Goal: Information Seeking & Learning: Learn about a topic

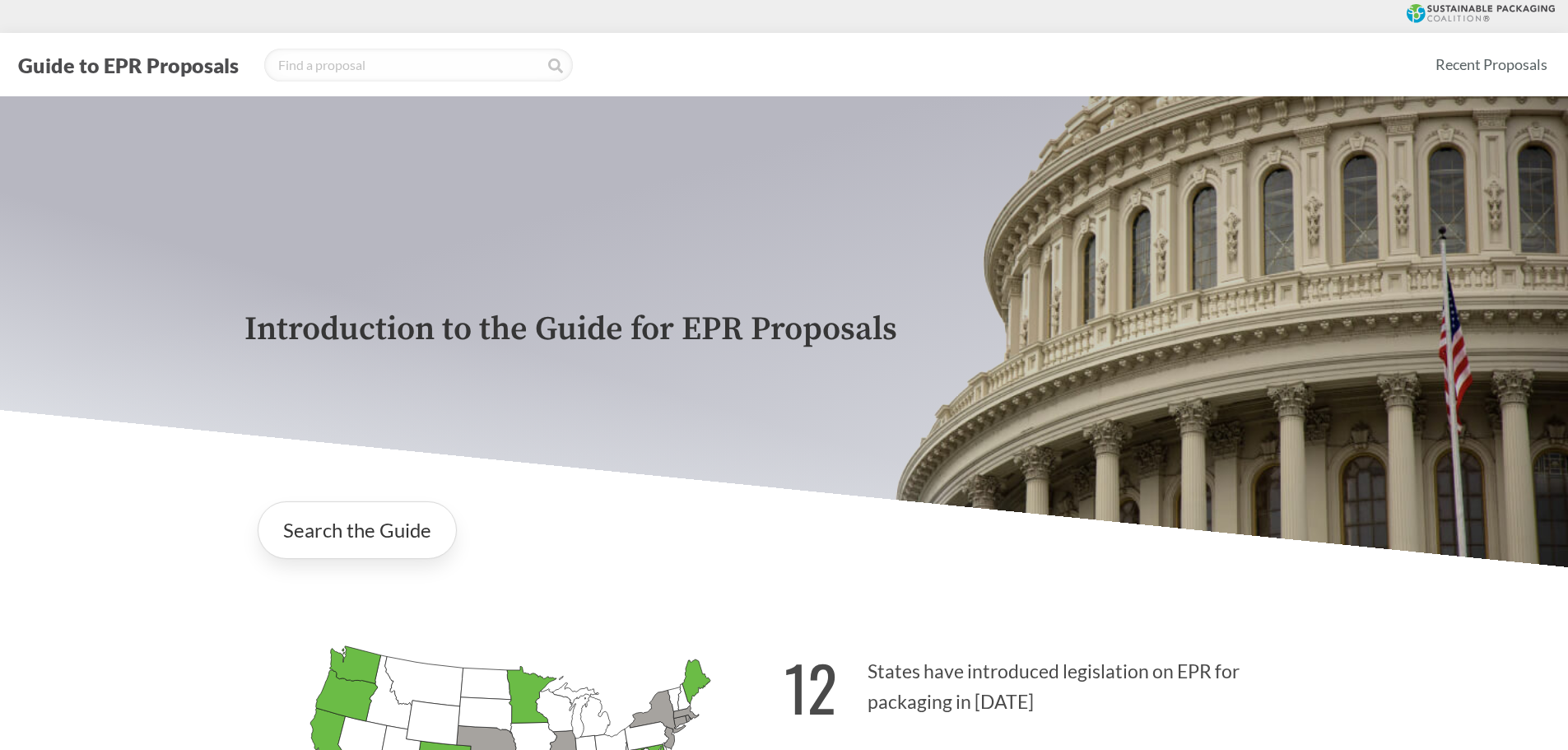
drag, startPoint x: 1079, startPoint y: 491, endPoint x: 920, endPoint y: 495, distance: 159.1
drag, startPoint x: 920, startPoint y: 495, endPoint x: 899, endPoint y: 496, distance: 21.0
click at [898, 496] on div "Search the Guide" at bounding box center [784, 529] width 1079 height 84
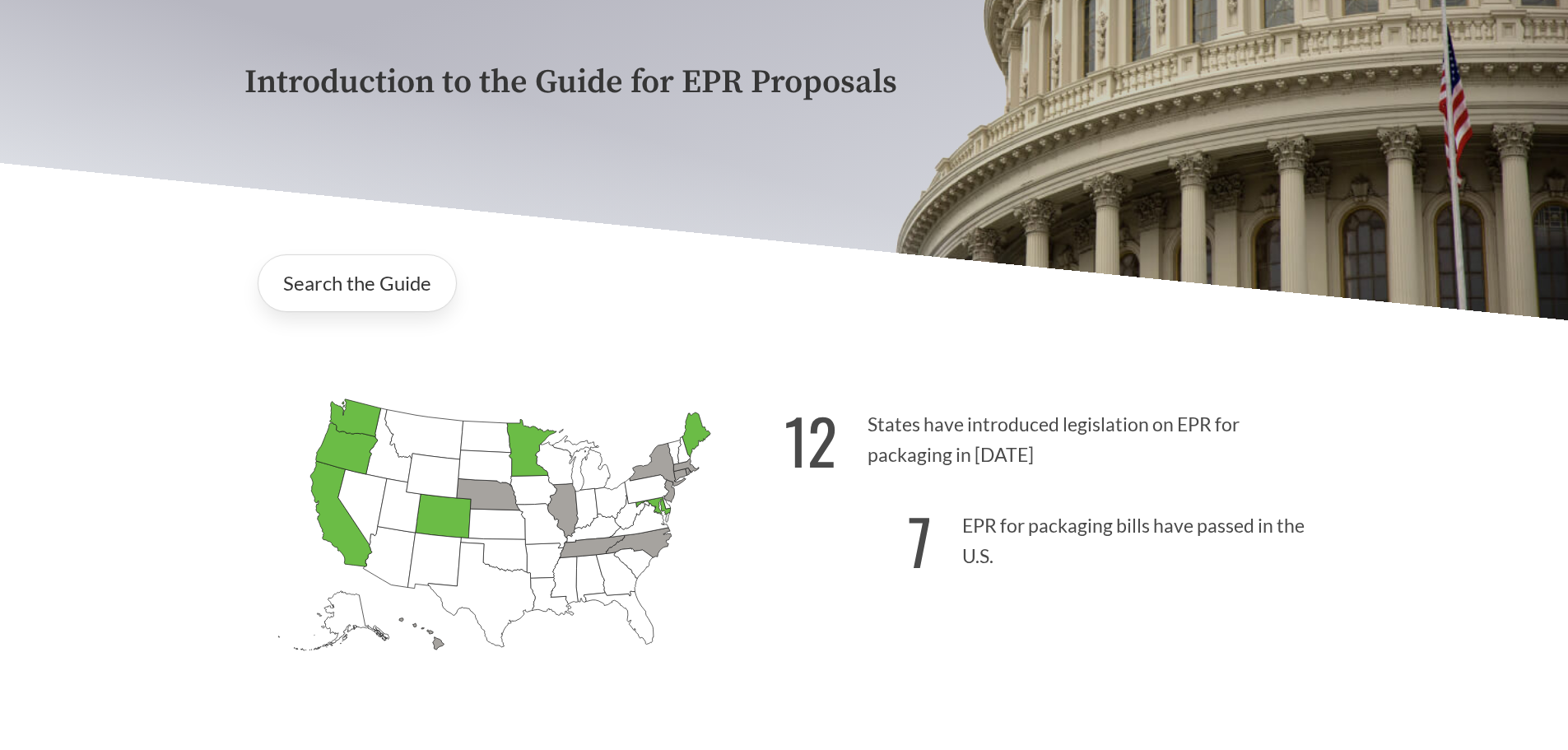
drag, startPoint x: 1023, startPoint y: 439, endPoint x: 891, endPoint y: 450, distance: 132.5
drag, startPoint x: 891, startPoint y: 450, endPoint x: 864, endPoint y: 435, distance: 30.9
drag, startPoint x: 864, startPoint y: 435, endPoint x: 857, endPoint y: 418, distance: 18.4
click at [864, 429] on p "12 States have introduced legislation on EPR for packaging in [DATE]" at bounding box center [1054, 435] width 540 height 101
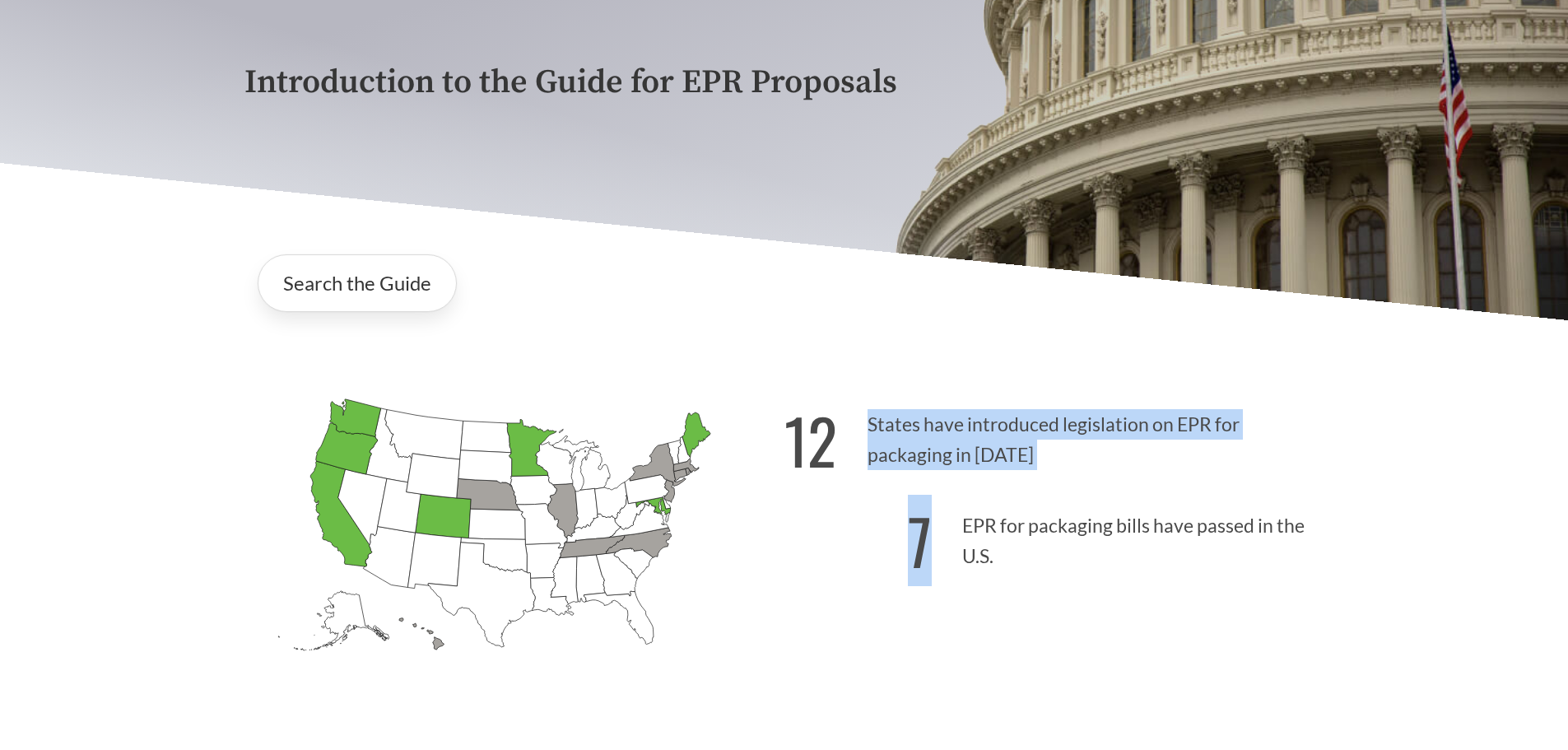
drag, startPoint x: 857, startPoint y: 417, endPoint x: 1108, endPoint y: 499, distance: 264.1
click at [1108, 499] on div "12 States have introduced legislation on EPR for packaging in [DATE] 7 EPR for …" at bounding box center [1054, 556] width 540 height 342
click at [1099, 486] on p "12 States have introduced legislation on EPR for packaging in [DATE]" at bounding box center [1054, 435] width 540 height 101
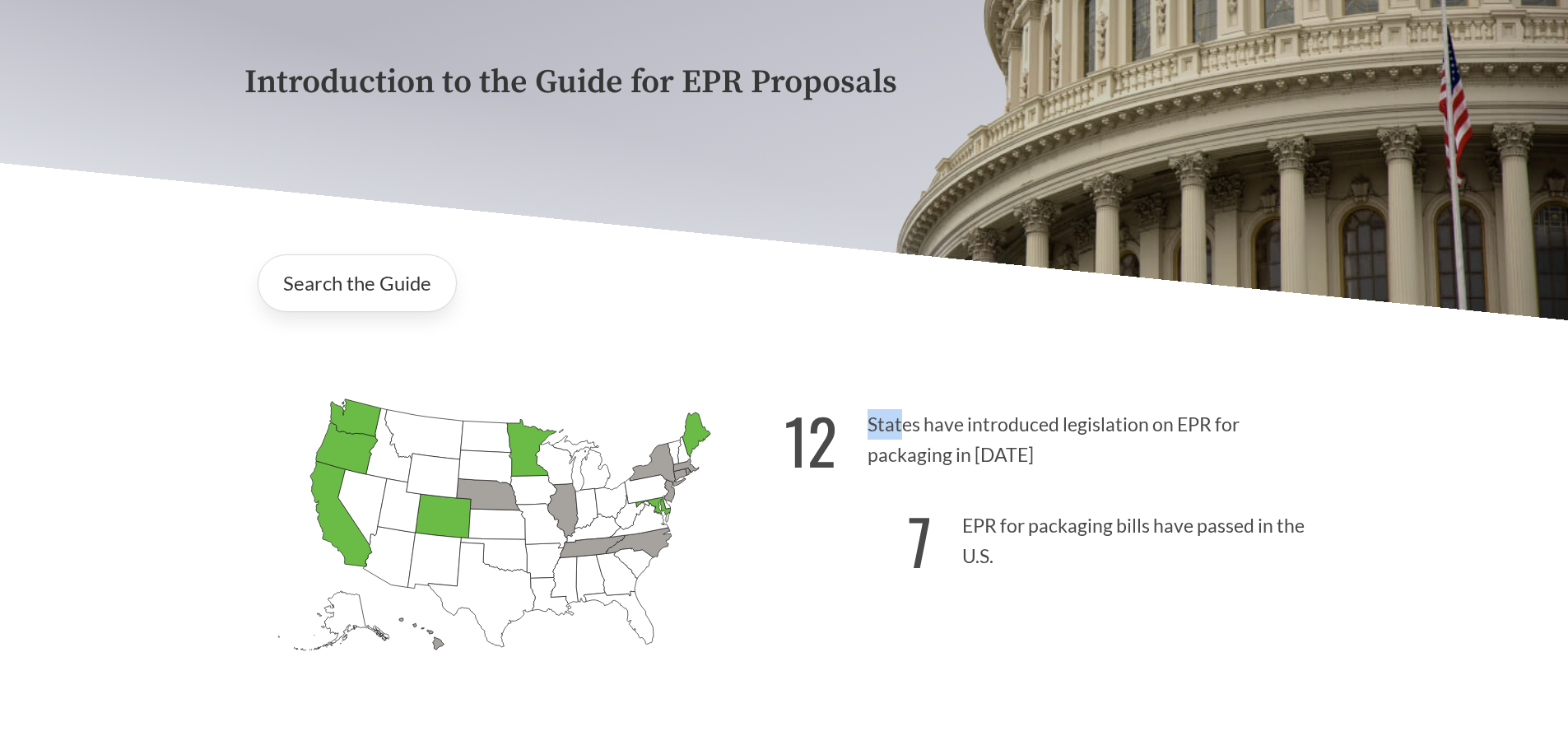
drag, startPoint x: 902, startPoint y: 426, endPoint x: 881, endPoint y: 421, distance: 21.6
click at [883, 422] on p "12 States have introduced legislation on EPR for packaging in [DATE]" at bounding box center [1054, 435] width 540 height 101
click at [881, 421] on p "12 States have introduced legislation on EPR for packaging in [DATE]" at bounding box center [1054, 435] width 540 height 101
drag, startPoint x: 860, startPoint y: 423, endPoint x: 1032, endPoint y: 465, distance: 177.1
click at [1032, 464] on p "12 States have introduced legislation on EPR for packaging in [DATE]" at bounding box center [1054, 435] width 540 height 101
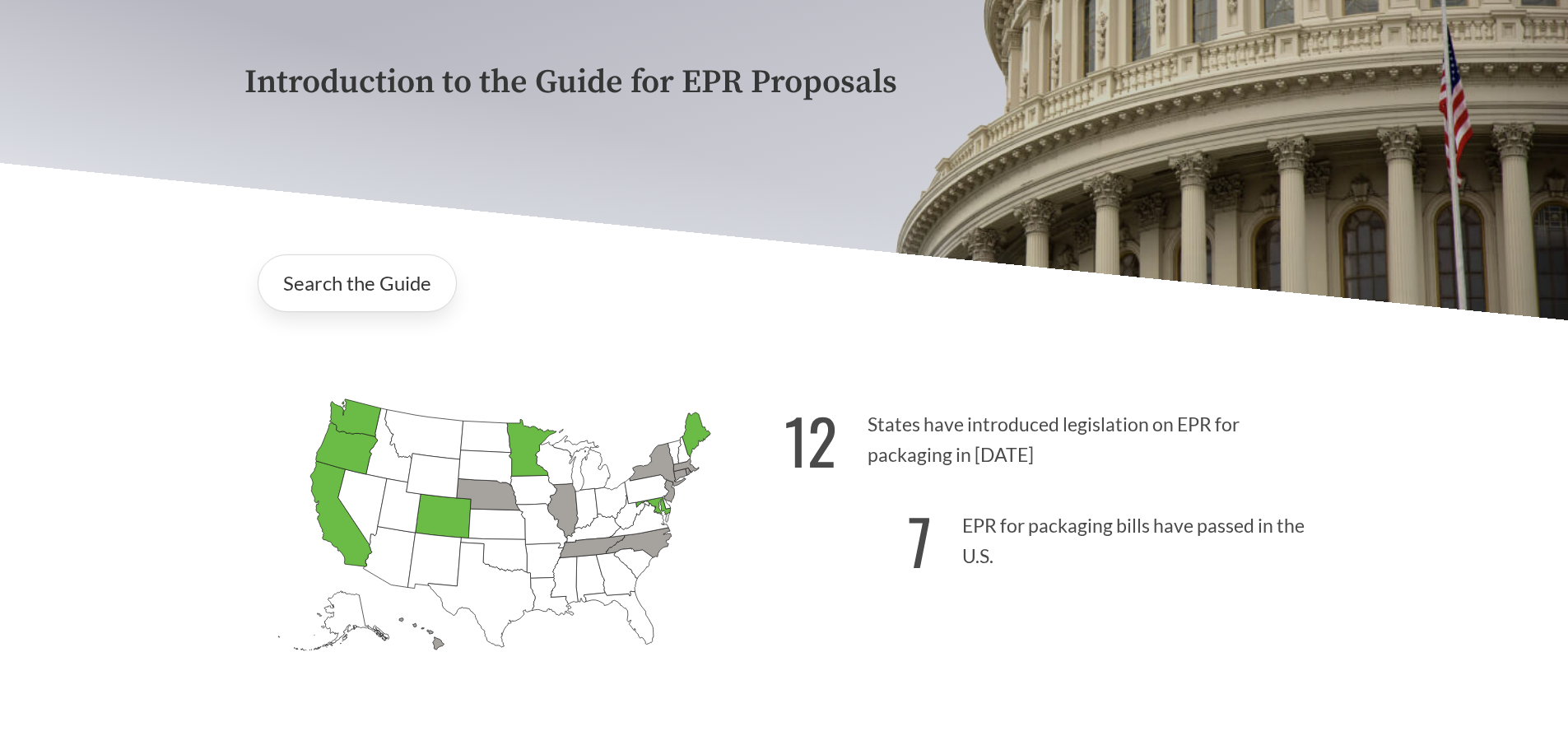
click at [1032, 465] on p "12 States have introduced legislation on EPR for packaging in [DATE]" at bounding box center [1054, 435] width 540 height 101
drag, startPoint x: 924, startPoint y: 425, endPoint x: 886, endPoint y: 415, distance: 39.3
click at [886, 415] on p "12 States have introduced legislation on EPR for packaging in [DATE]" at bounding box center [1054, 435] width 540 height 101
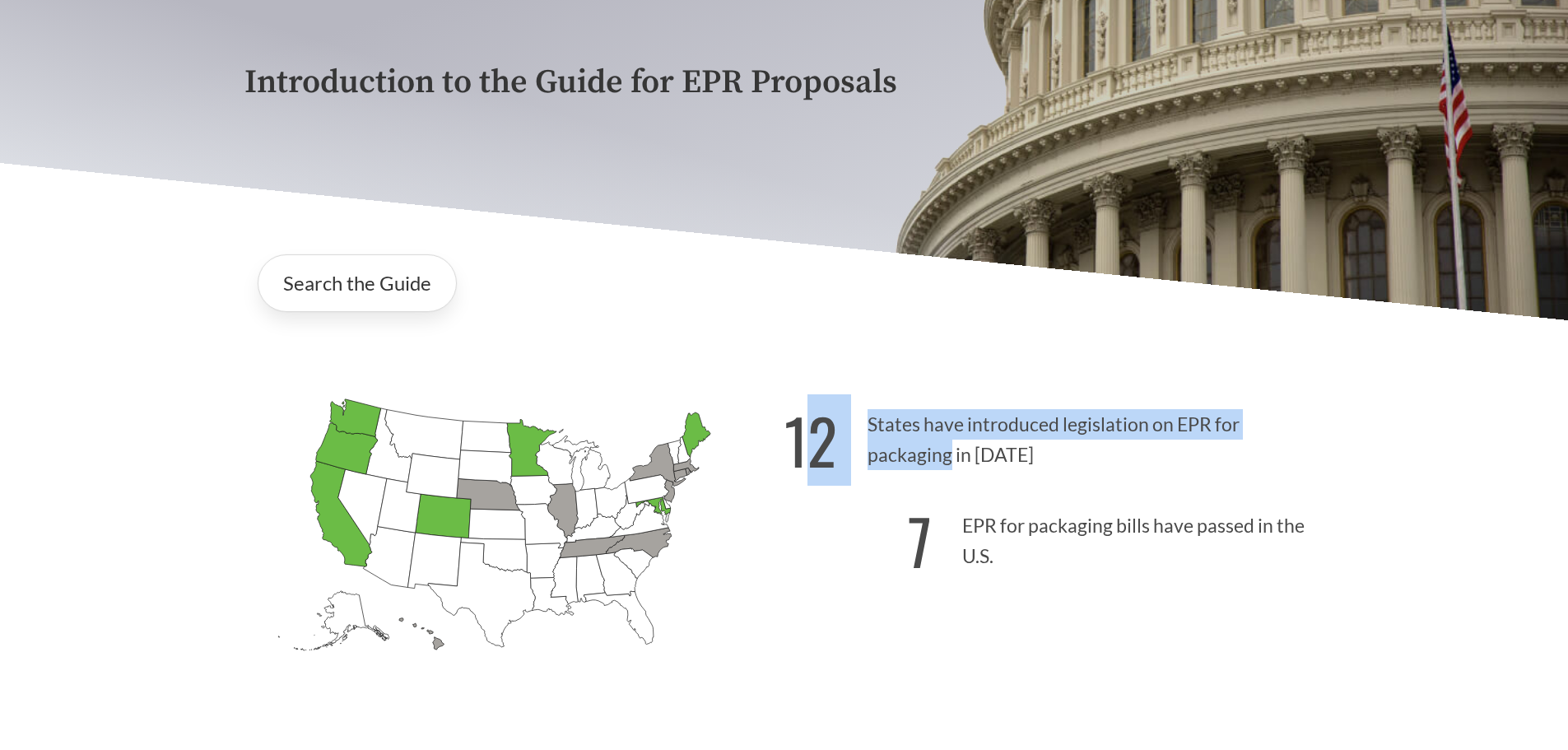
drag, startPoint x: 821, startPoint y: 415, endPoint x: 980, endPoint y: 472, distance: 168.9
click at [979, 472] on p "12 States have introduced legislation on EPR for packaging in [DATE]" at bounding box center [1054, 435] width 540 height 101
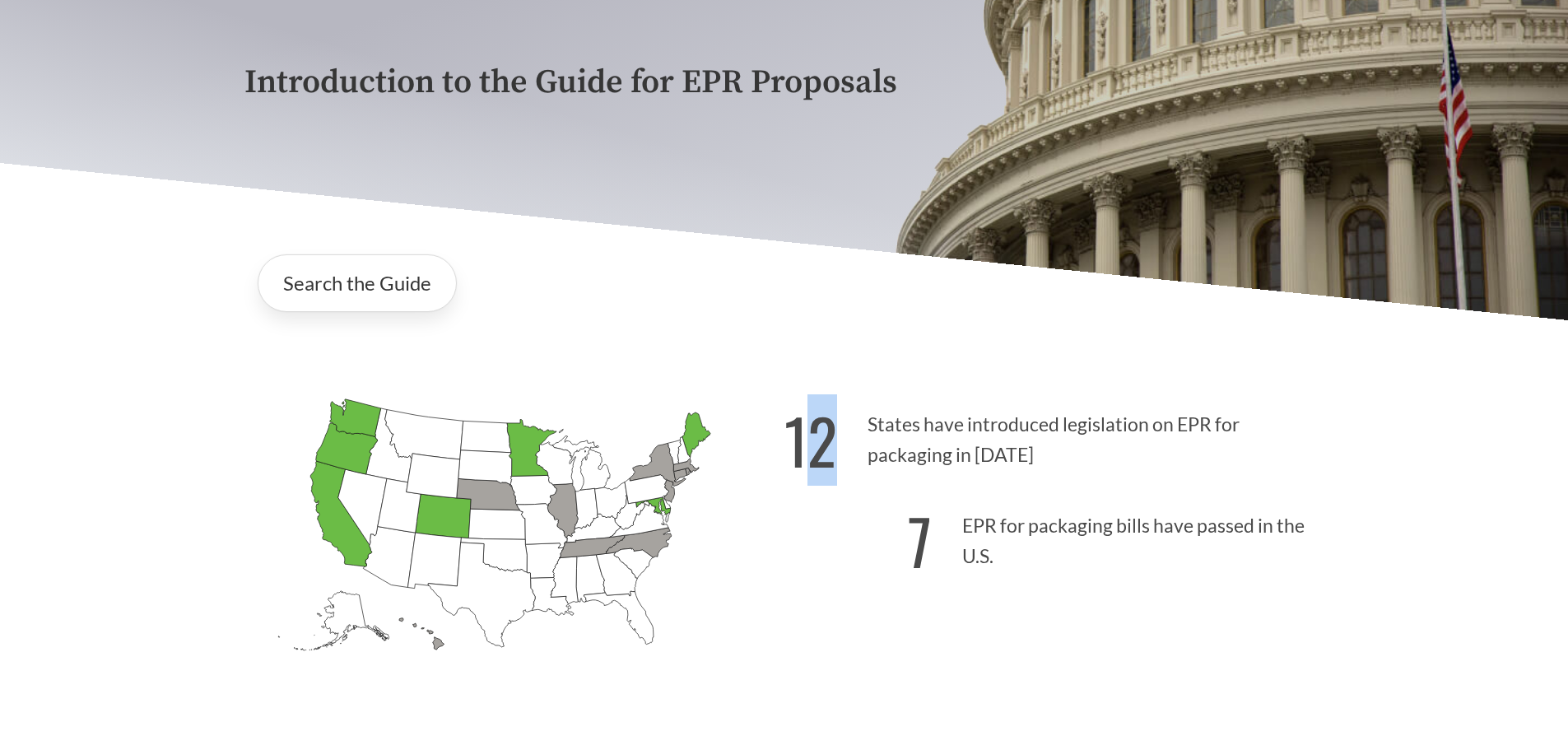
click at [980, 472] on p "12 States have introduced legislation on EPR for packaging in [DATE]" at bounding box center [1054, 435] width 540 height 101
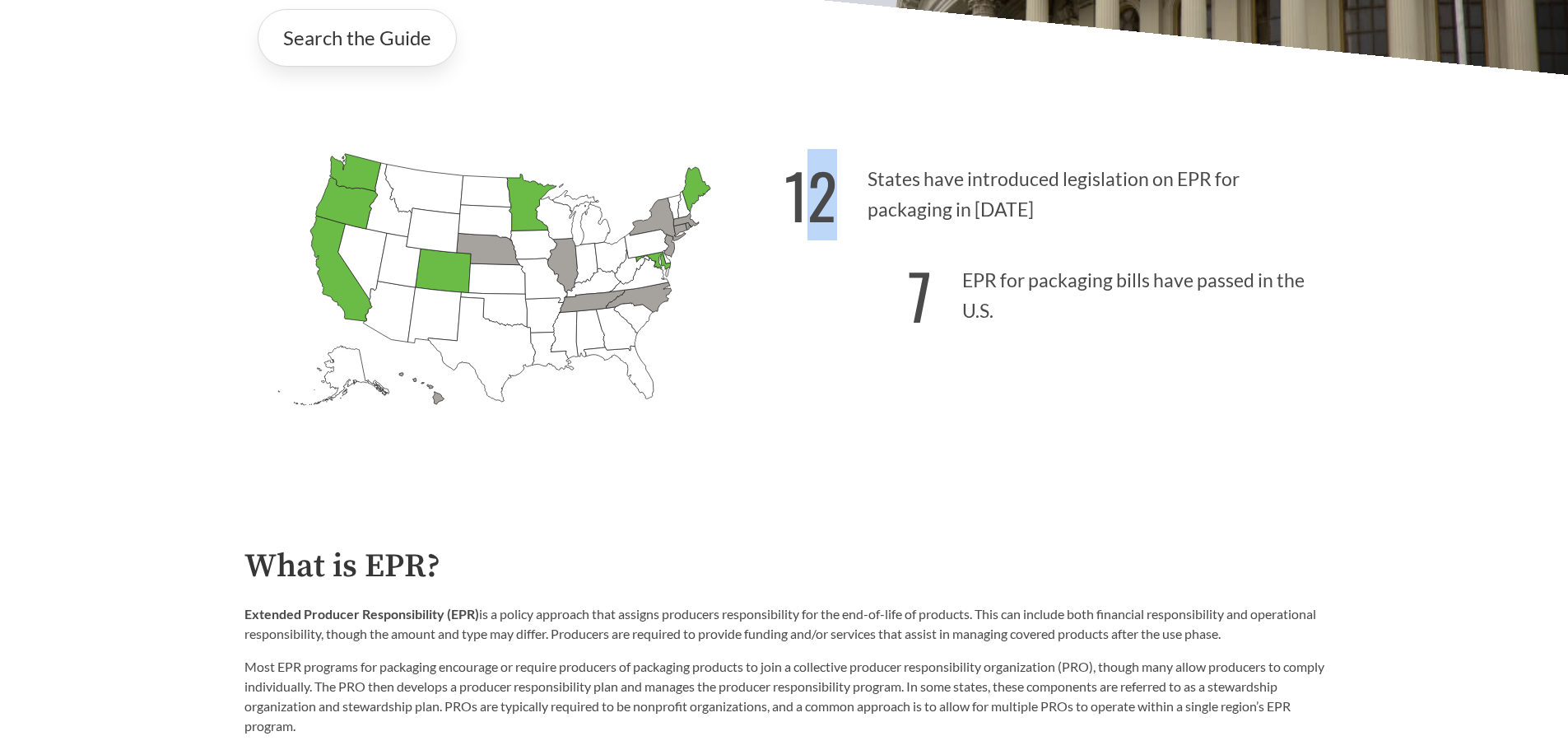
scroll to position [494, 0]
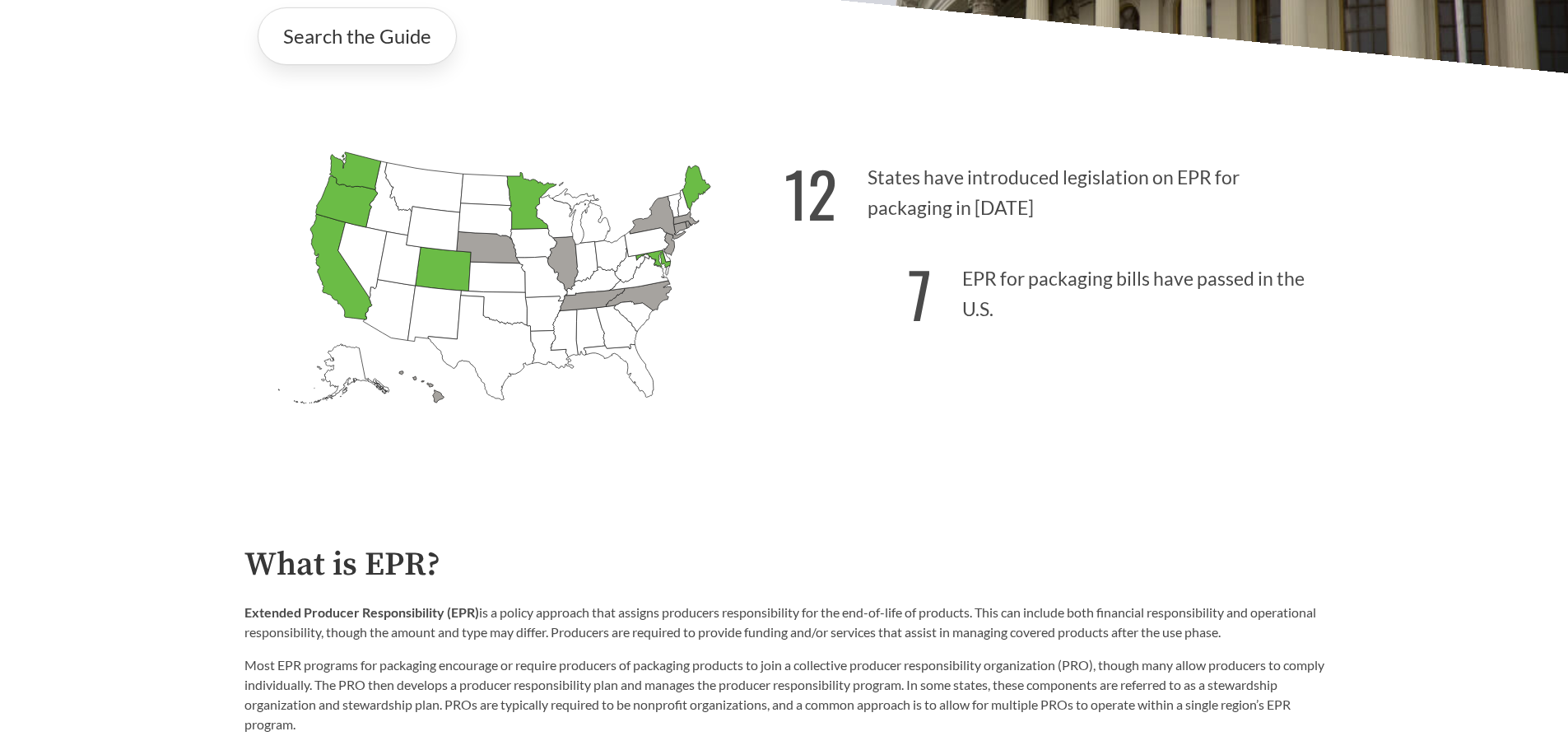
click at [956, 463] on div "12 States have introduced legislation on EPR for packaging in [DATE] 7 EPR for …" at bounding box center [1054, 308] width 540 height 342
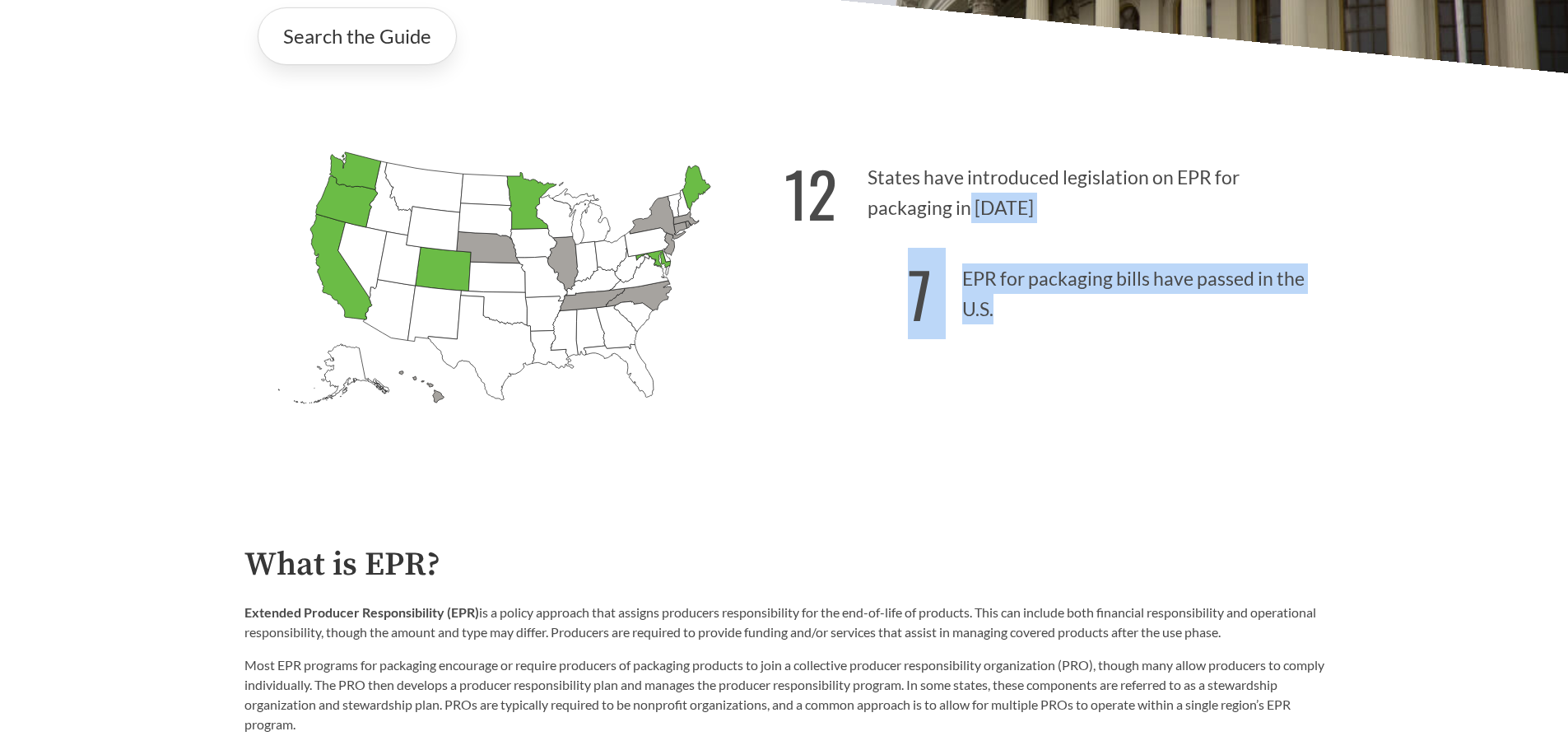
drag, startPoint x: 1047, startPoint y: 339, endPoint x: 968, endPoint y: 207, distance: 153.8
click at [968, 208] on div "12 States have introduced legislation on EPR for packaging in [DATE] 7 EPR for …" at bounding box center [1054, 308] width 540 height 342
click at [968, 207] on p "12 States have introduced legislation on EPR for packaging in [DATE]" at bounding box center [1054, 188] width 540 height 101
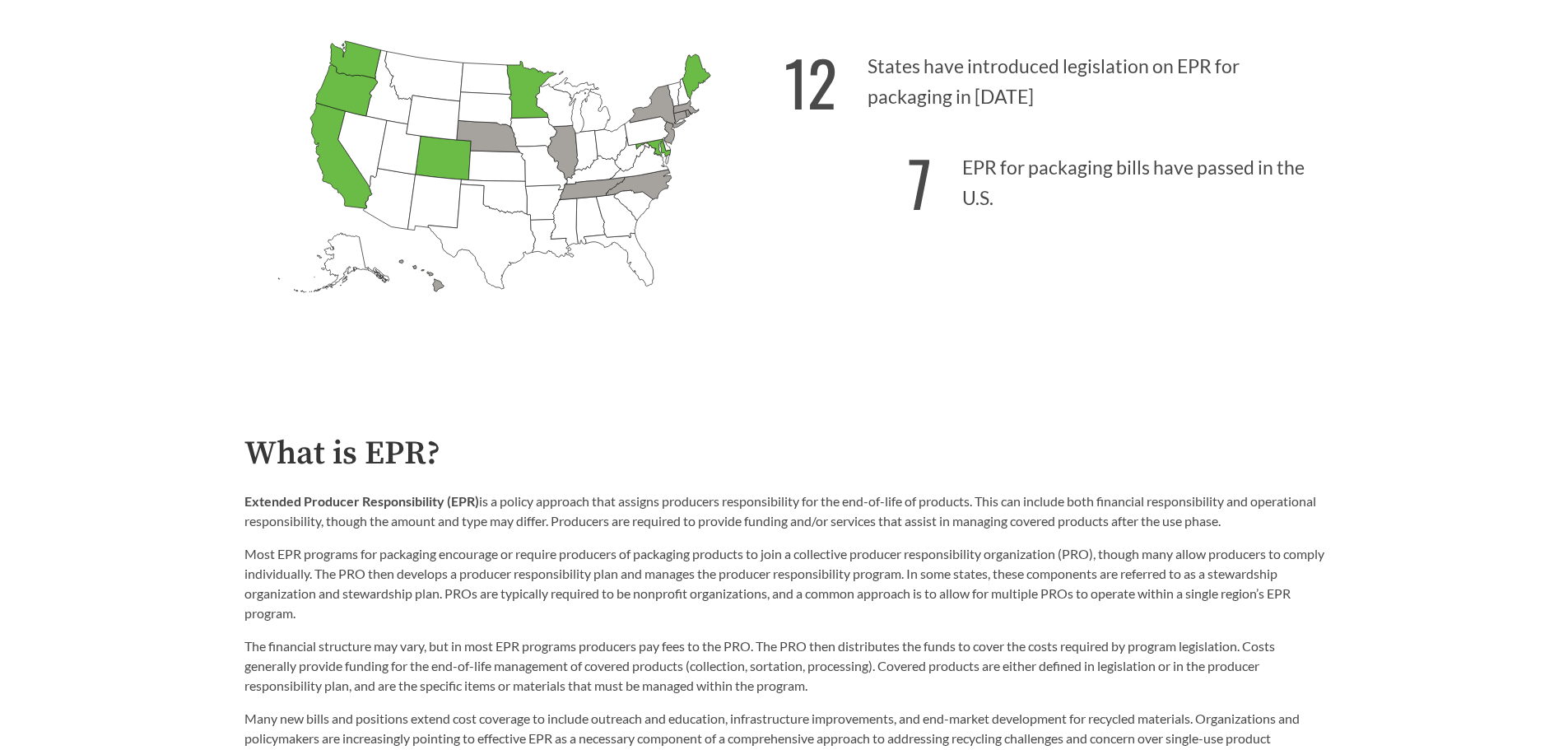
scroll to position [740, 0]
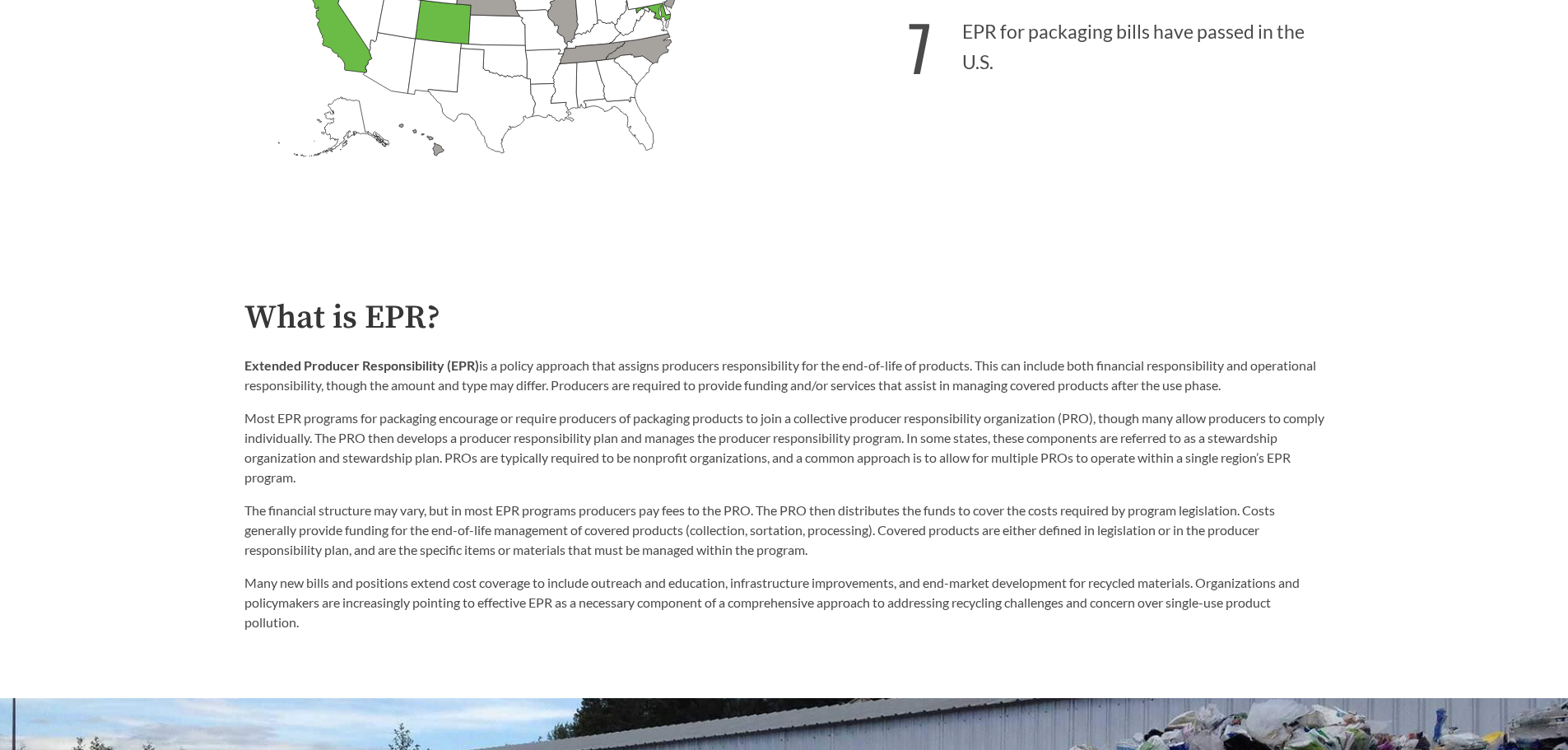
drag, startPoint x: 641, startPoint y: 410, endPoint x: 546, endPoint y: 388, distance: 97.5
drag, startPoint x: 546, startPoint y: 388, endPoint x: 456, endPoint y: 387, distance: 90.0
drag, startPoint x: 456, startPoint y: 387, endPoint x: 413, endPoint y: 383, distance: 43.2
click at [413, 383] on p "Extended Producer Responsibility (EPR) is a policy approach that assigns produc…" at bounding box center [784, 375] width 1079 height 40
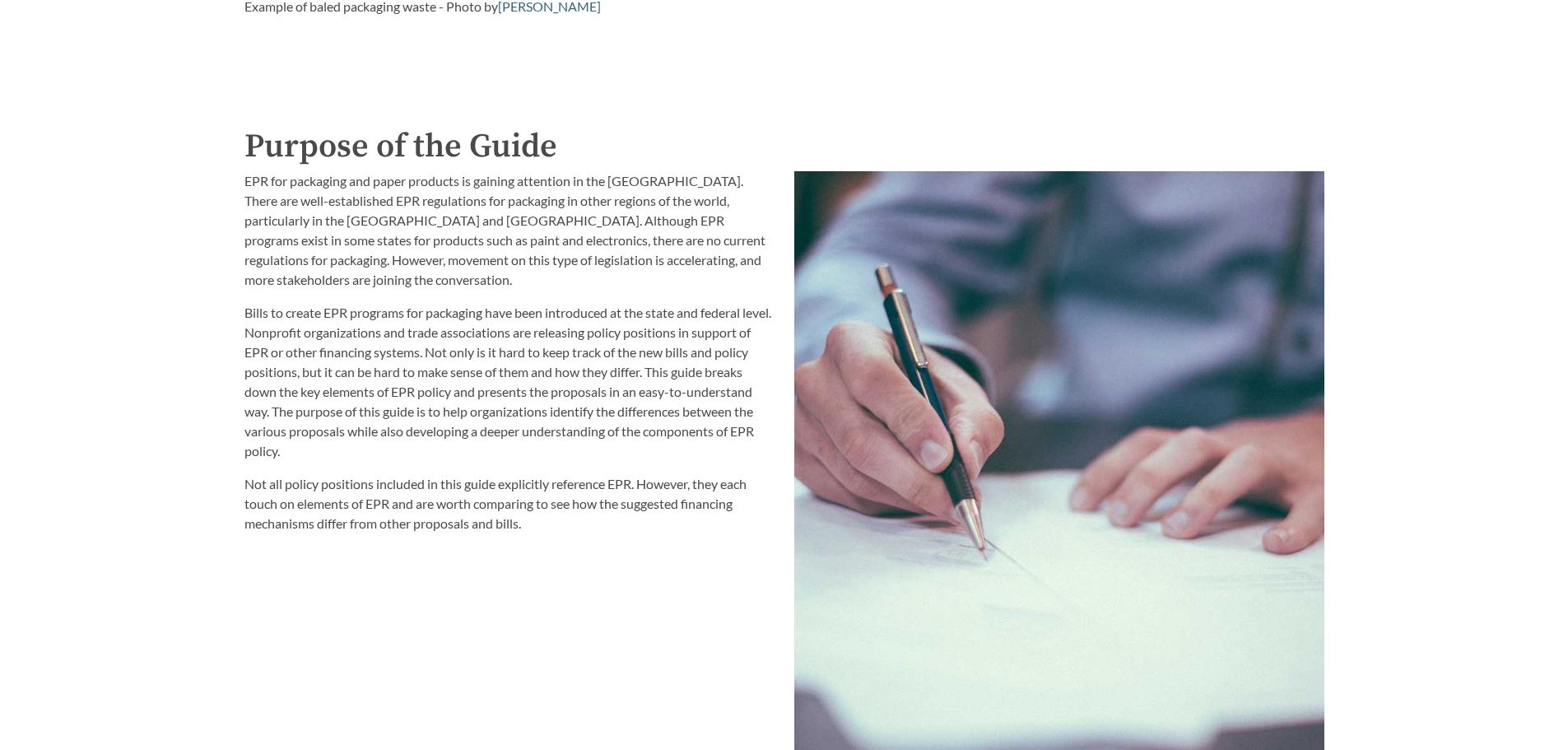
scroll to position [1811, 0]
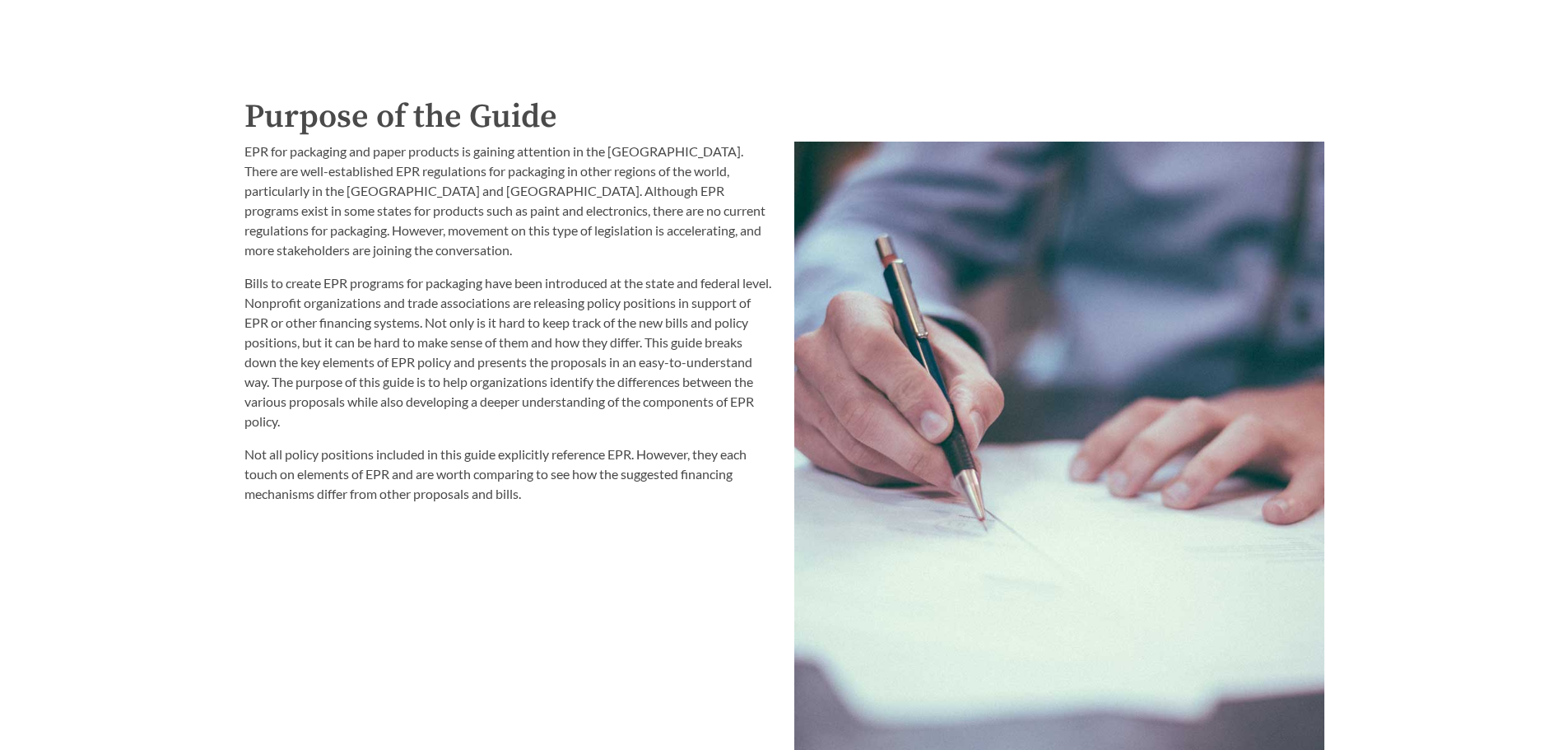
drag, startPoint x: 658, startPoint y: 428, endPoint x: 460, endPoint y: 401, distance: 199.8
drag, startPoint x: 460, startPoint y: 401, endPoint x: 275, endPoint y: 362, distance: 189.1
drag, startPoint x: 275, startPoint y: 362, endPoint x: 193, endPoint y: 328, distance: 88.8
click at [202, 335] on div "Introduction to the Guide for EPR Proposals Search the Guide [US_STATE] Introdu…" at bounding box center [784, 325] width 1568 height 4081
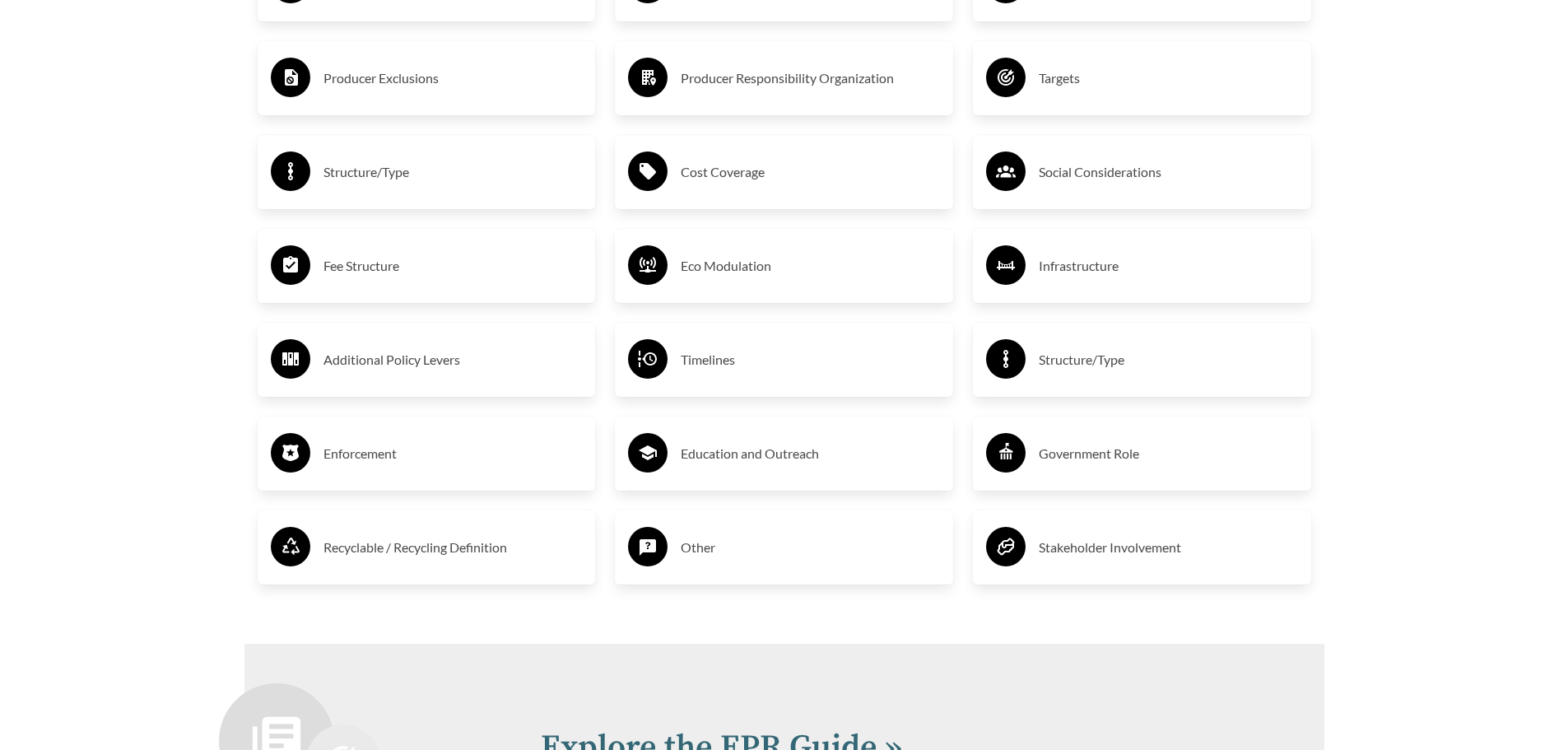
drag, startPoint x: 251, startPoint y: 293, endPoint x: 162, endPoint y: 266, distance: 93.0
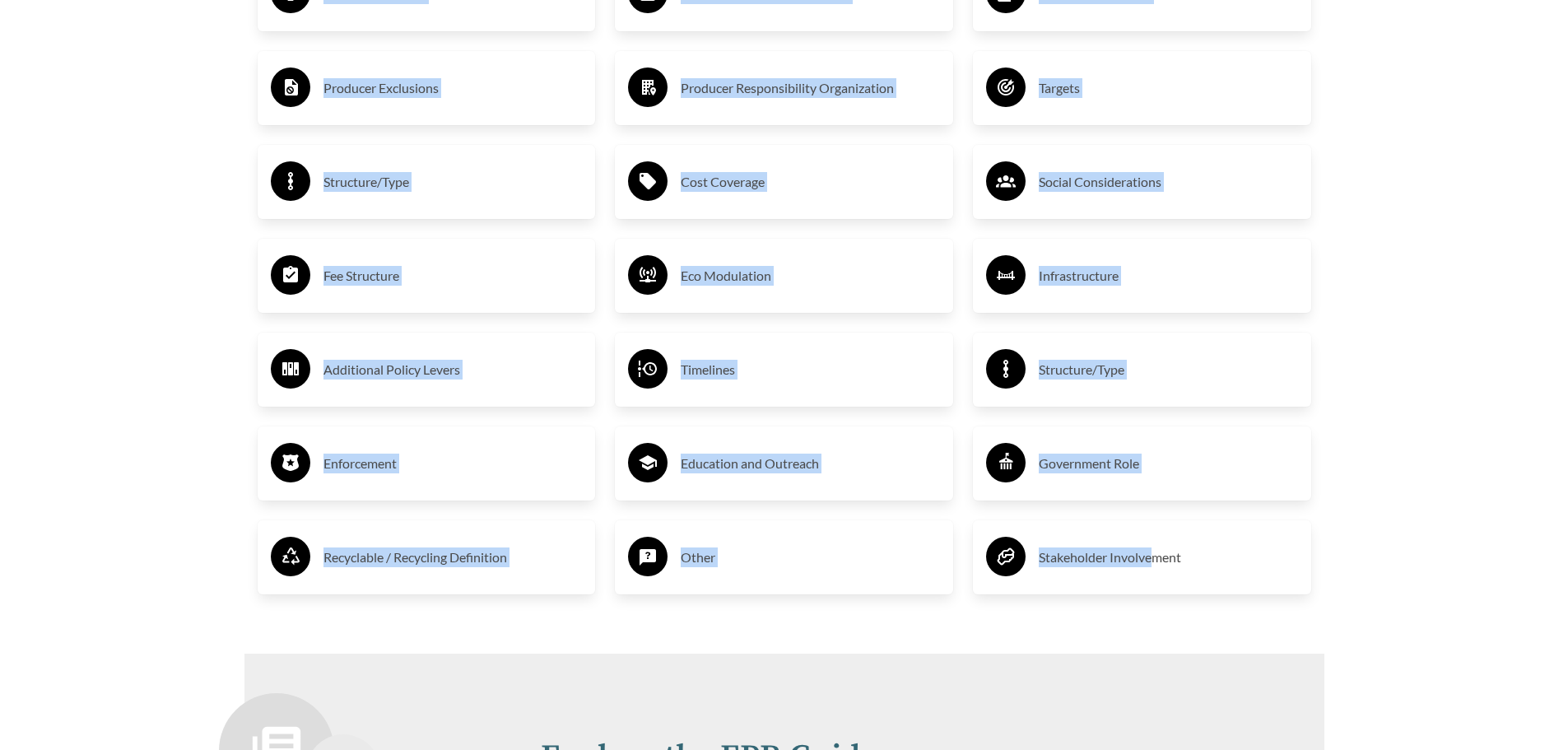
scroll to position [3045, 0]
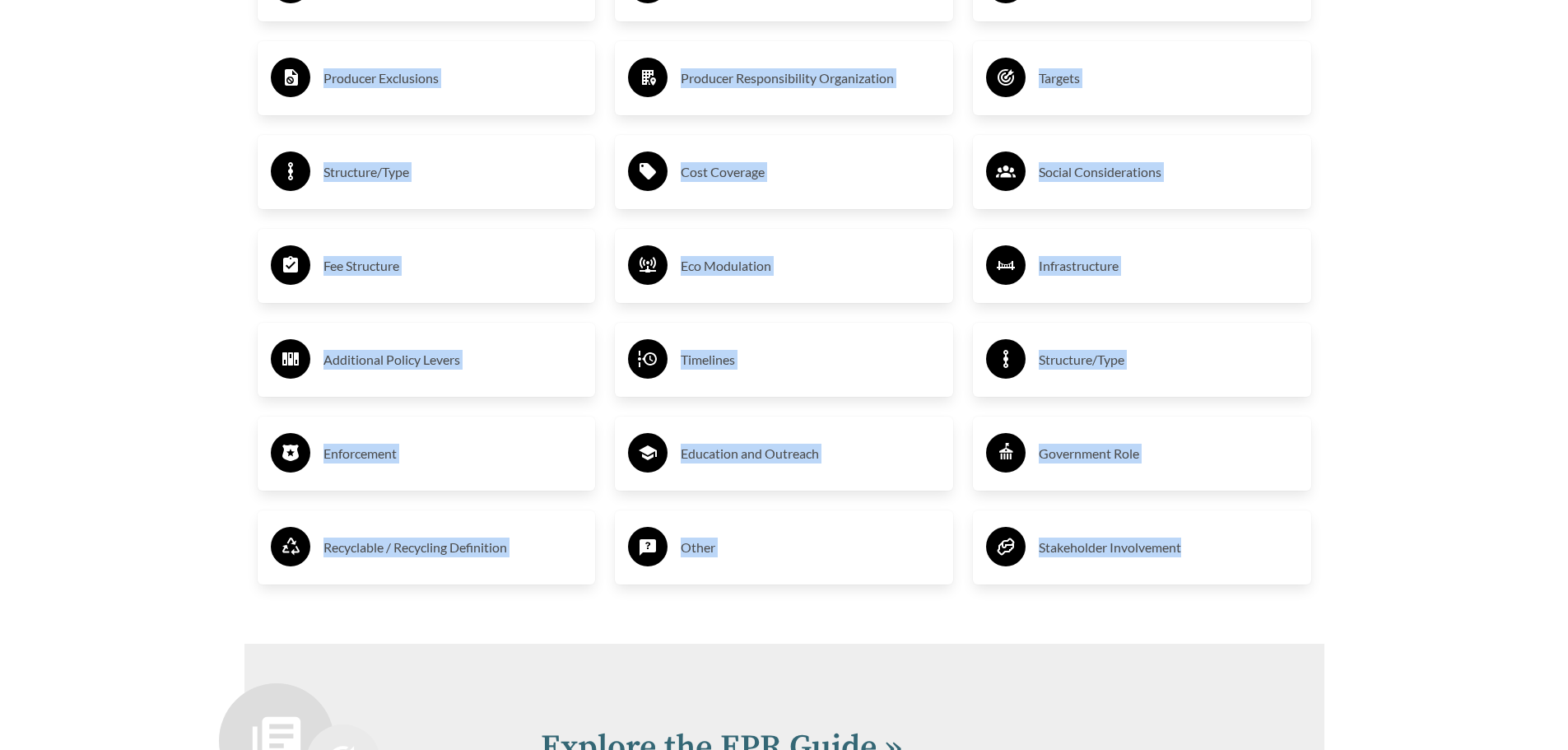
drag, startPoint x: 308, startPoint y: 169, endPoint x: 1245, endPoint y: 540, distance: 1007.8
click at [1191, 538] on div "Covered Products Producer Exclusions Structure/Type Fee Structure Additional Po…" at bounding box center [784, 265] width 1074 height 697
drag, startPoint x: 1393, startPoint y: 542, endPoint x: 1406, endPoint y: 558, distance: 20.6
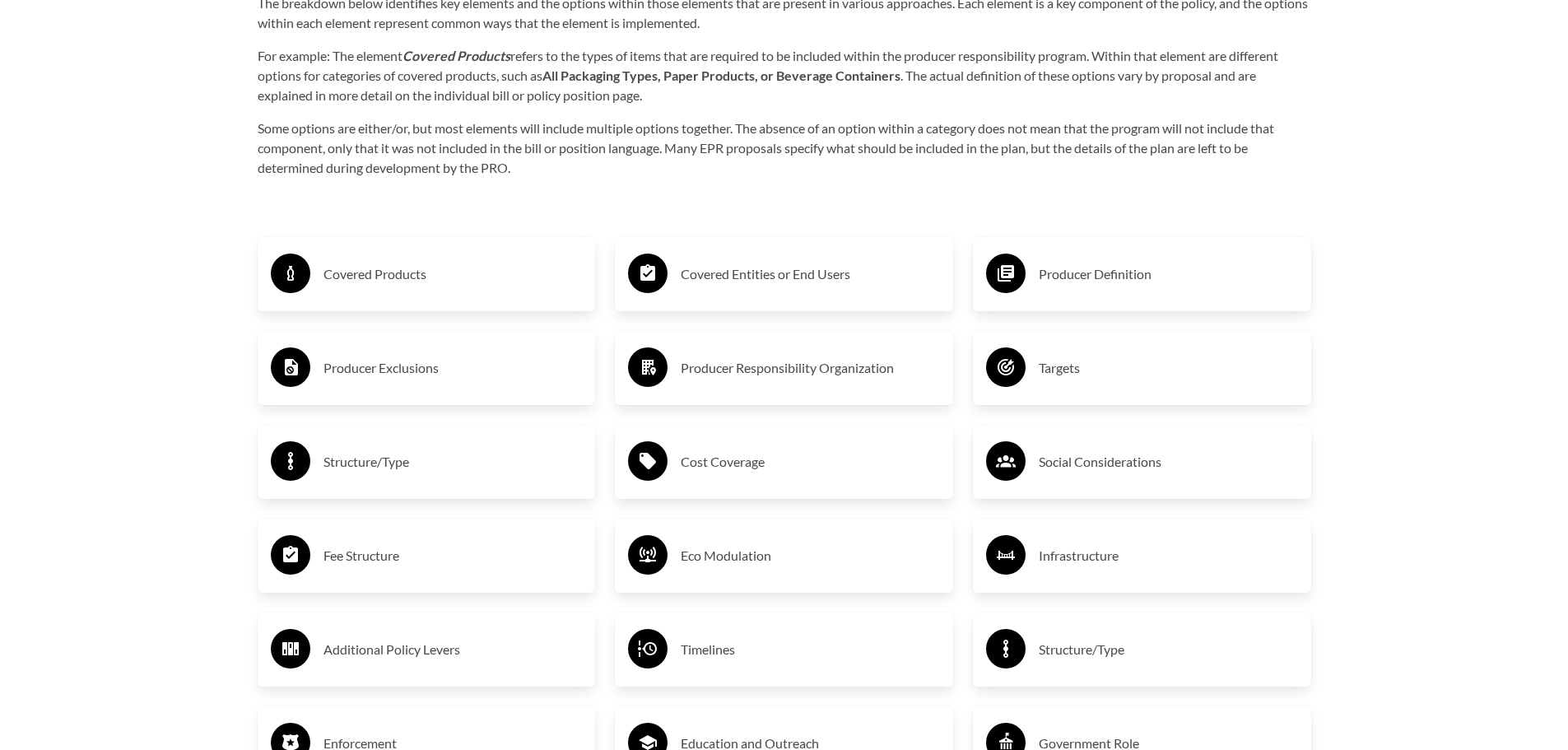
scroll to position [2634, 0]
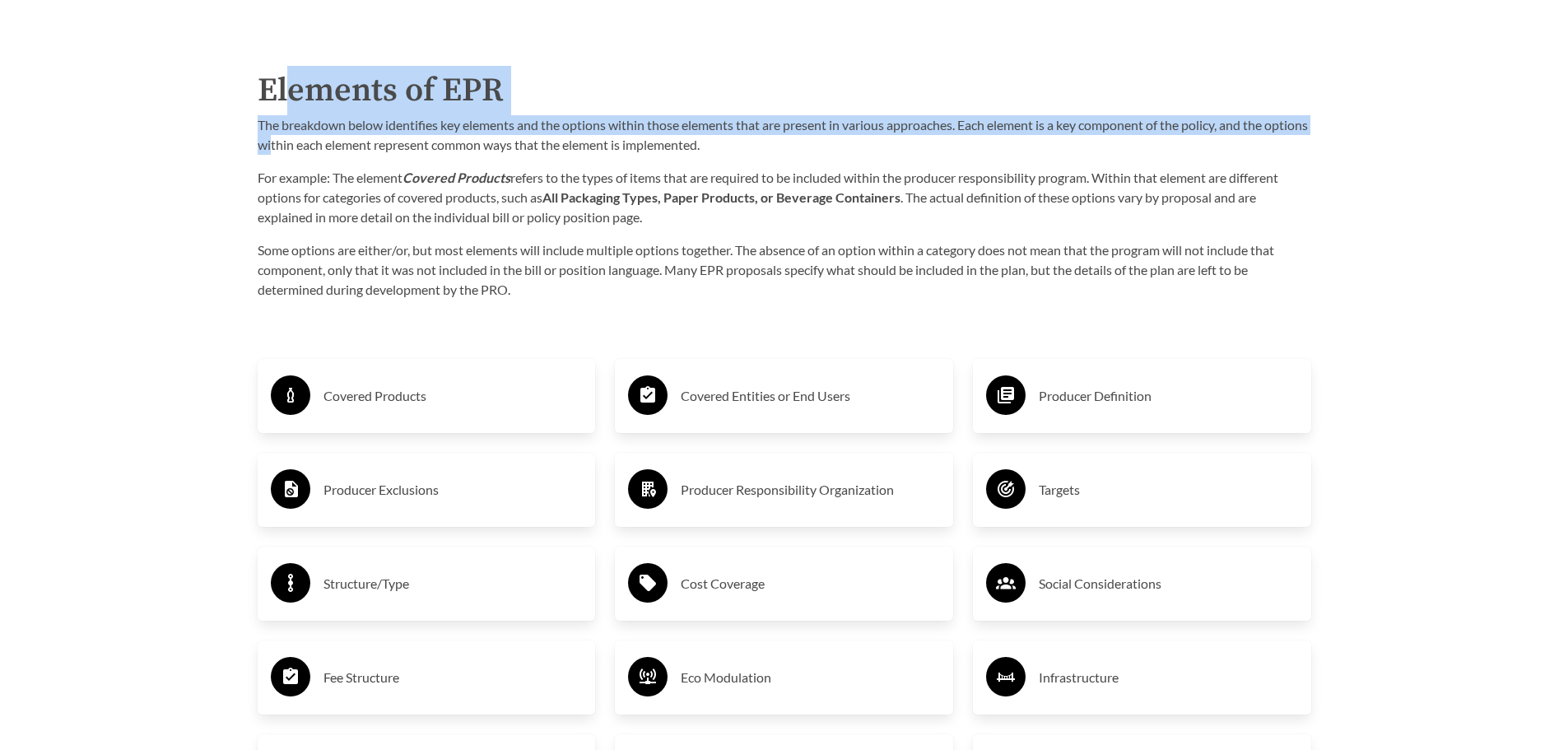
drag, startPoint x: 353, startPoint y: 185, endPoint x: 382, endPoint y: 222, distance: 47.0
click at [381, 222] on div "Elements of EPR The breakdown below identifies key elements and the options wit…" at bounding box center [784, 183] width 1053 height 234
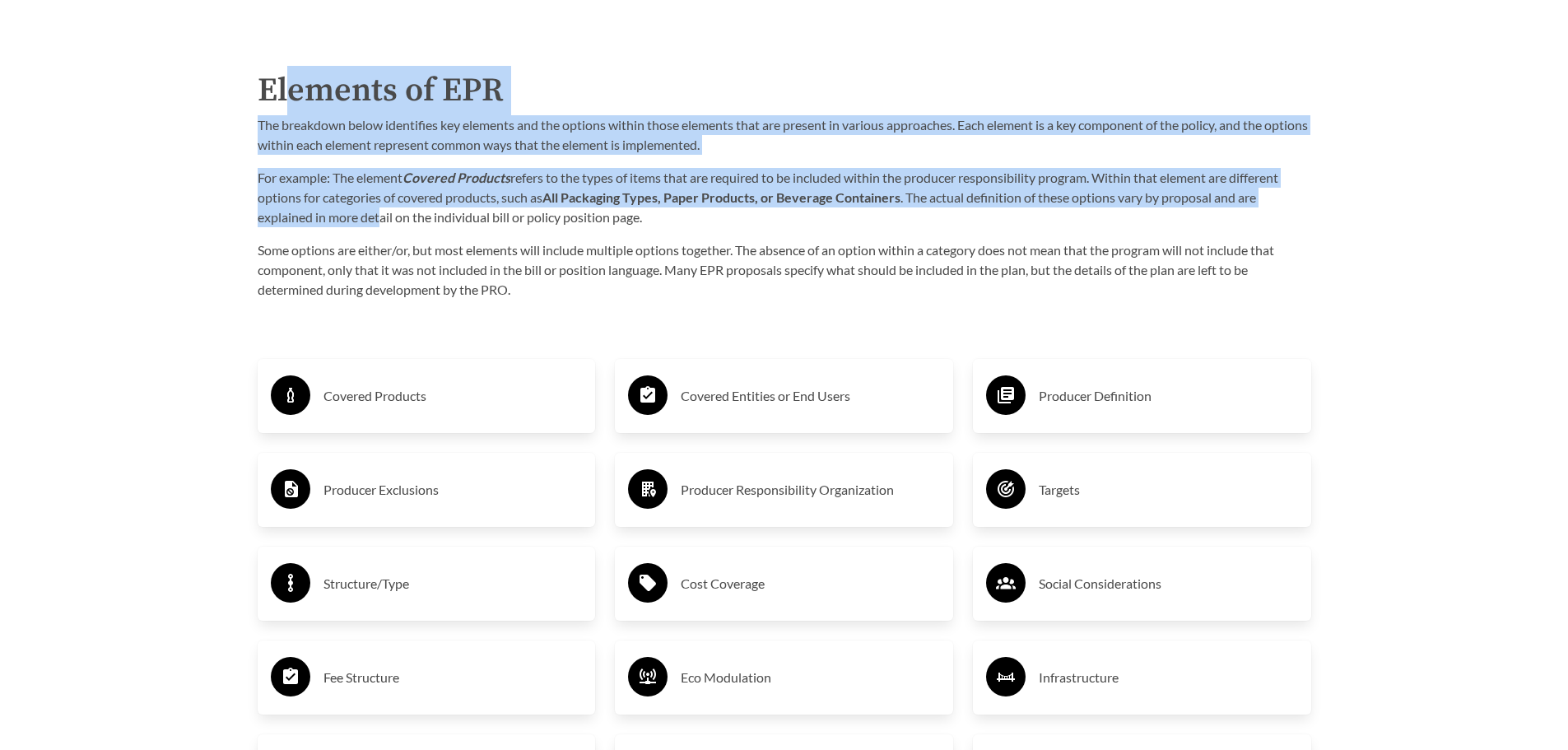
drag, startPoint x: 382, startPoint y: 222, endPoint x: 486, endPoint y: 282, distance: 120.1
click at [382, 223] on p "For example: The element Covered Products refers to the types of items that are…" at bounding box center [784, 197] width 1053 height 59
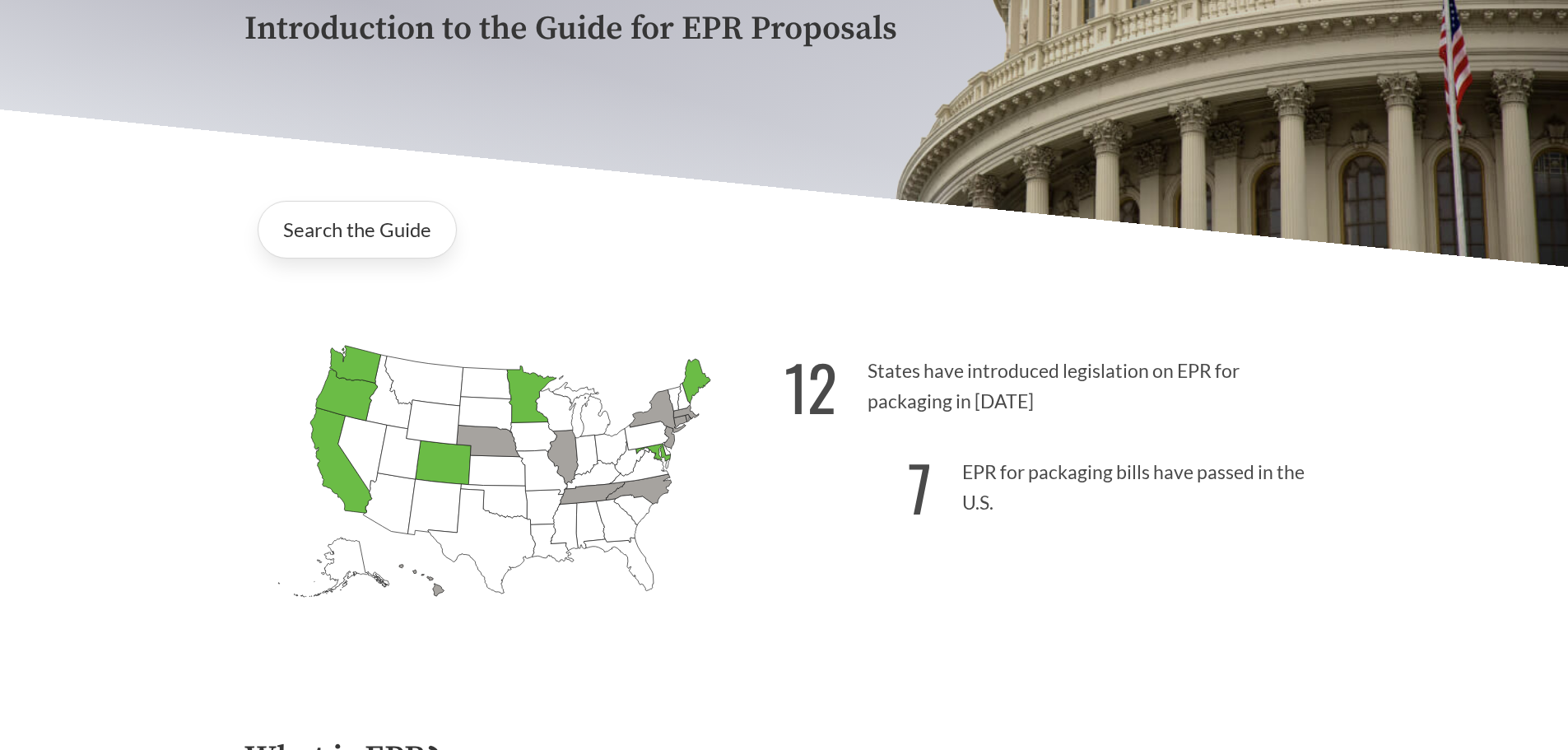
scroll to position [0, 0]
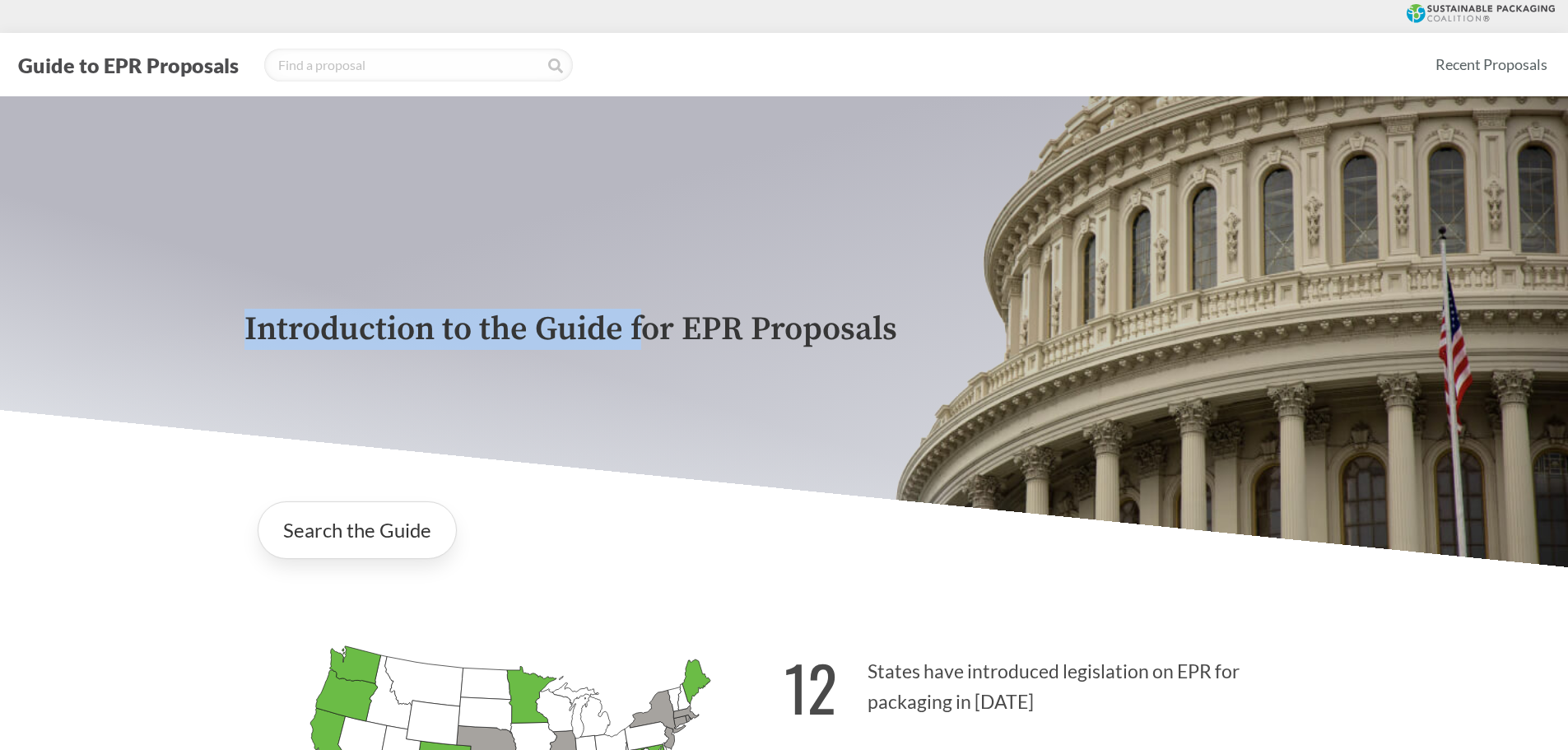
drag, startPoint x: 238, startPoint y: 324, endPoint x: 706, endPoint y: 392, distance: 472.9
click at [706, 392] on div "Introduction to the Guide for EPR Proposals" at bounding box center [784, 331] width 1107 height 471
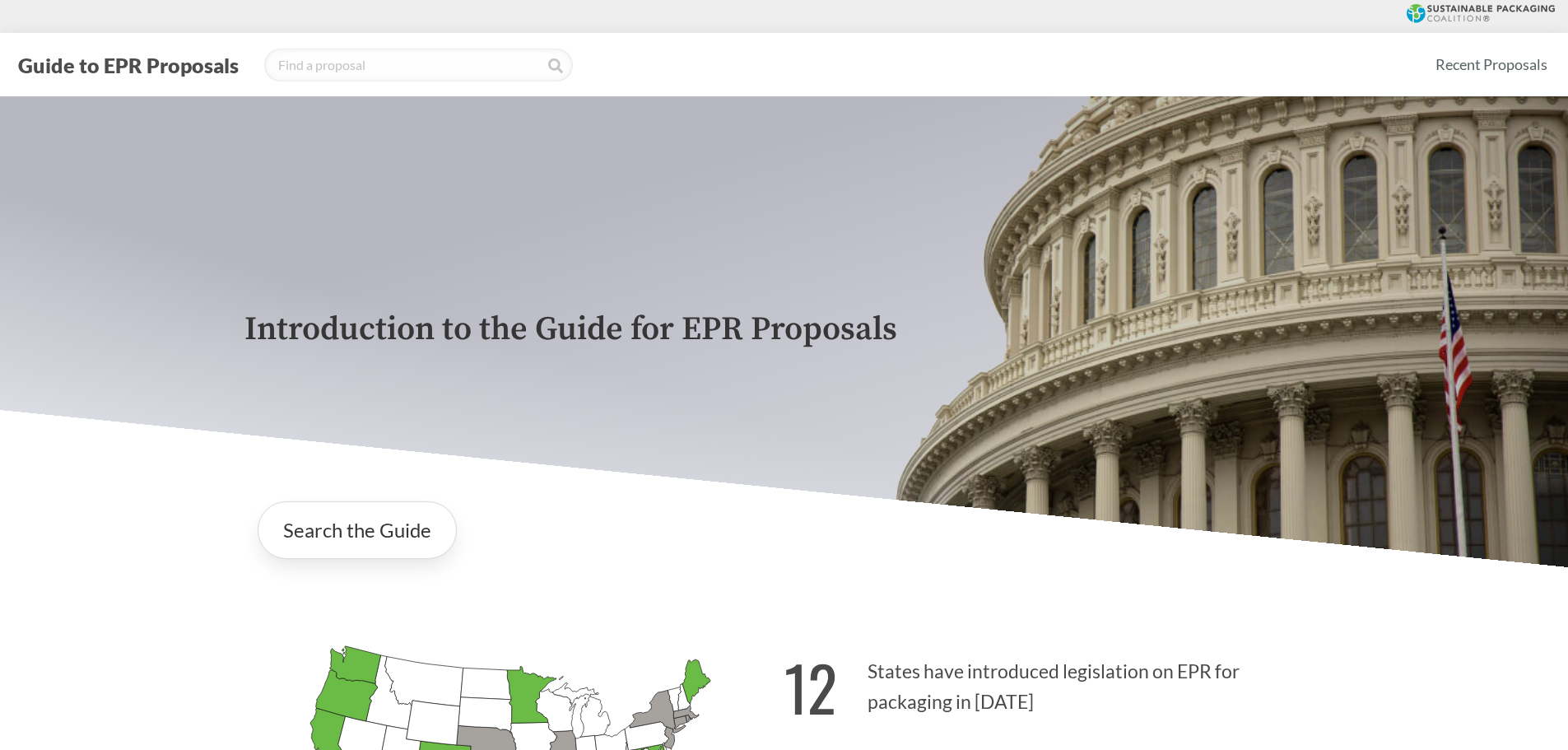
click at [759, 402] on div "Introduction to the Guide for EPR Proposals" at bounding box center [784, 331] width 1107 height 471
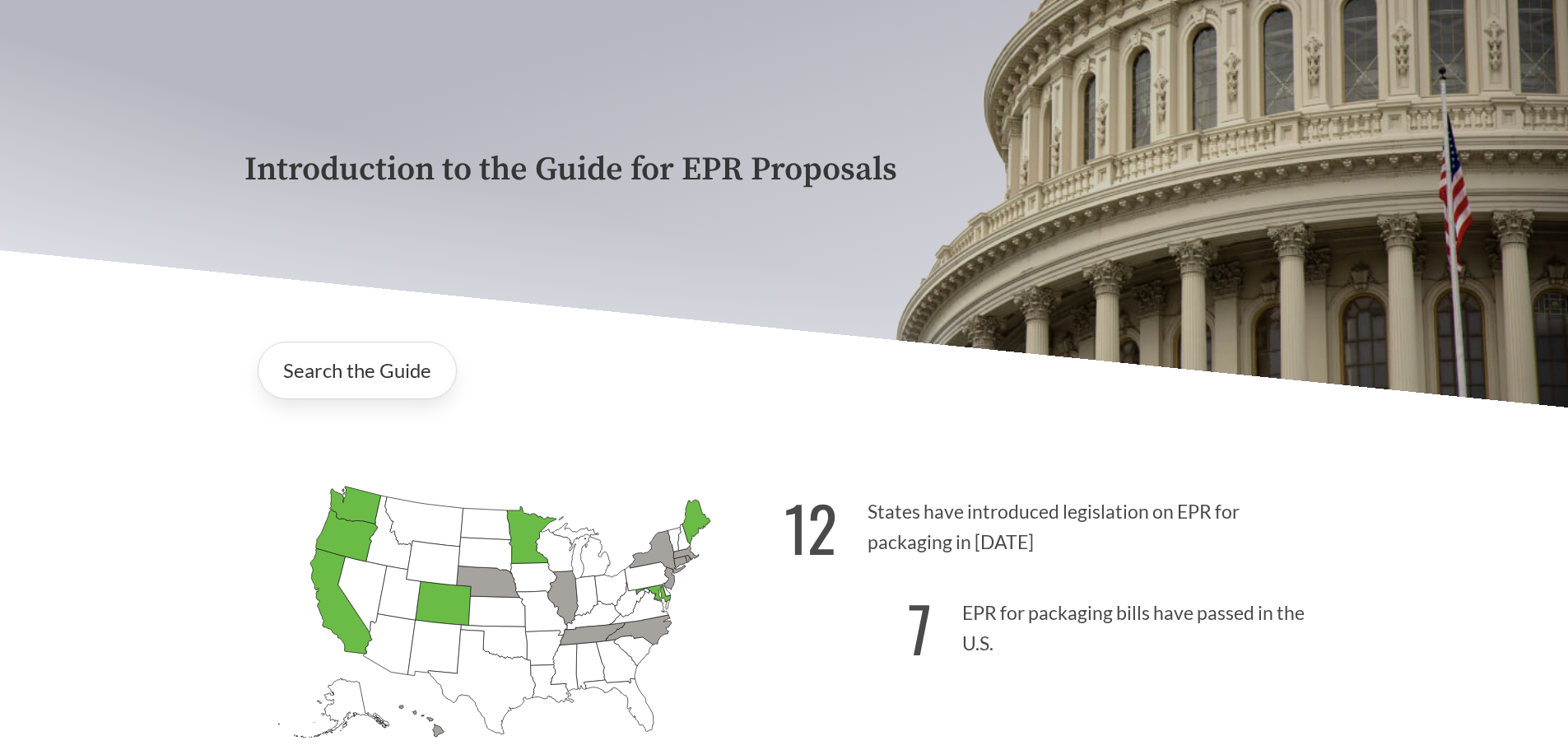
scroll to position [412, 0]
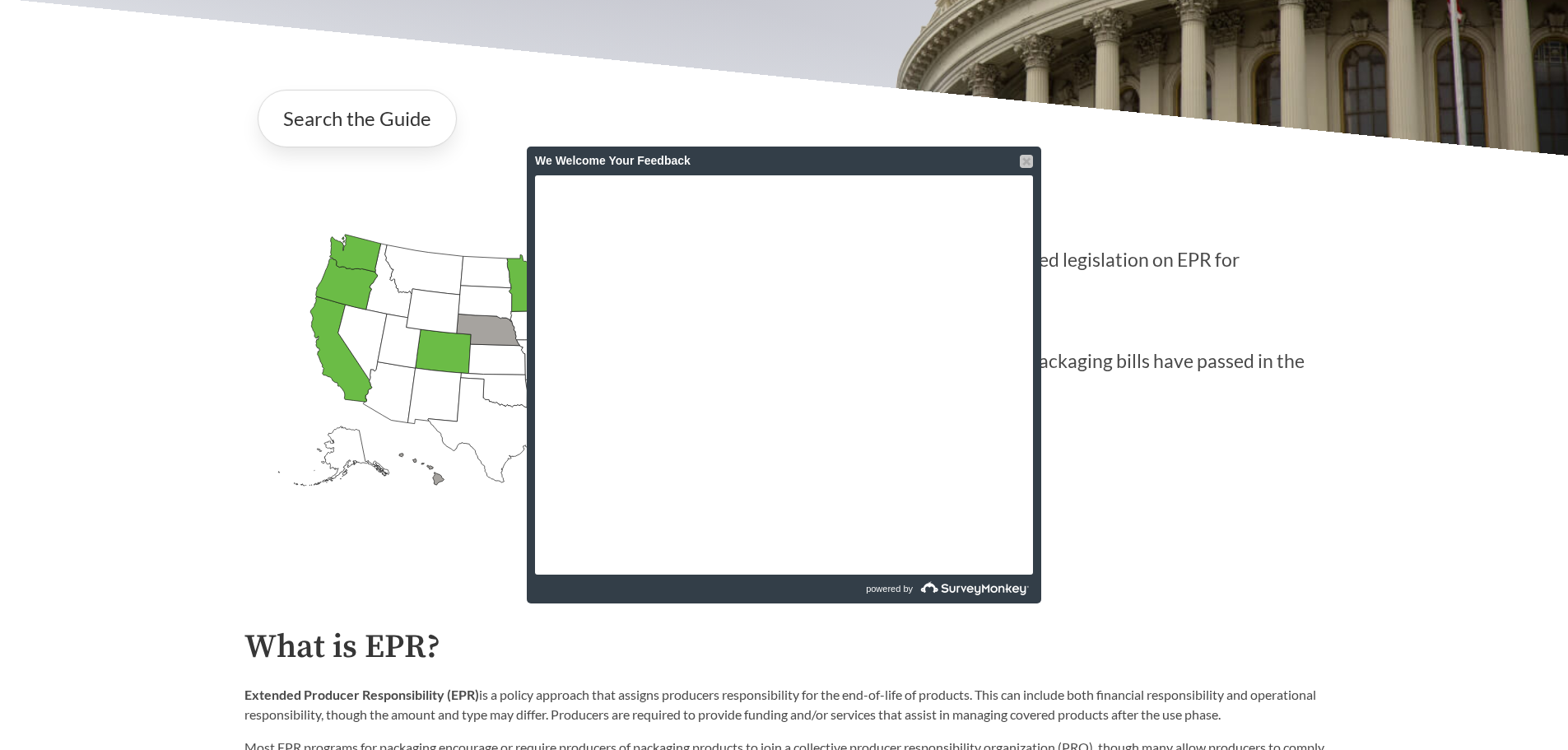
click at [1025, 154] on div "We Welcome Your Feedback" at bounding box center [783, 161] width 514 height 29
click at [1025, 155] on div at bounding box center [1027, 161] width 14 height 14
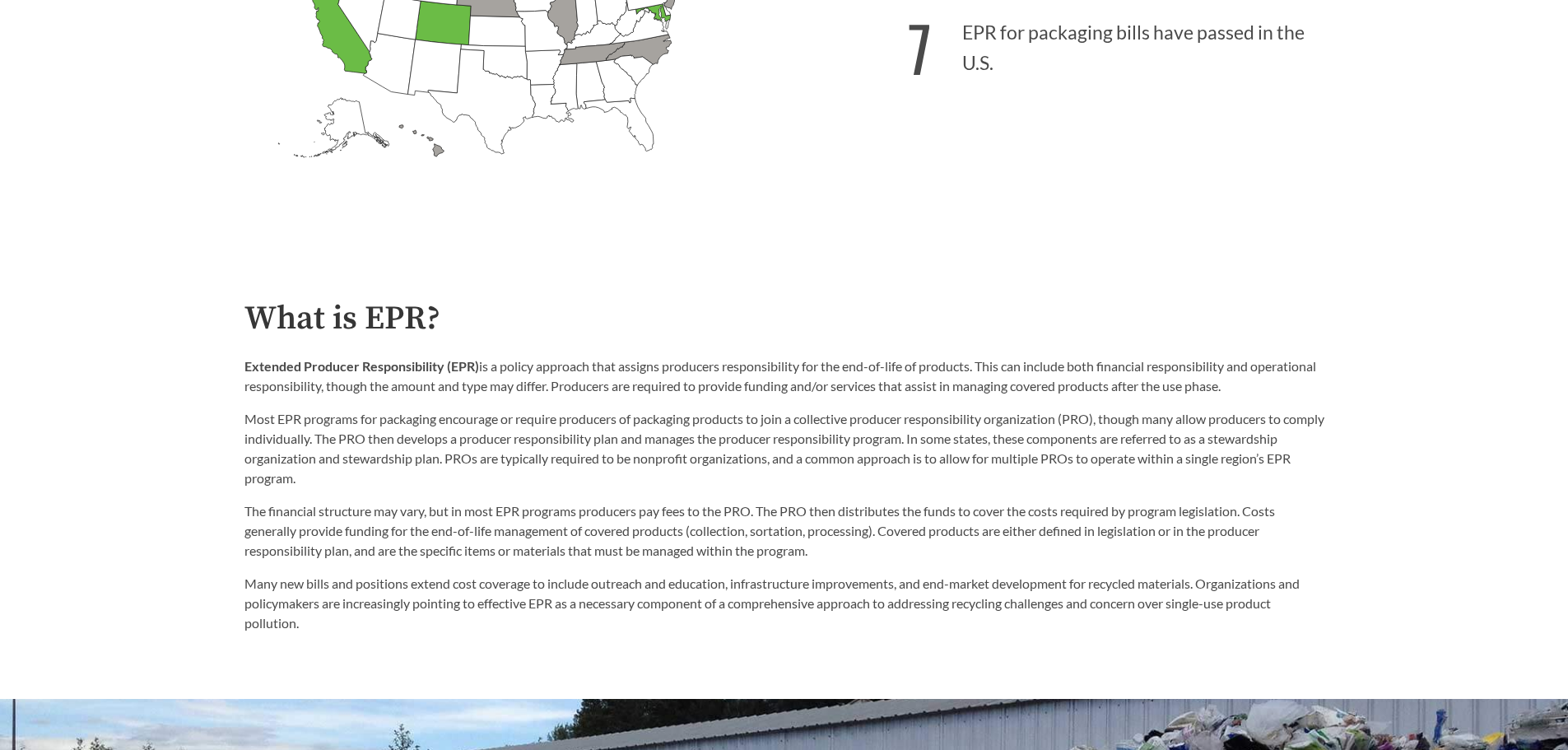
scroll to position [740, 0]
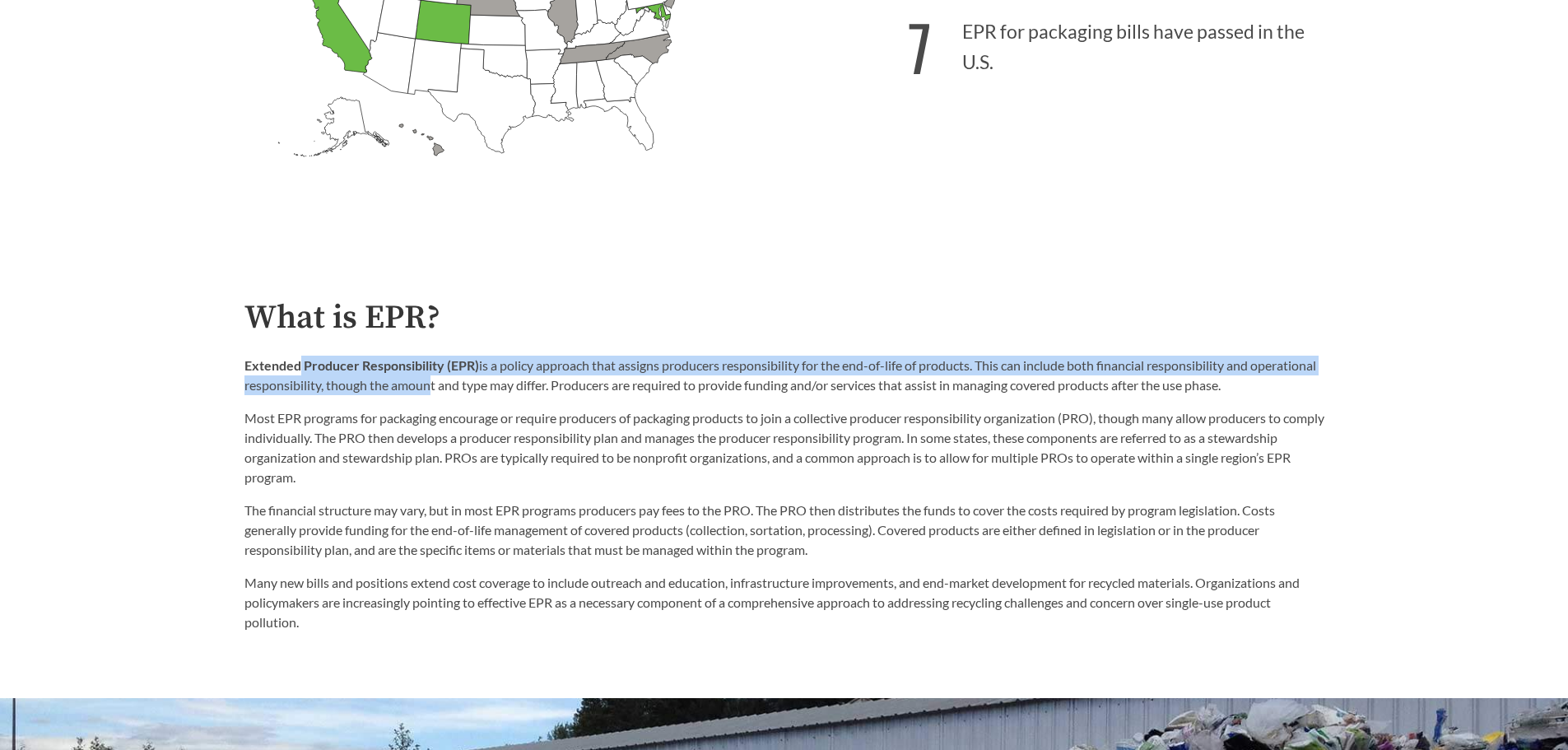
drag, startPoint x: 460, startPoint y: 378, endPoint x: 563, endPoint y: 383, distance: 103.1
click at [551, 383] on p "Extended Producer Responsibility (EPR) is a policy approach that assigns produc…" at bounding box center [784, 375] width 1079 height 40
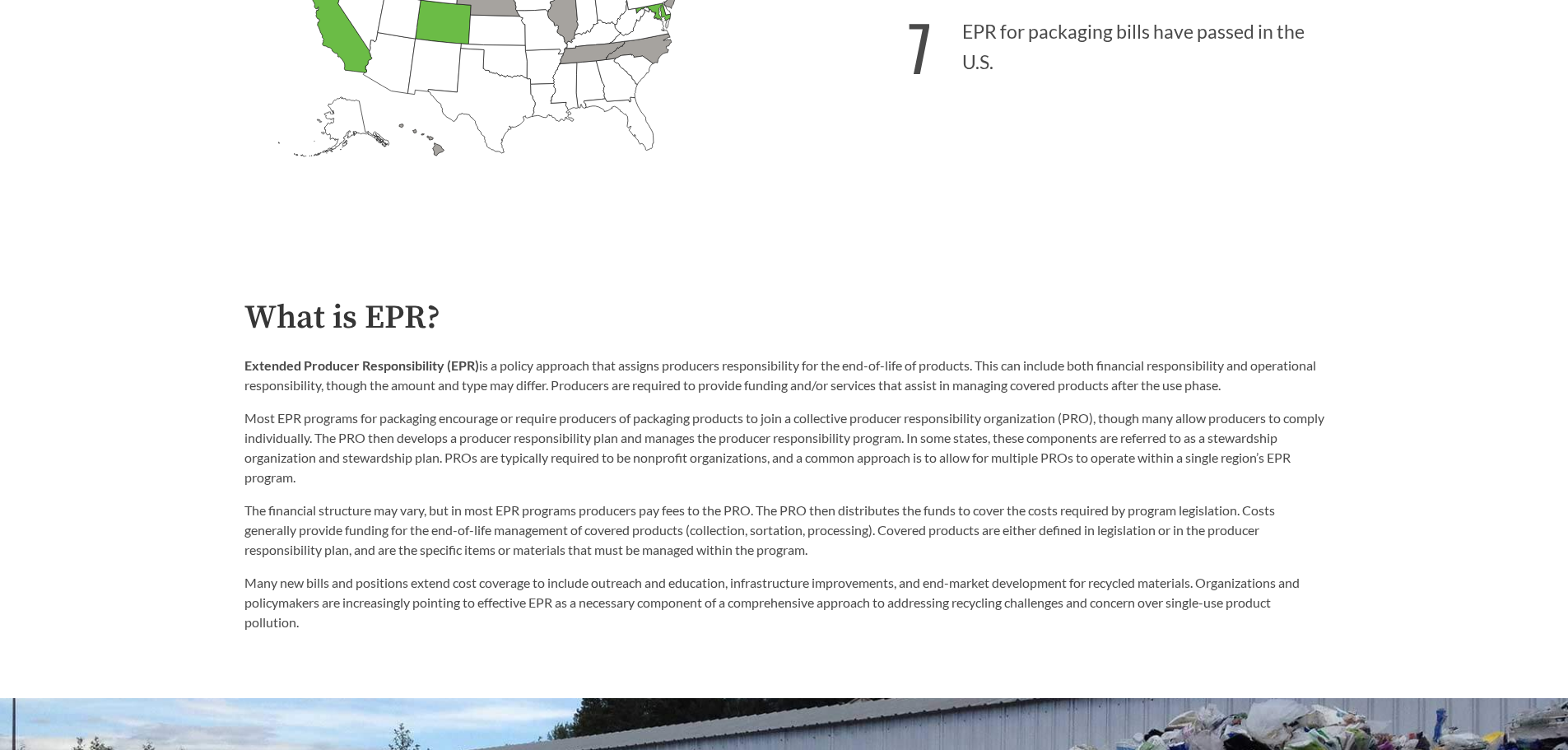
click at [563, 383] on p "Extended Producer Responsibility (EPR) is a policy approach that assigns produc…" at bounding box center [784, 375] width 1079 height 40
drag, startPoint x: 663, startPoint y: 361, endPoint x: 750, endPoint y: 373, distance: 87.8
click at [743, 370] on p "Extended Producer Responsibility (EPR) is a policy approach that assigns produc…" at bounding box center [784, 375] width 1079 height 40
click at [750, 374] on p "Extended Producer Responsibility (EPR) is a policy approach that assigns produc…" at bounding box center [784, 375] width 1079 height 40
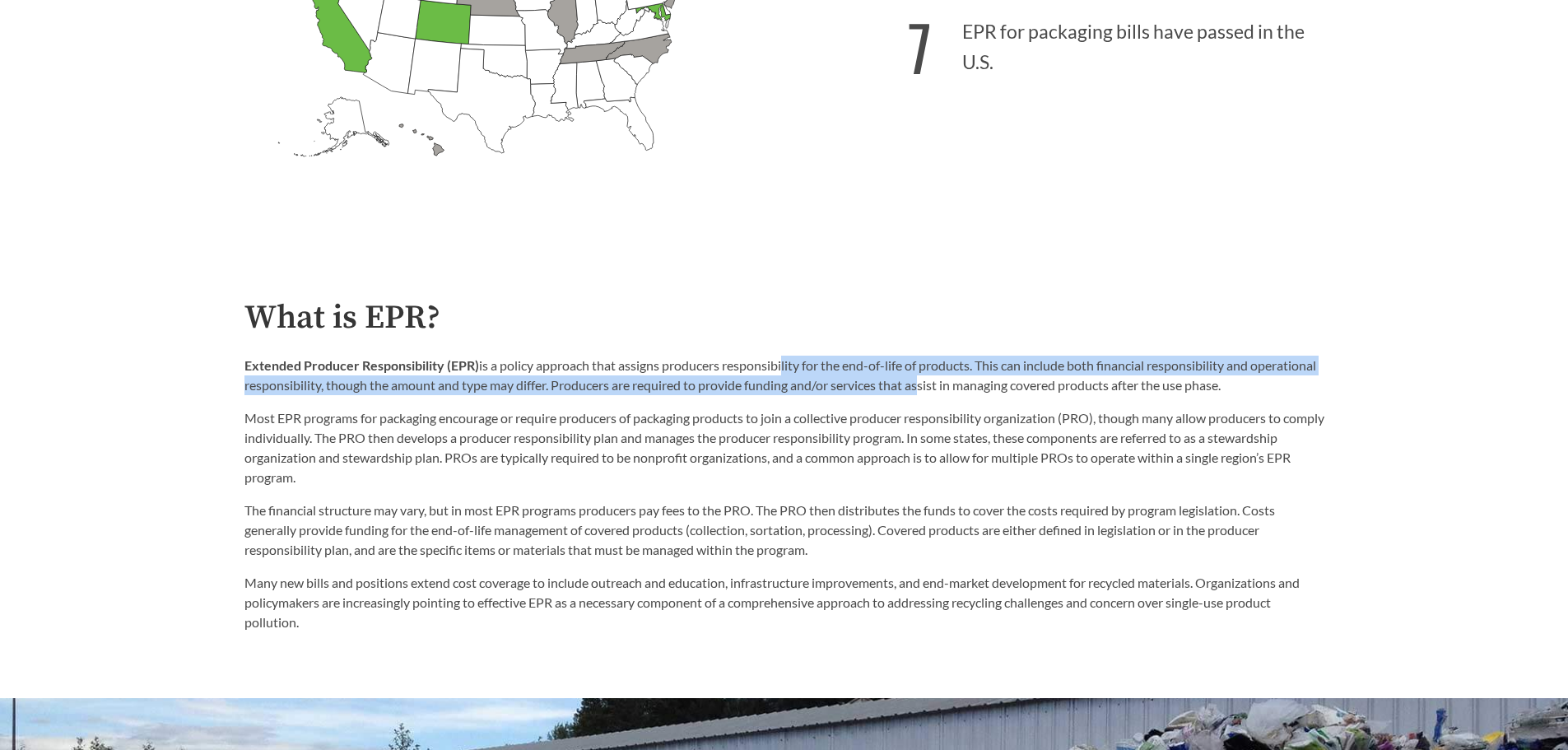
drag, startPoint x: 805, startPoint y: 370, endPoint x: 1051, endPoint y: 391, distance: 246.9
click at [1051, 391] on p "Extended Producer Responsibility (EPR) is a policy approach that assigns produc…" at bounding box center [784, 375] width 1079 height 40
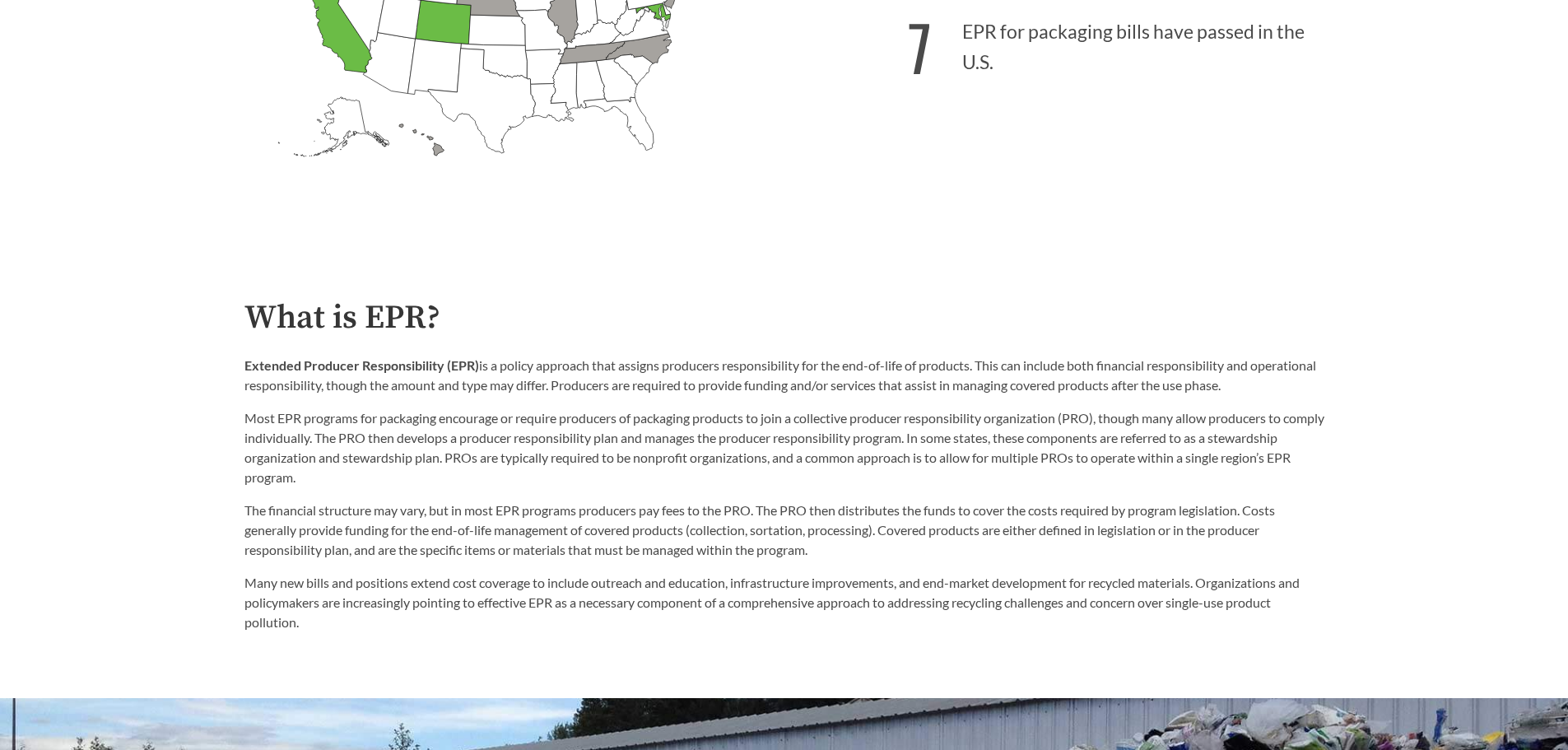
drag, startPoint x: 1071, startPoint y: 392, endPoint x: 1083, endPoint y: 392, distance: 12.0
click at [1076, 392] on p "Extended Producer Responsibility (EPR) is a policy approach that assigns produc…" at bounding box center [784, 375] width 1079 height 40
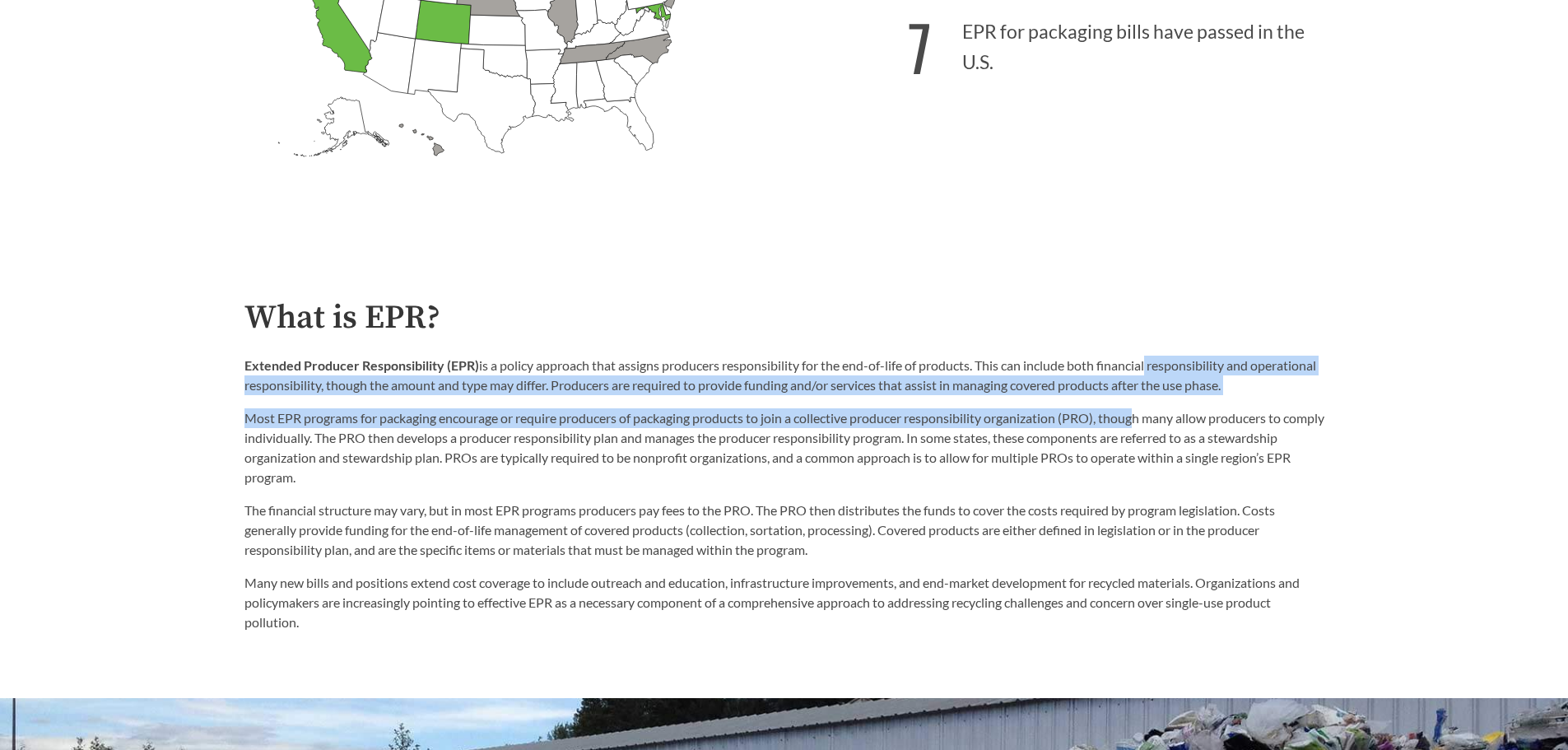
drag, startPoint x: 1149, startPoint y: 397, endPoint x: 1134, endPoint y: 487, distance: 91.2
click at [1134, 487] on div "Extended Producer Responsibility (EPR) is a policy approach that assigns produc…" at bounding box center [784, 422] width 1079 height 132
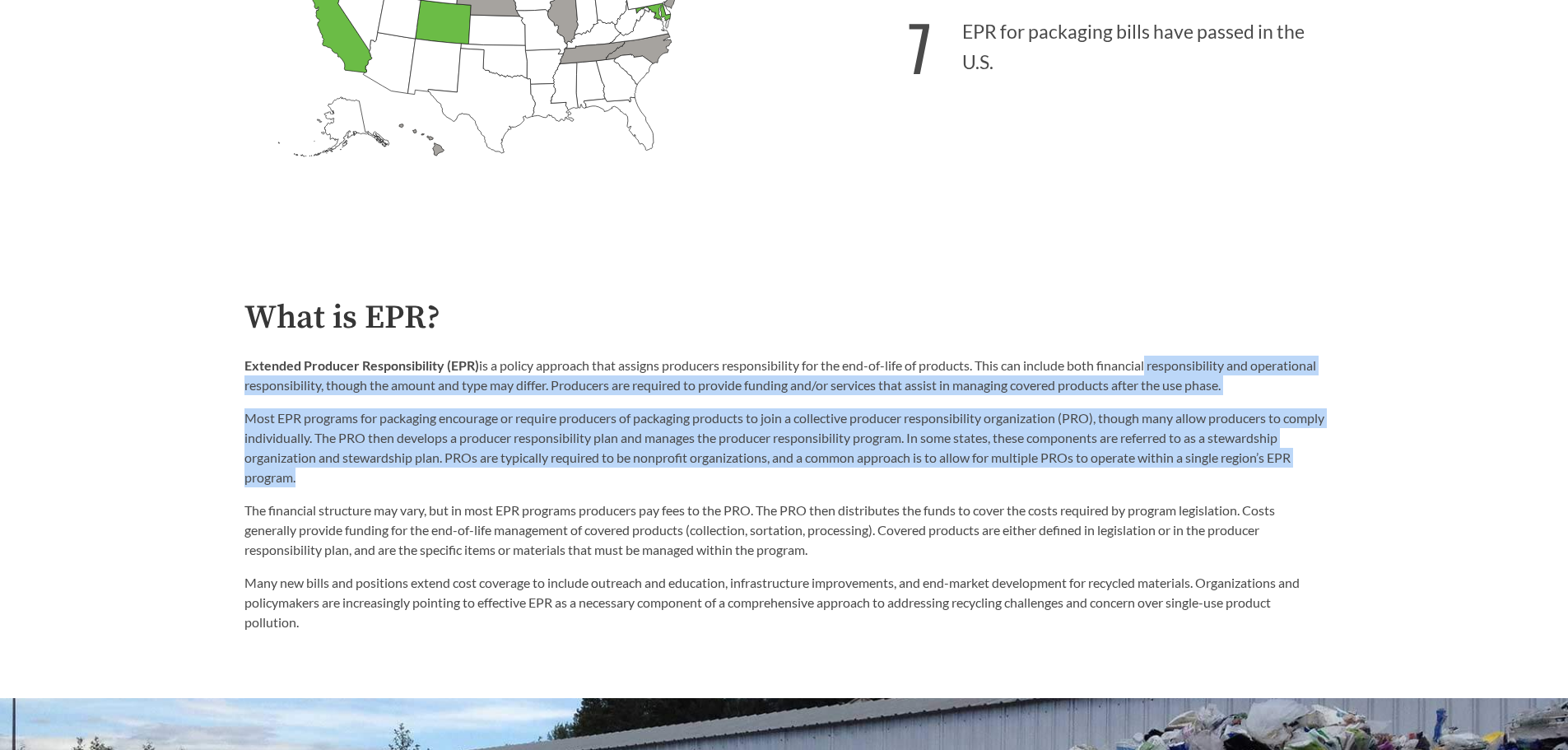
click at [1134, 487] on p "Most EPR programs for packaging encourage or require producers of packaging pro…" at bounding box center [784, 447] width 1079 height 79
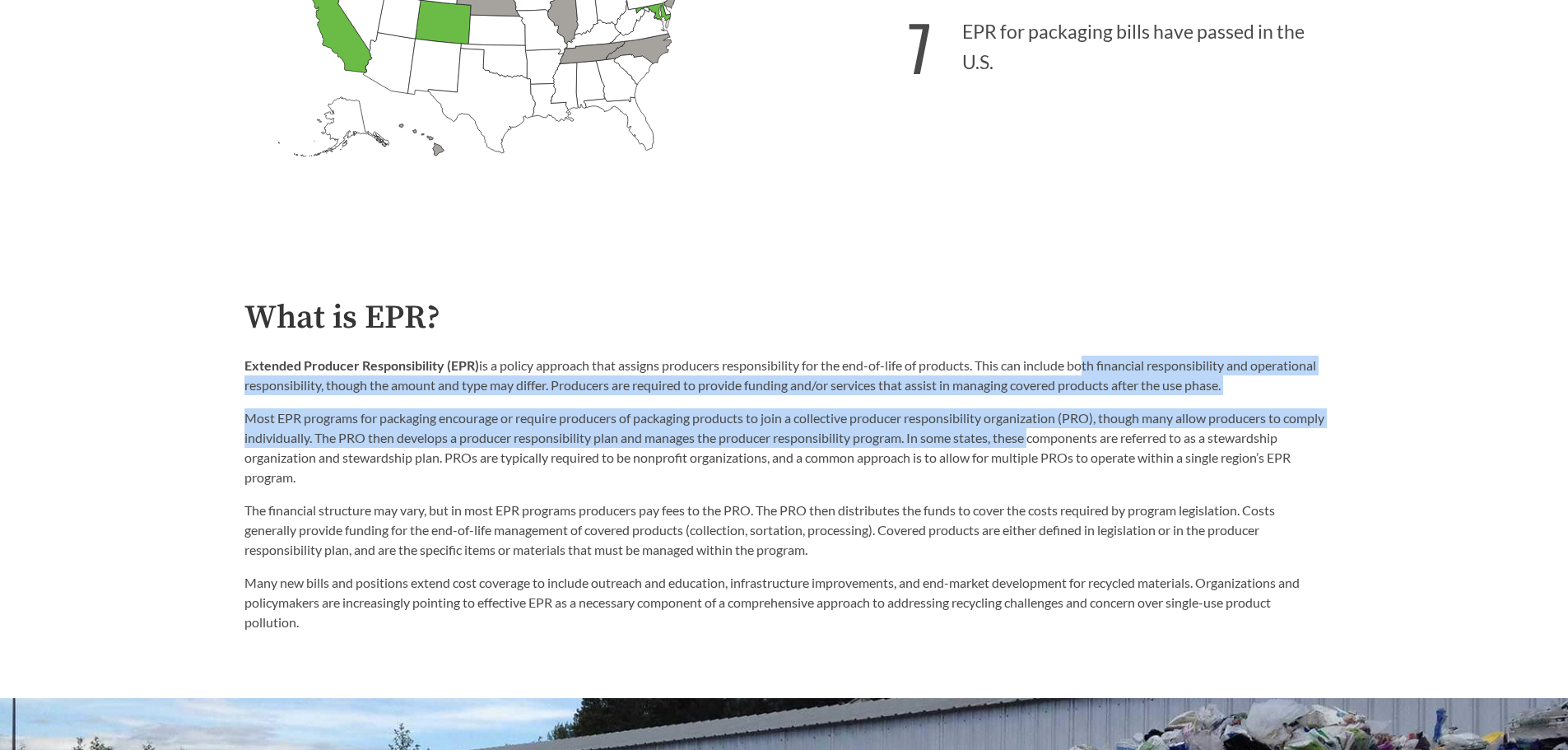
drag, startPoint x: 1080, startPoint y: 432, endPoint x: 1076, endPoint y: 503, distance: 71.1
click at [1075, 507] on div "What is EPR? Extended Producer Responsibility (EPR) is a policy approach that a…" at bounding box center [784, 465] width 1079 height 332
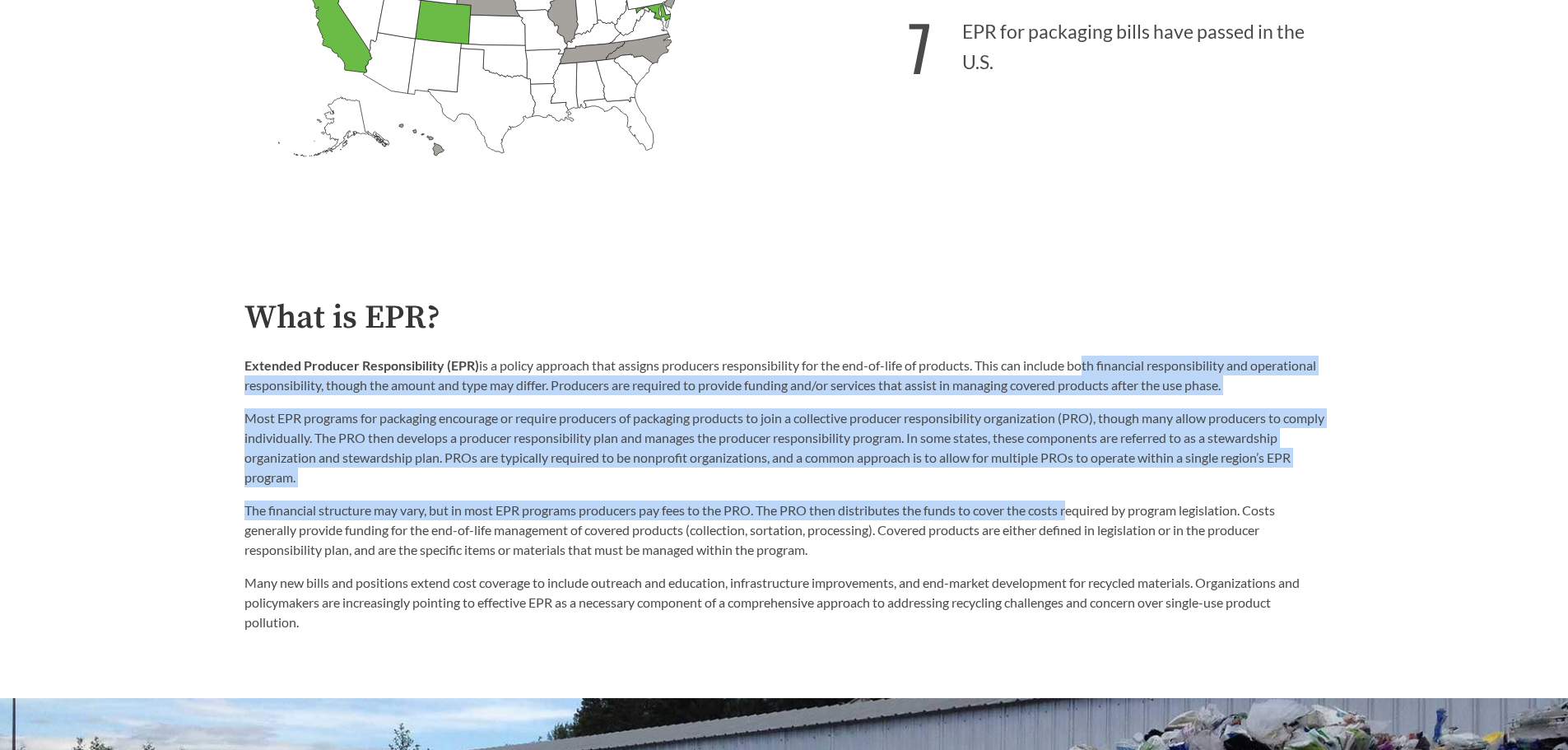
drag, startPoint x: 1076, startPoint y: 503, endPoint x: 1525, endPoint y: 364, distance: 470.0
click at [1077, 503] on p "The financial structure may vary, but in most EPR programs producers pay fees t…" at bounding box center [784, 529] width 1079 height 59
drag, startPoint x: 1069, startPoint y: 433, endPoint x: 853, endPoint y: 388, distance: 220.6
click at [1069, 433] on p "Most EPR programs for packaging encourage or require producers of packaging pro…" at bounding box center [784, 447] width 1079 height 79
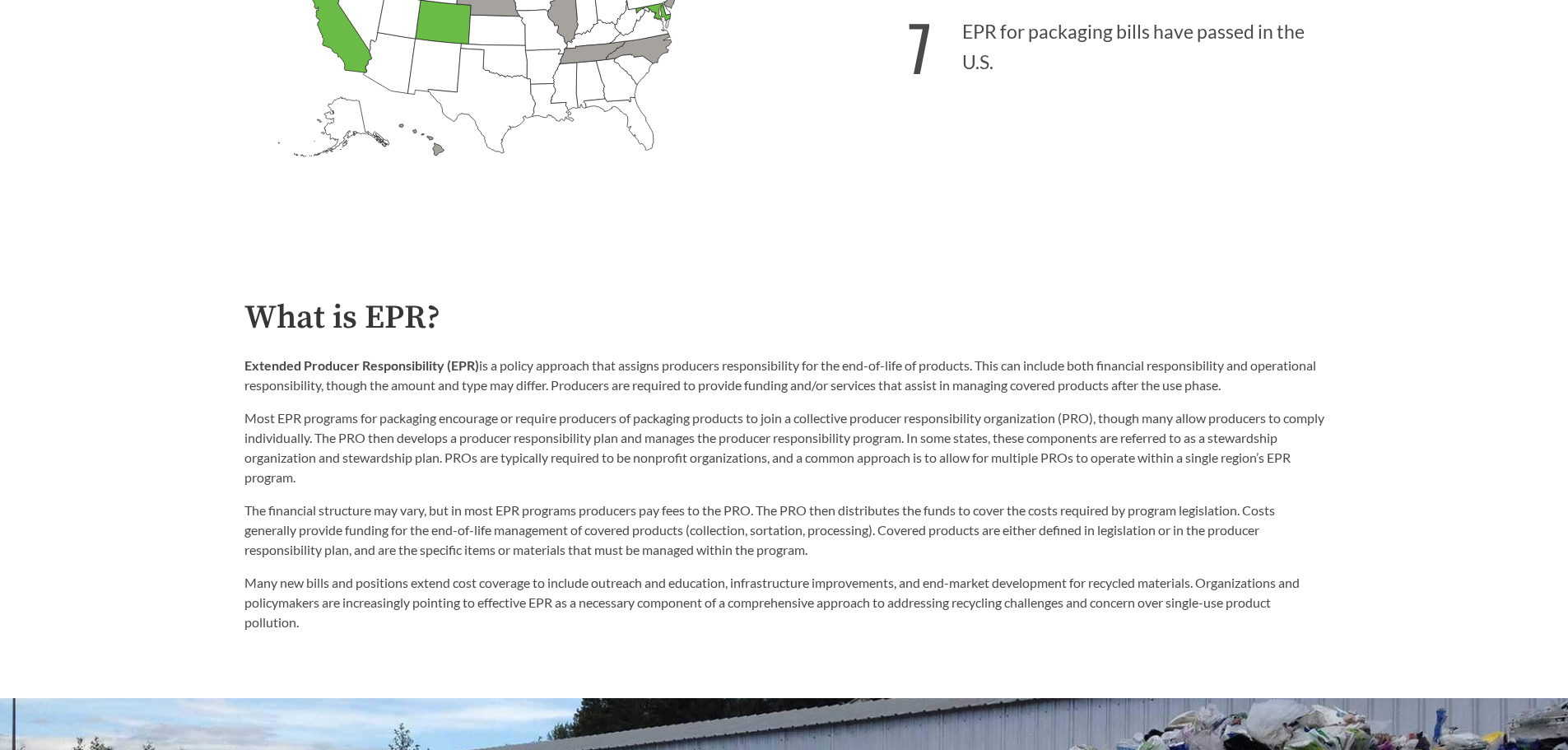
drag, startPoint x: 806, startPoint y: 368, endPoint x: 788, endPoint y: 381, distance: 22.2
drag, startPoint x: 788, startPoint y: 381, endPoint x: 644, endPoint y: 418, distance: 148.7
drag, startPoint x: 644, startPoint y: 418, endPoint x: 528, endPoint y: 429, distance: 116.5
click at [525, 429] on p "Most EPR programs for packaging encourage or require producers of packaging pro…" at bounding box center [784, 447] width 1079 height 79
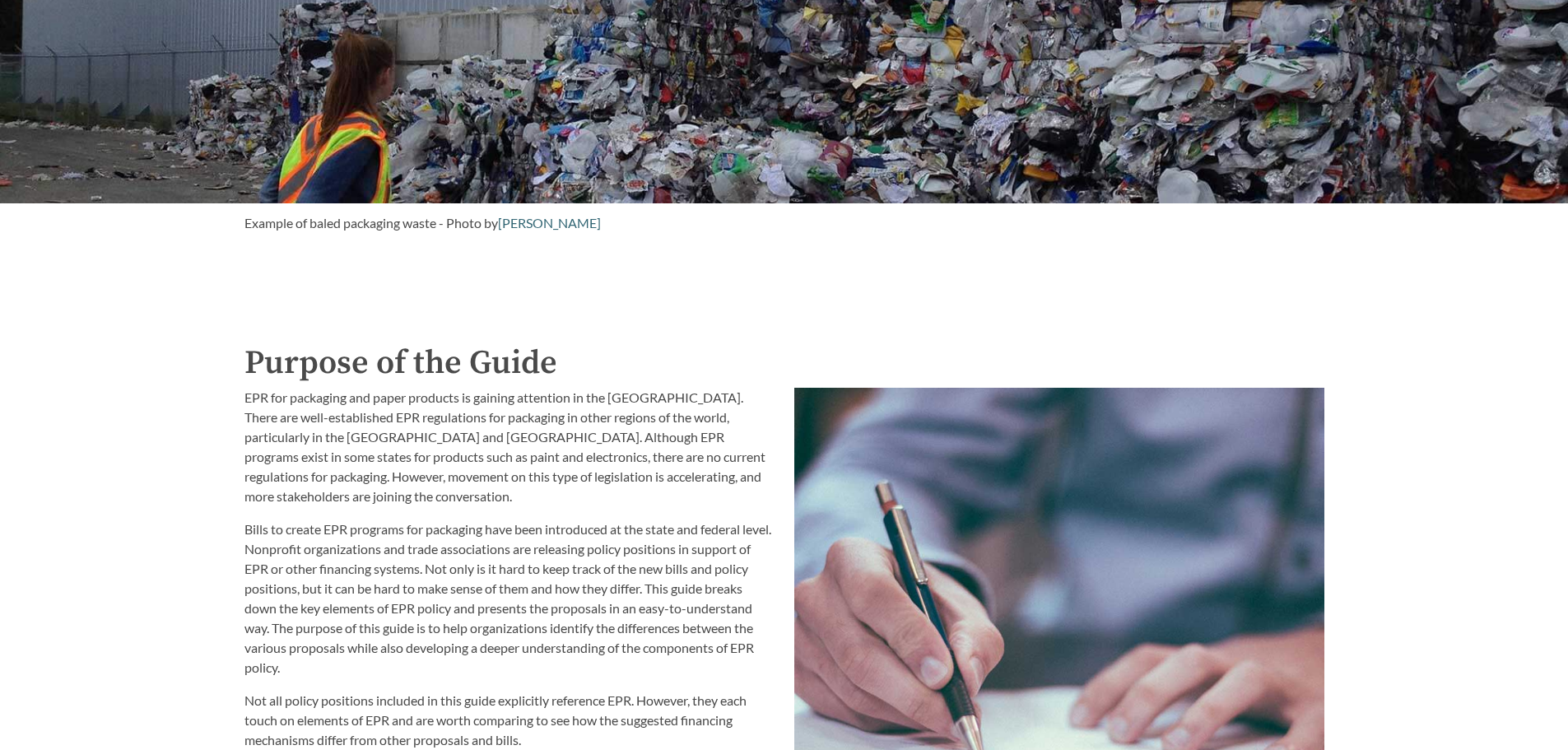
scroll to position [1728, 0]
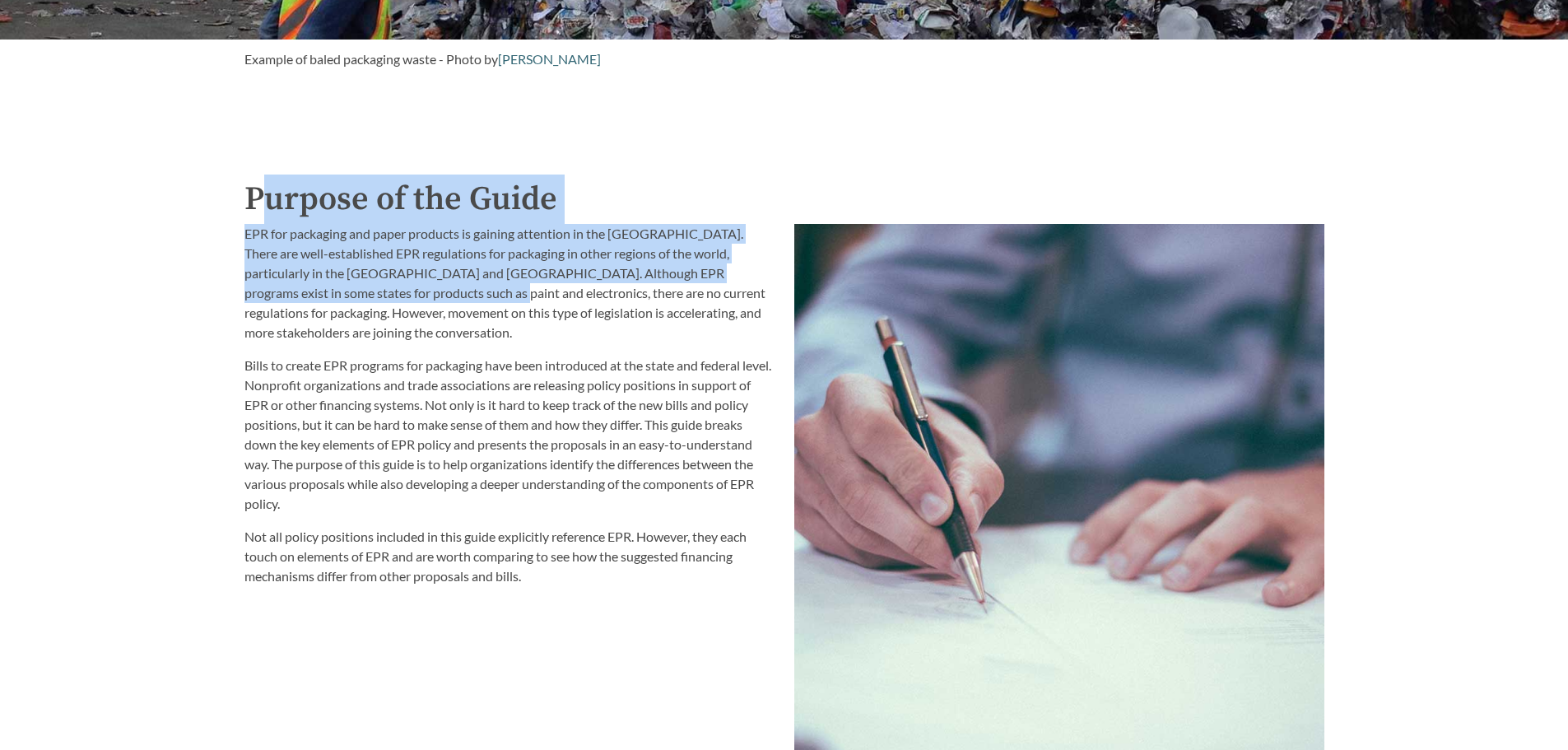
drag, startPoint x: 314, startPoint y: 240, endPoint x: 406, endPoint y: 290, distance: 104.7
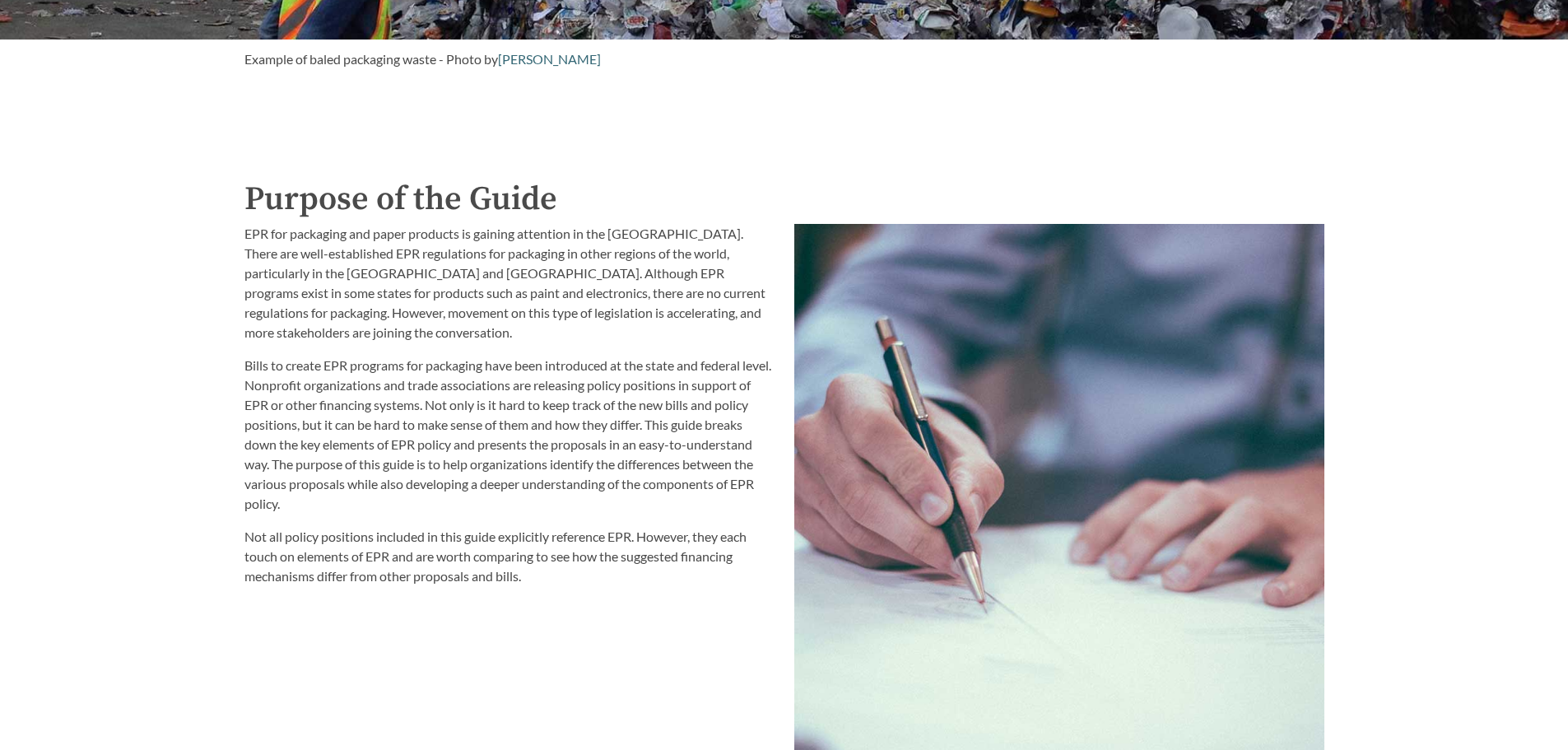
drag, startPoint x: 406, startPoint y: 290, endPoint x: 434, endPoint y: 284, distance: 28.6
click at [409, 291] on p "EPR for packaging and paper products is gaining attention in the [GEOGRAPHIC_DA…" at bounding box center [510, 283] width 530 height 119
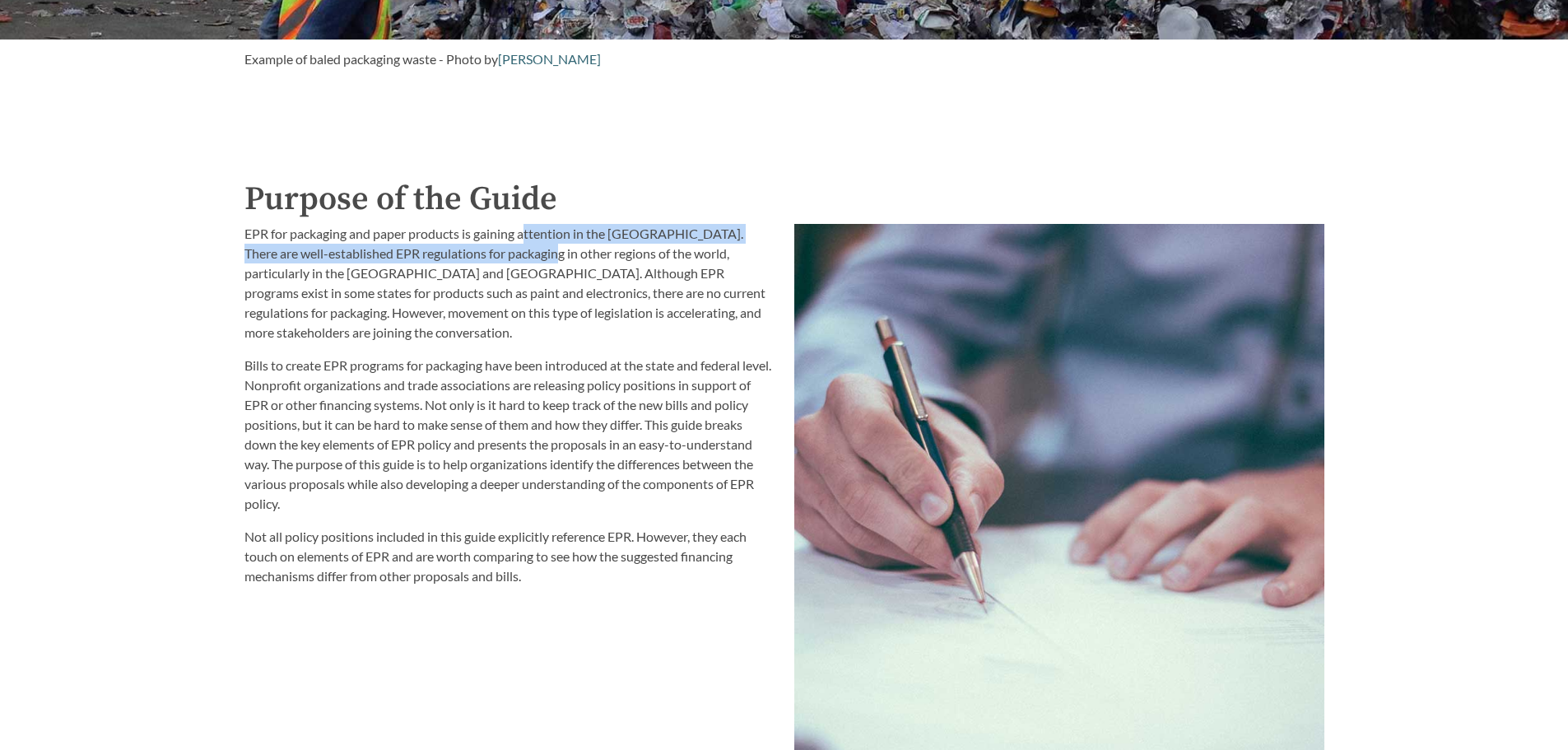
click at [508, 286] on p "EPR for packaging and paper products is gaining attention in the [GEOGRAPHIC_DA…" at bounding box center [510, 283] width 530 height 119
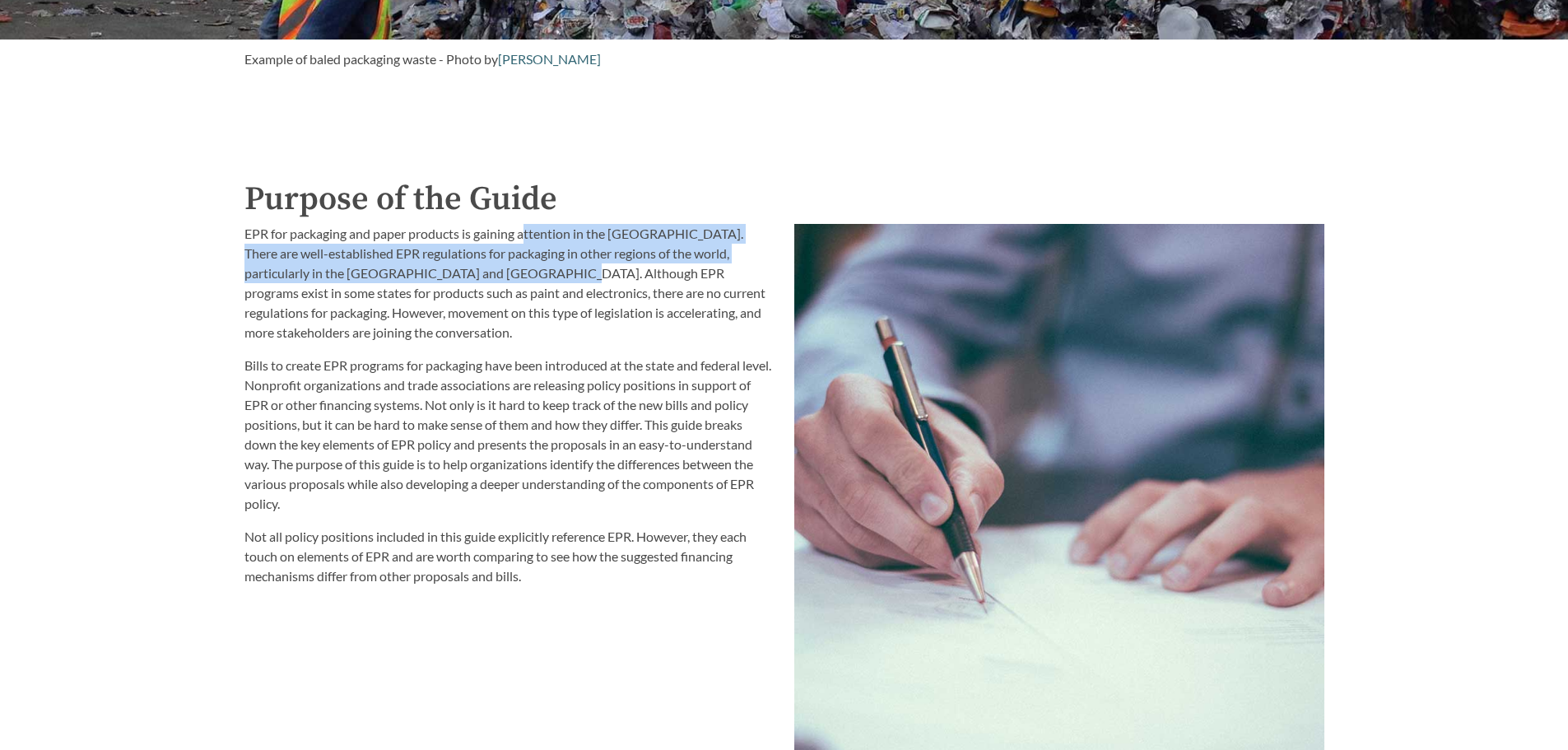
click at [507, 286] on p "EPR for packaging and paper products is gaining attention in the [GEOGRAPHIC_DA…" at bounding box center [510, 283] width 530 height 119
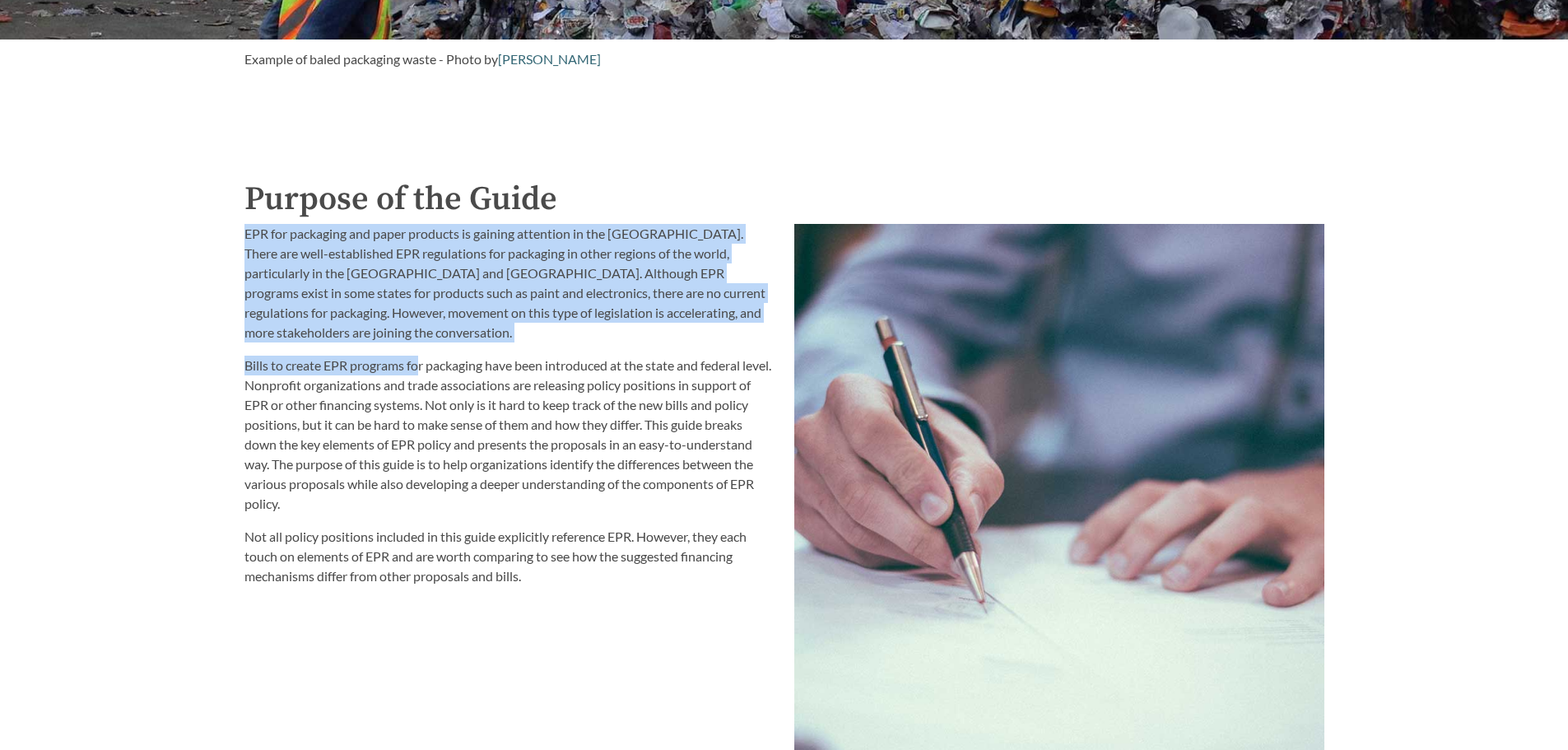
drag, startPoint x: 227, startPoint y: 232, endPoint x: 434, endPoint y: 375, distance: 251.6
click at [423, 367] on div "Introduction to the Guide for EPR Proposals Search the Guide [US_STATE] Introdu…" at bounding box center [784, 408] width 1568 height 4081
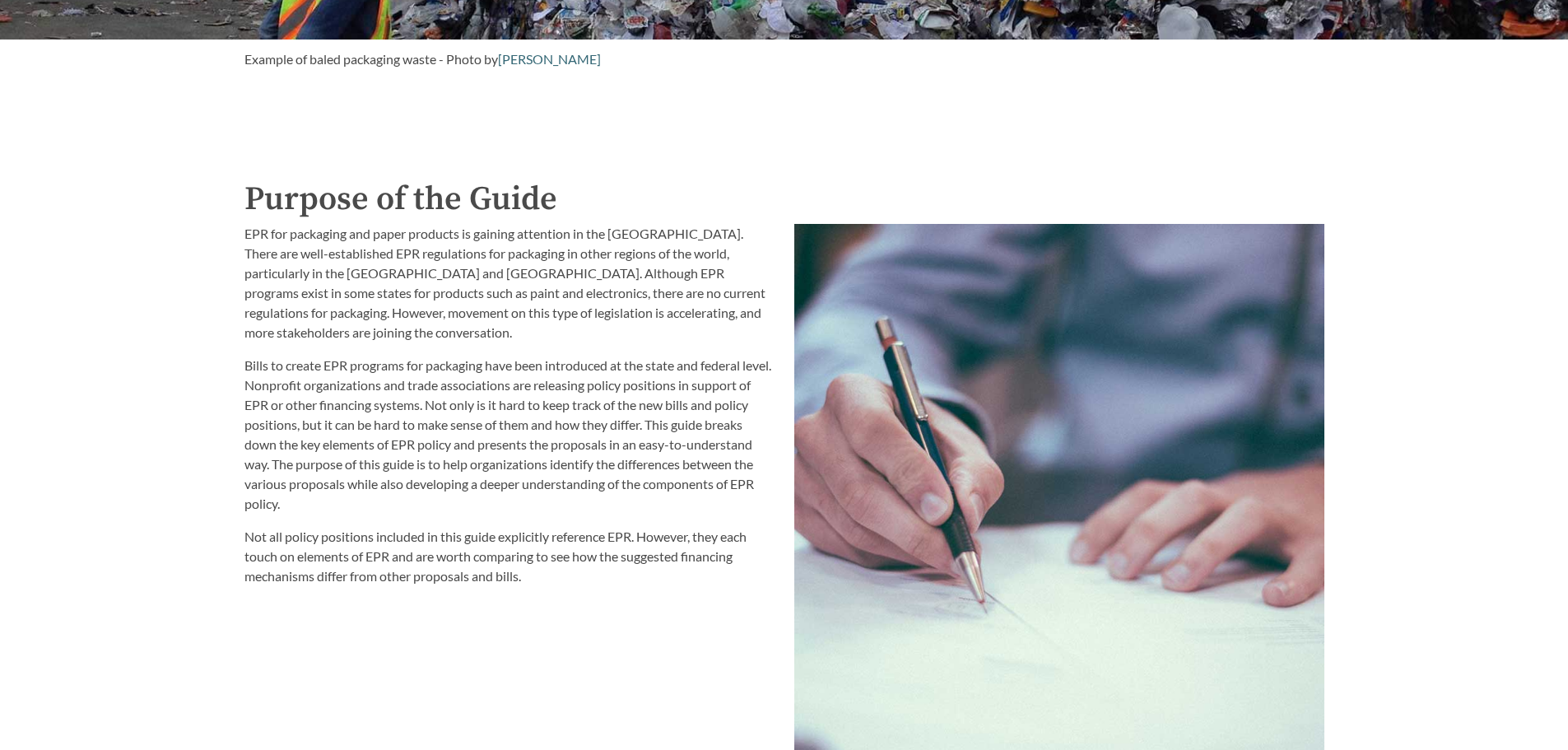
click at [435, 375] on p "Bills to create EPR programs for packaging have been introduced at the state an…" at bounding box center [510, 434] width 530 height 158
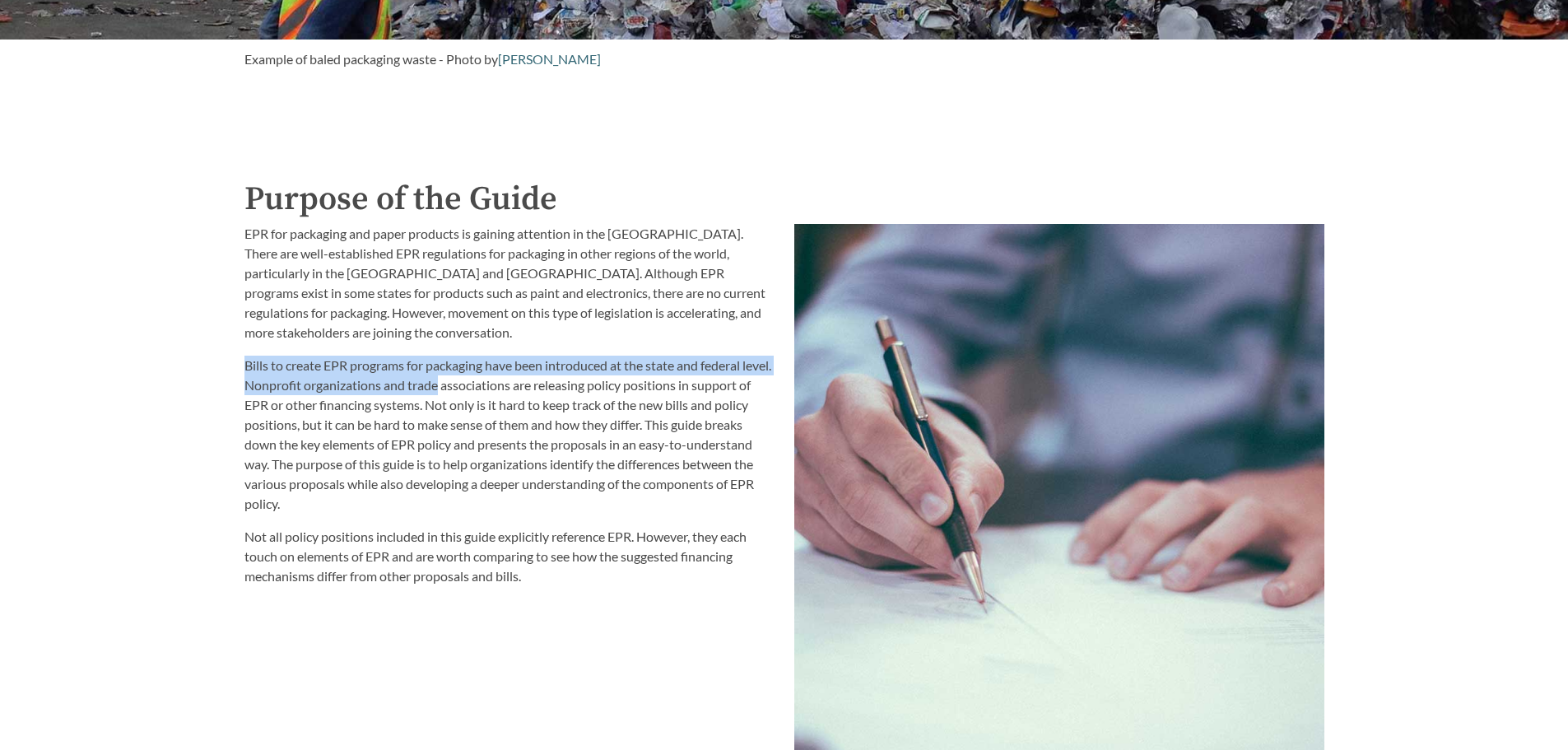
drag, startPoint x: 226, startPoint y: 354, endPoint x: 471, endPoint y: 394, distance: 248.2
click at [471, 394] on div "Introduction to the Guide for EPR Proposals Search the Guide [US_STATE] Introdu…" at bounding box center [784, 408] width 1568 height 4081
click at [471, 395] on p "Bills to create EPR programs for packaging have been introduced at the state an…" at bounding box center [510, 434] width 530 height 158
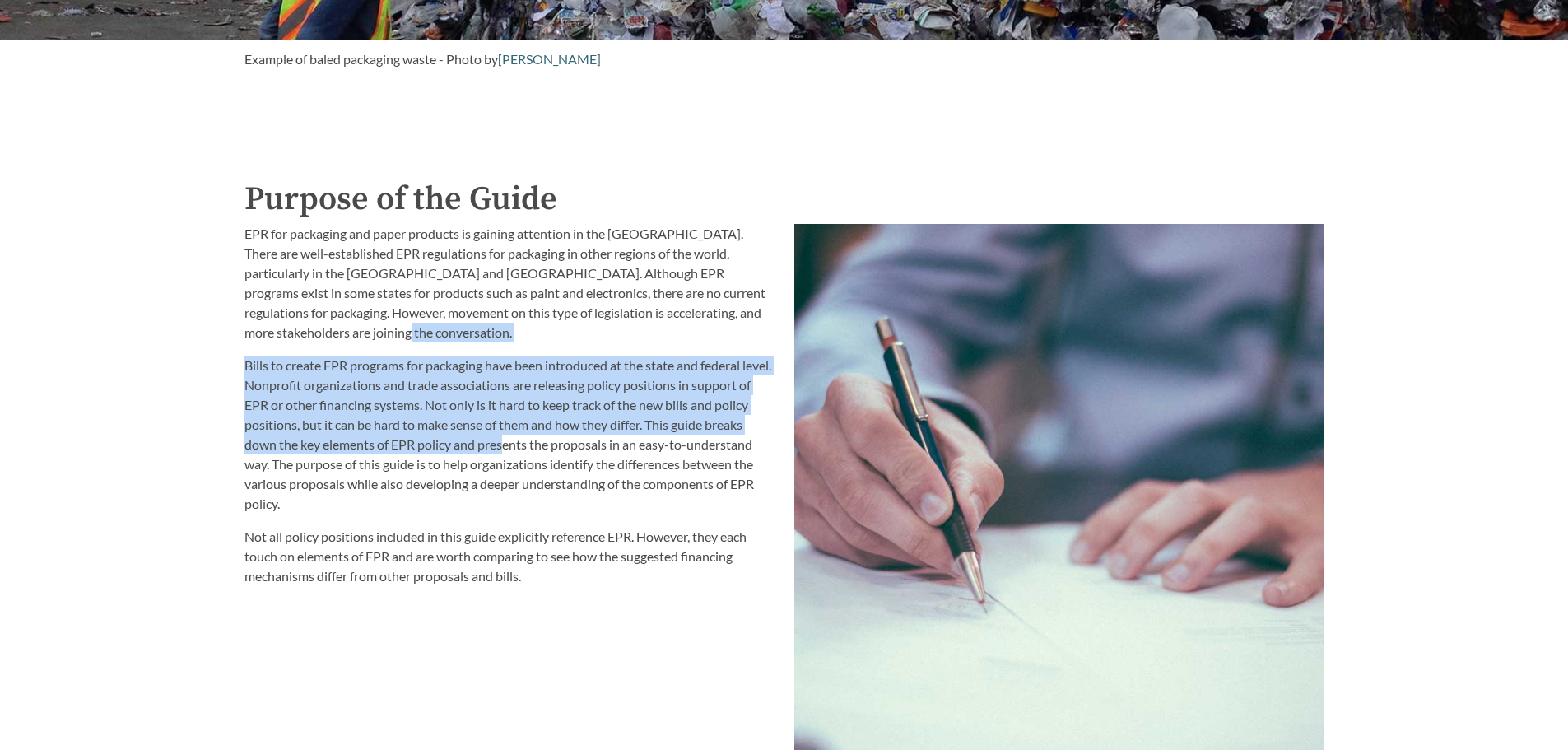
drag, startPoint x: 511, startPoint y: 420, endPoint x: 503, endPoint y: 455, distance: 35.9
click at [504, 463] on div "EPR for packaging and paper products is gaining attention in the [GEOGRAPHIC_DA…" at bounding box center [510, 404] width 530 height 362
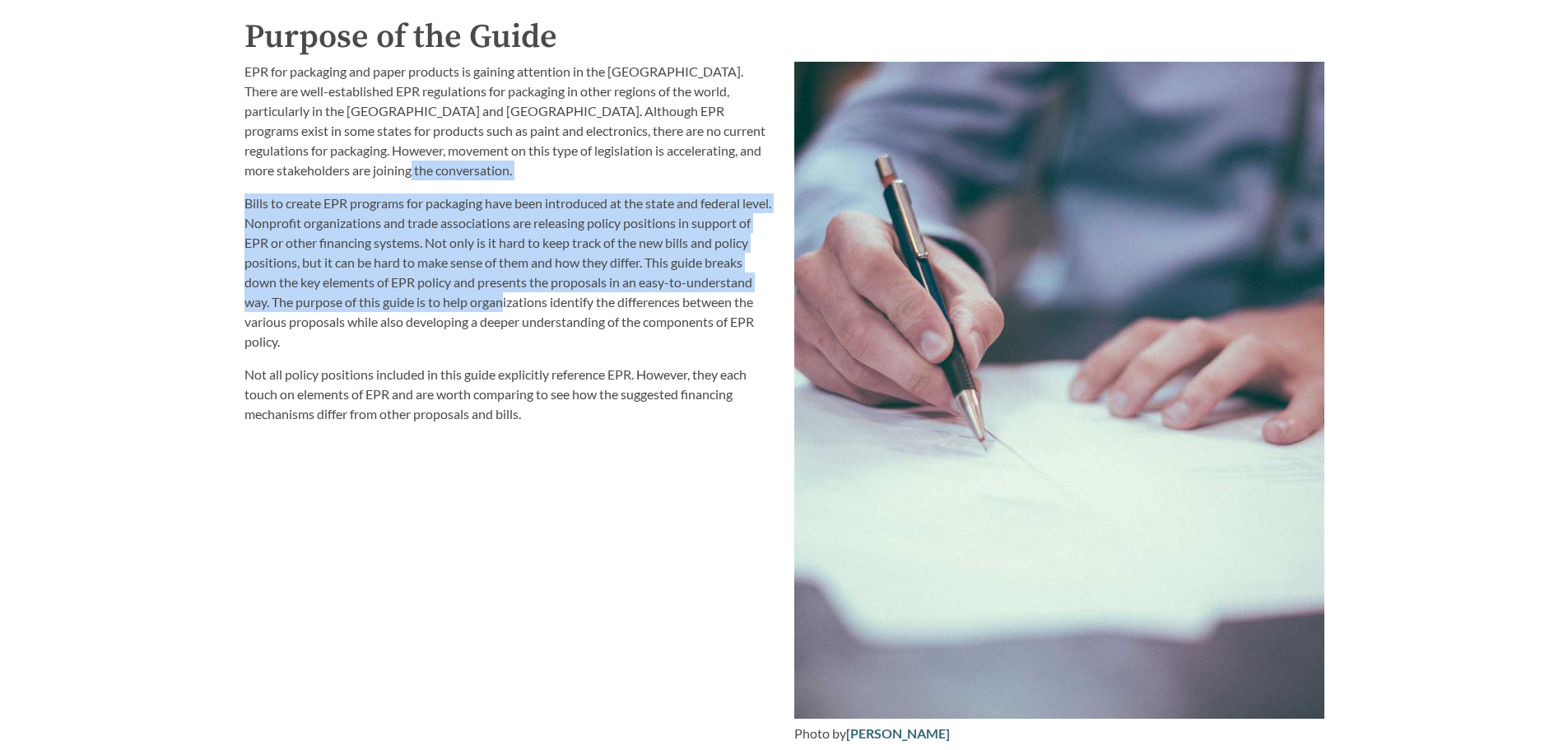
scroll to position [2058, 0]
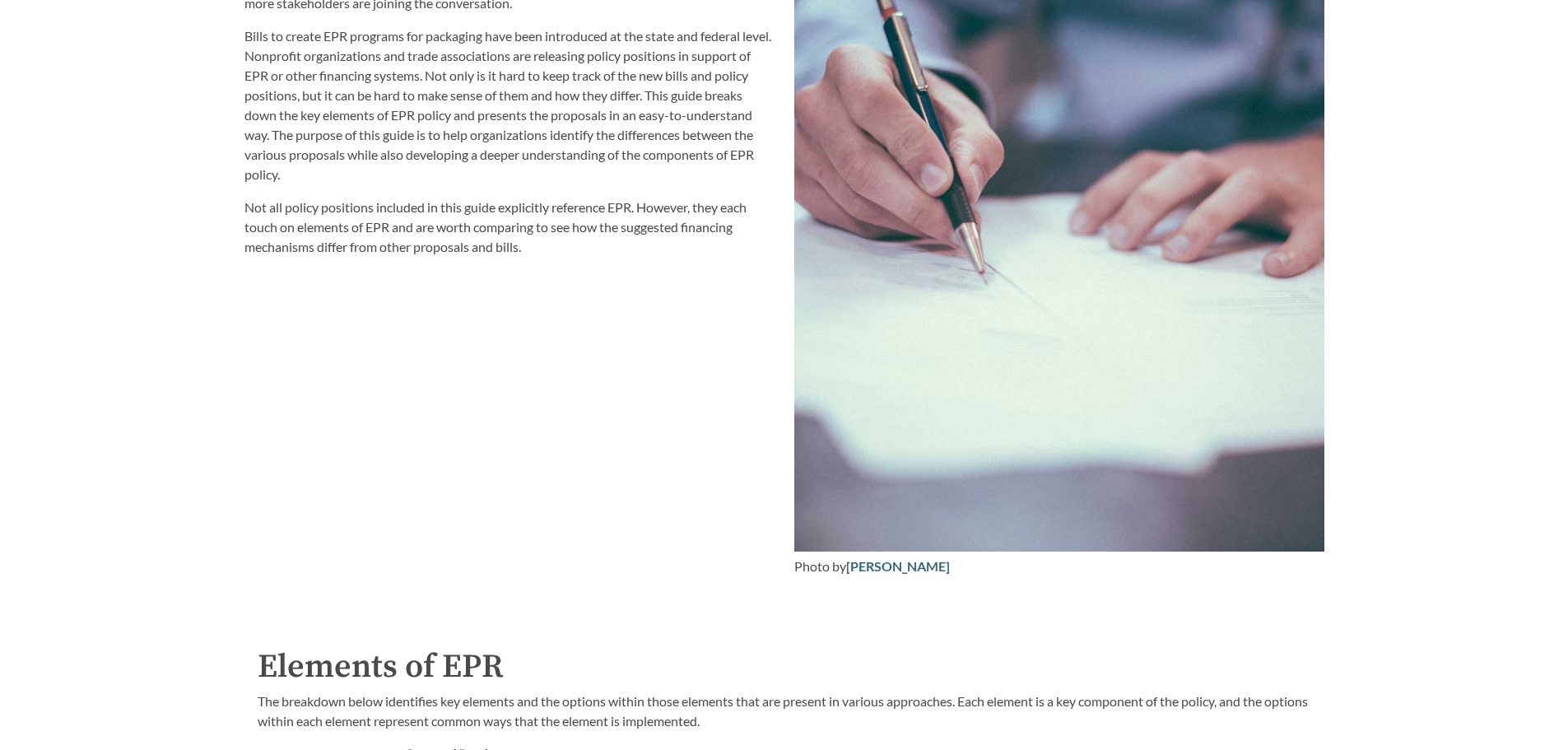
click at [519, 277] on div "EPR for packaging and paper products is gaining attention in the [GEOGRAPHIC_DA…" at bounding box center [509, 235] width 550 height 702
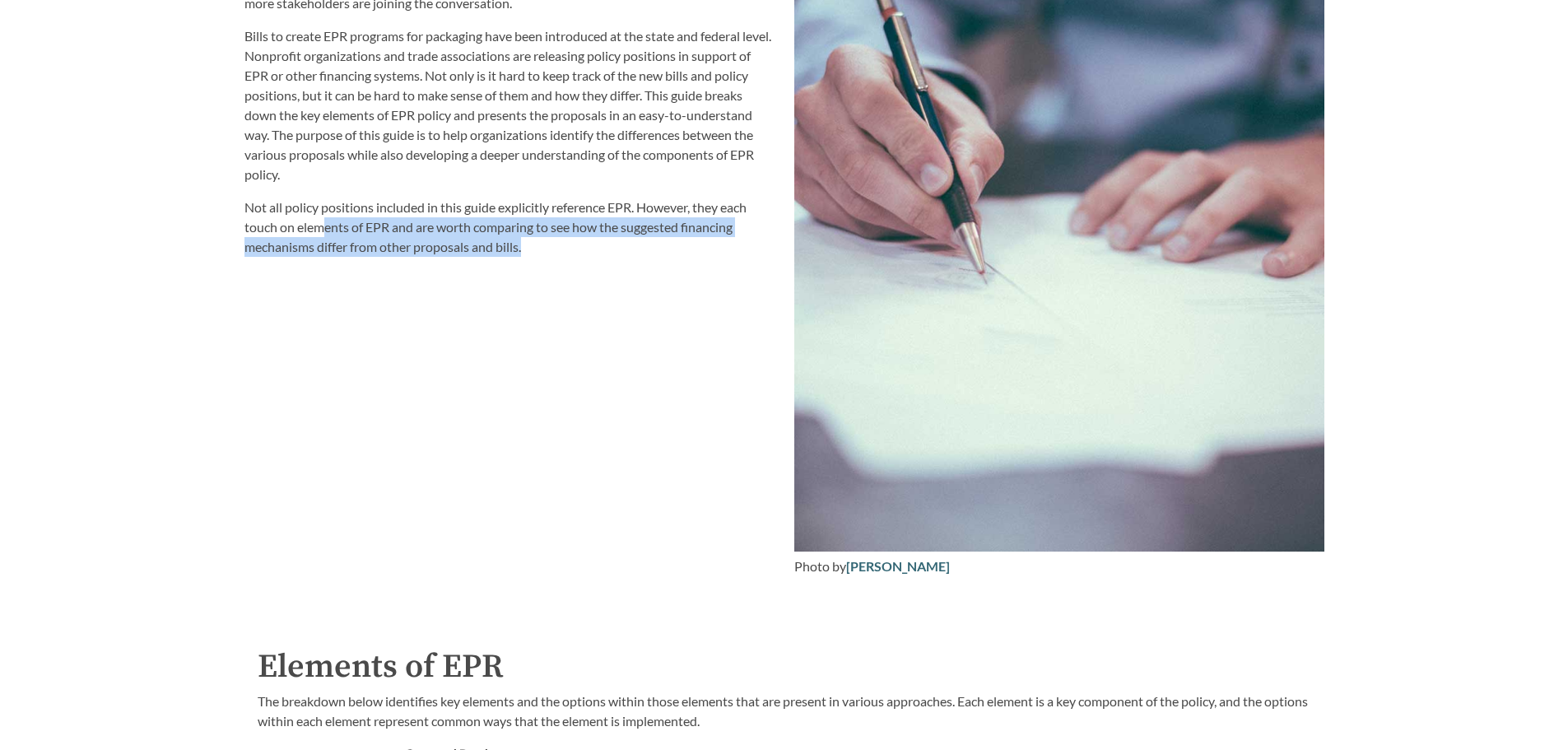
drag, startPoint x: 552, startPoint y: 256, endPoint x: 256, endPoint y: 223, distance: 297.8
click at [256, 223] on p "Not all policy positions included in this guide explicitly reference EPR. Howev…" at bounding box center [510, 226] width 530 height 59
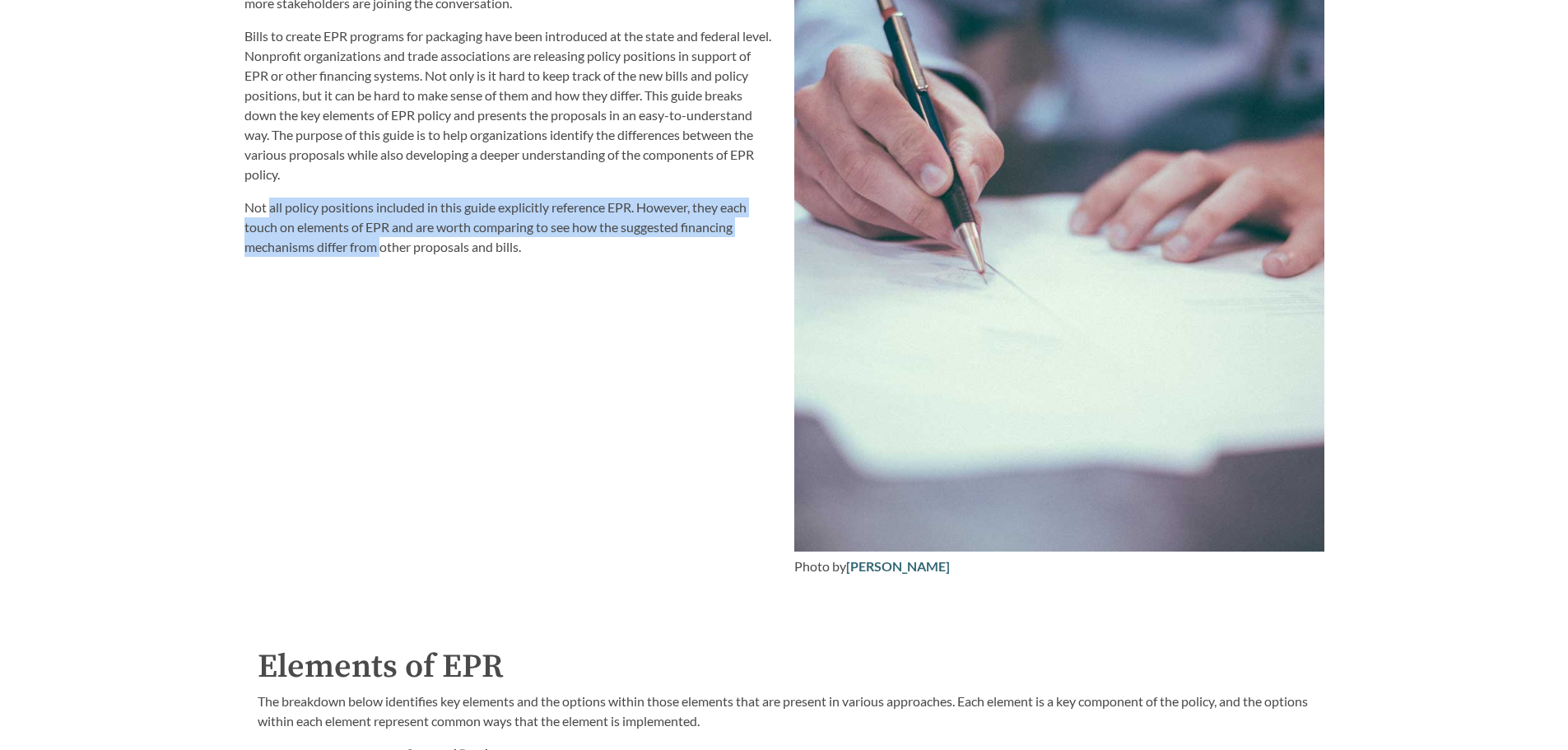
click at [528, 290] on div "EPR for packaging and paper products is gaining attention in the [GEOGRAPHIC_DA…" at bounding box center [509, 235] width 550 height 702
click at [574, 295] on div "EPR for packaging and paper products is gaining attention in the [GEOGRAPHIC_DA…" at bounding box center [509, 235] width 550 height 702
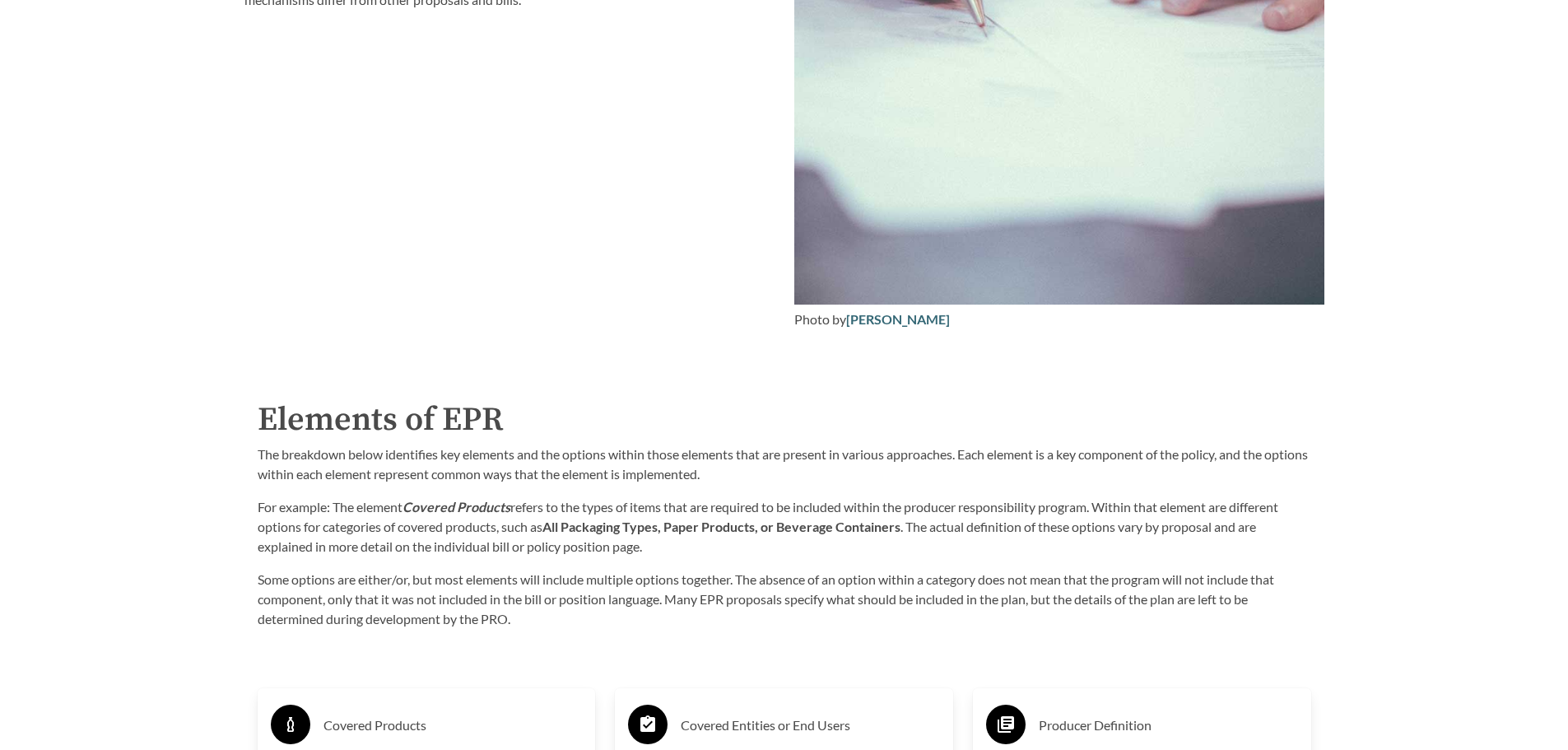
scroll to position [2551, 0]
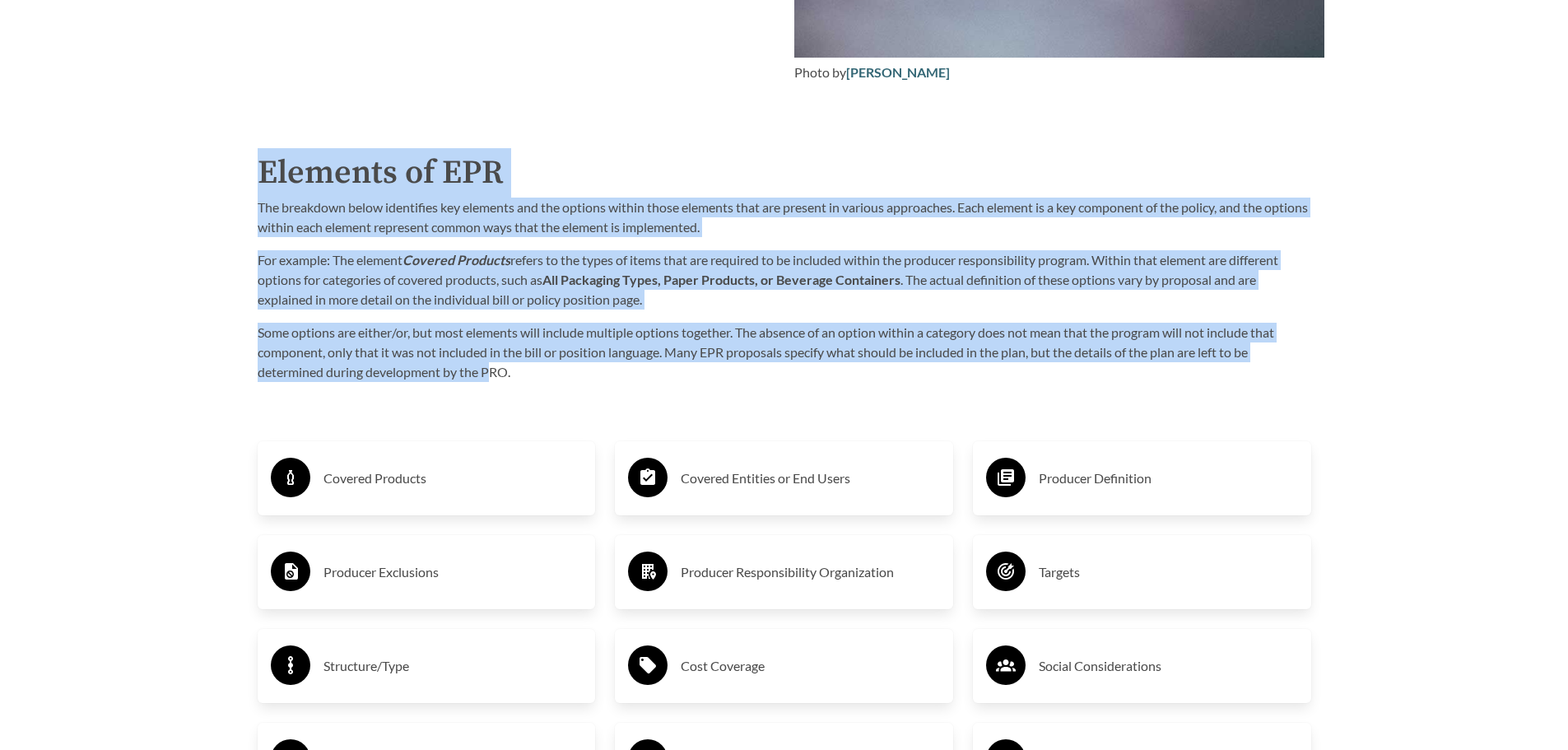
drag, startPoint x: 328, startPoint y: 182, endPoint x: 494, endPoint y: 375, distance: 254.6
click at [494, 375] on div "Elements of EPR The breakdown below identifies key elements and the options wit…" at bounding box center [784, 264] width 1079 height 234
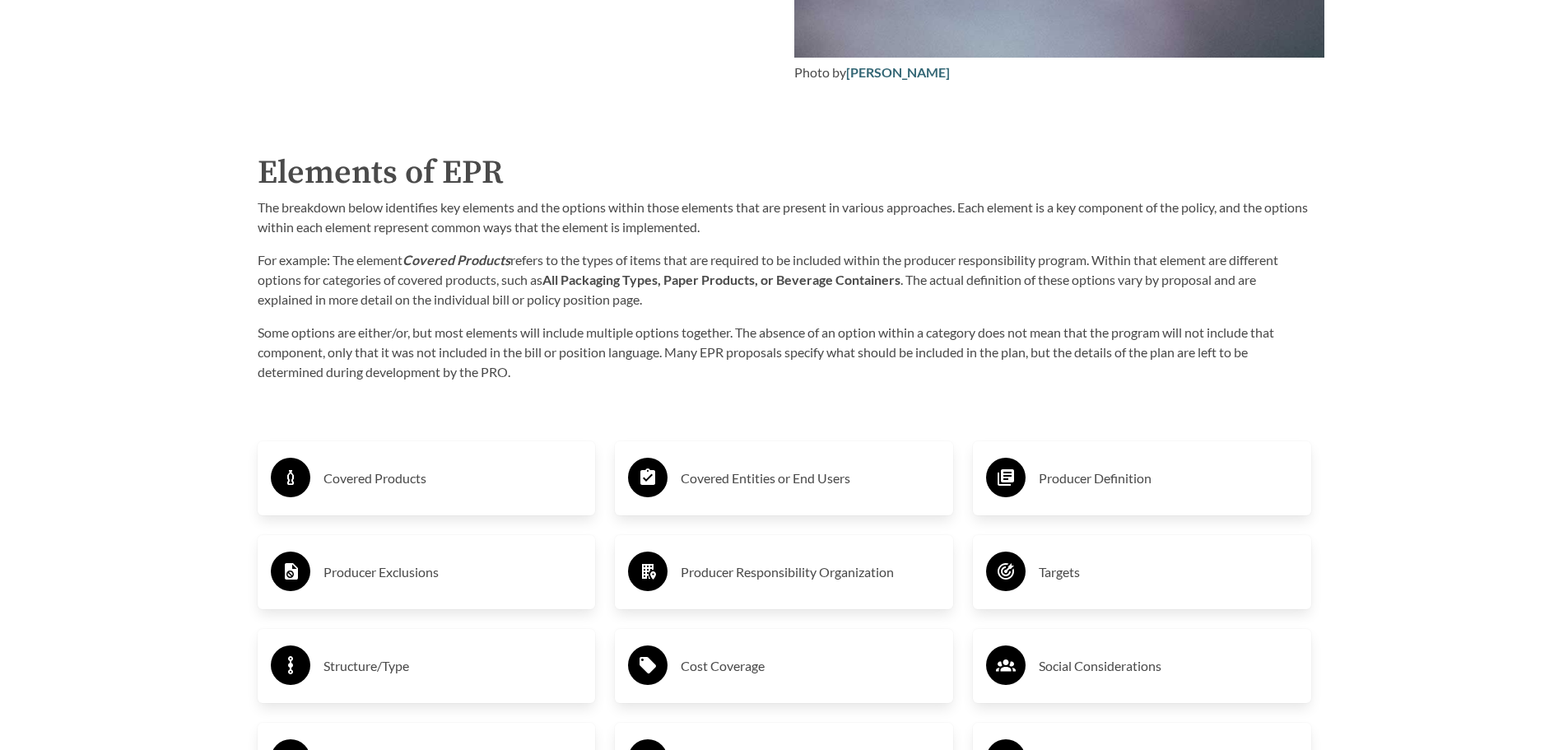
click at [514, 374] on p "Some options are either/or, but most elements will include multiple options tog…" at bounding box center [784, 352] width 1053 height 59
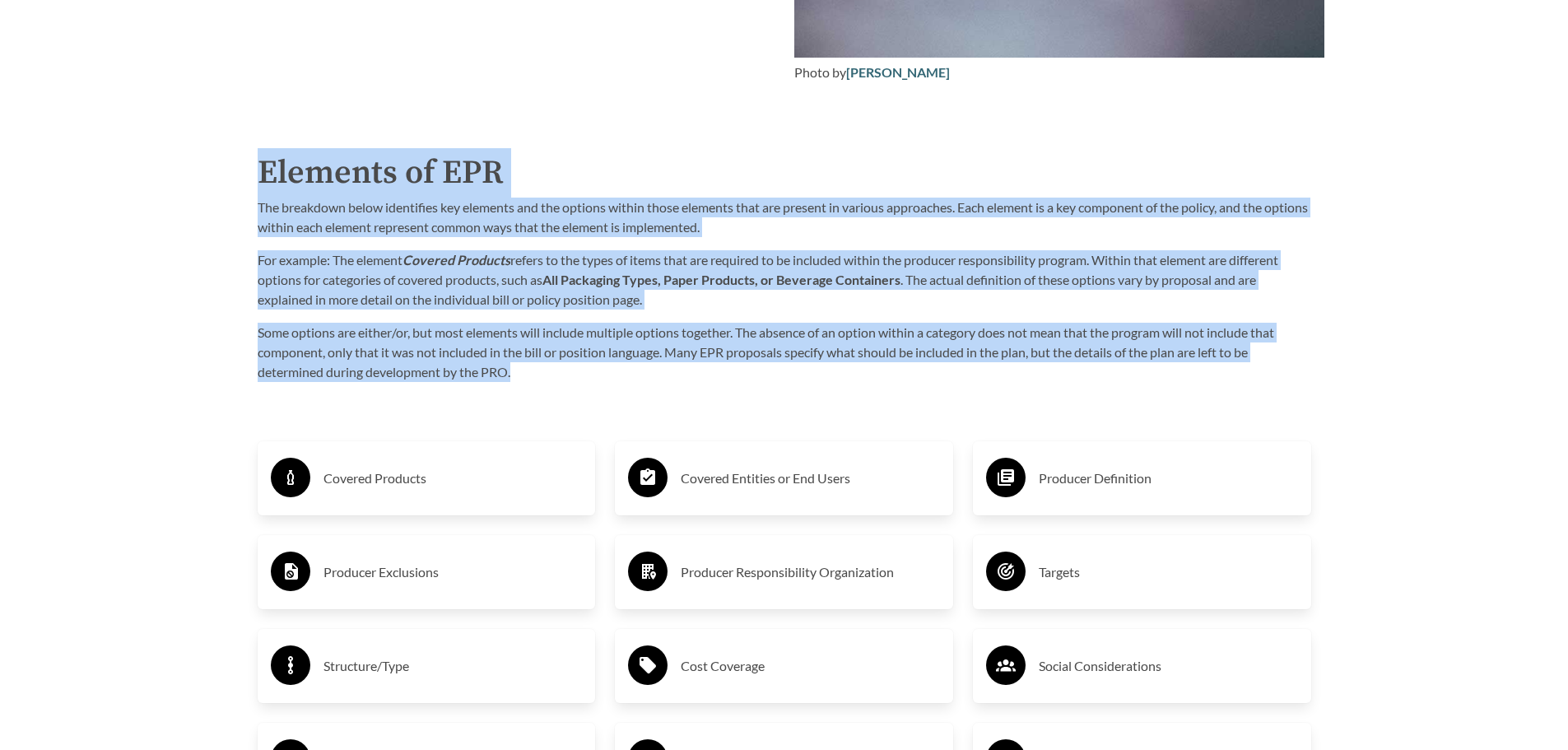
drag, startPoint x: 544, startPoint y: 374, endPoint x: 152, endPoint y: 147, distance: 453.0
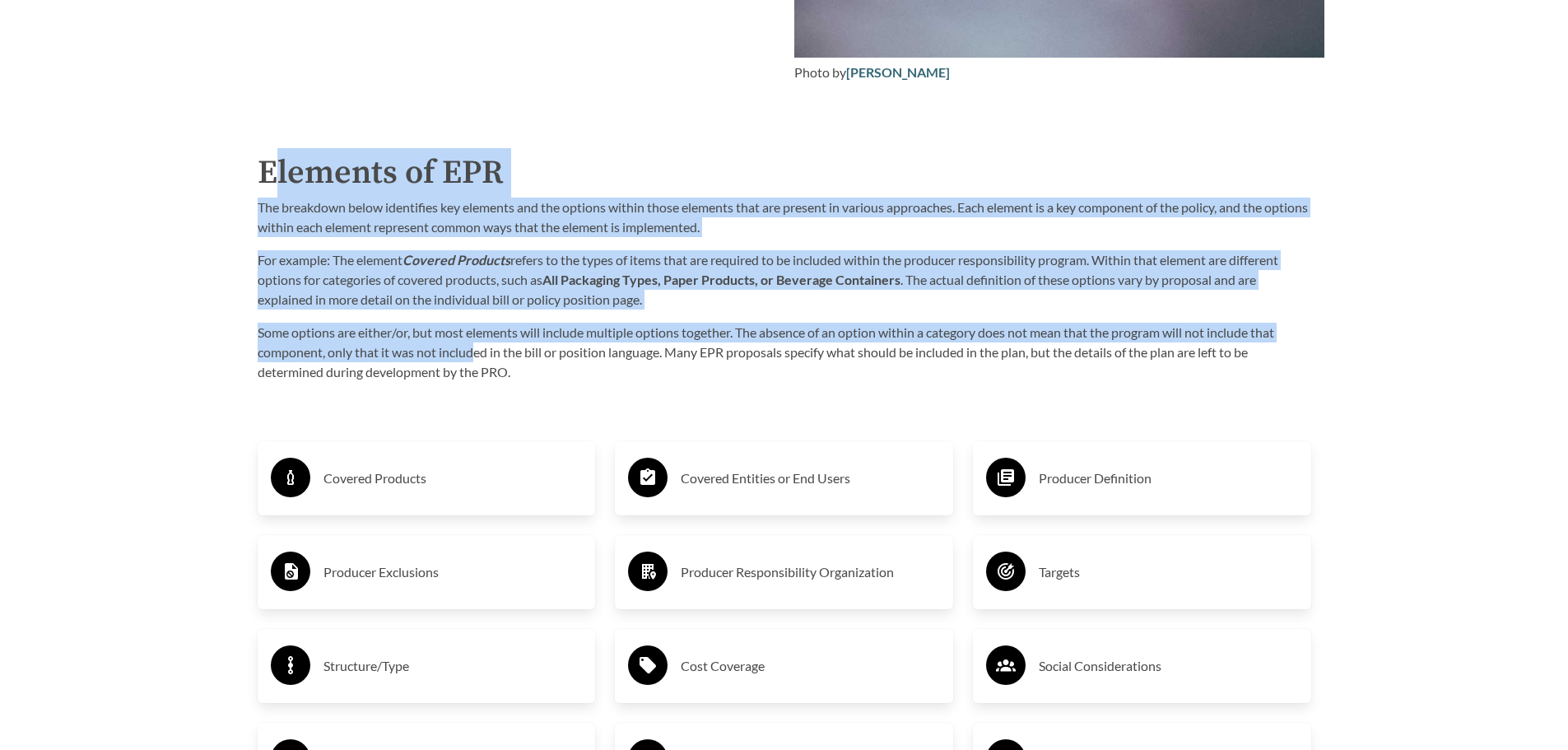
drag, startPoint x: 366, startPoint y: 245, endPoint x: 472, endPoint y: 362, distance: 157.9
click at [471, 362] on div "Purpose of the Guide EPR for packaging and paper products is gaining attention …" at bounding box center [784, 448] width 1107 height 2194
click at [472, 362] on p "Some options are either/or, but most elements will include multiple options tog…" at bounding box center [784, 352] width 1053 height 59
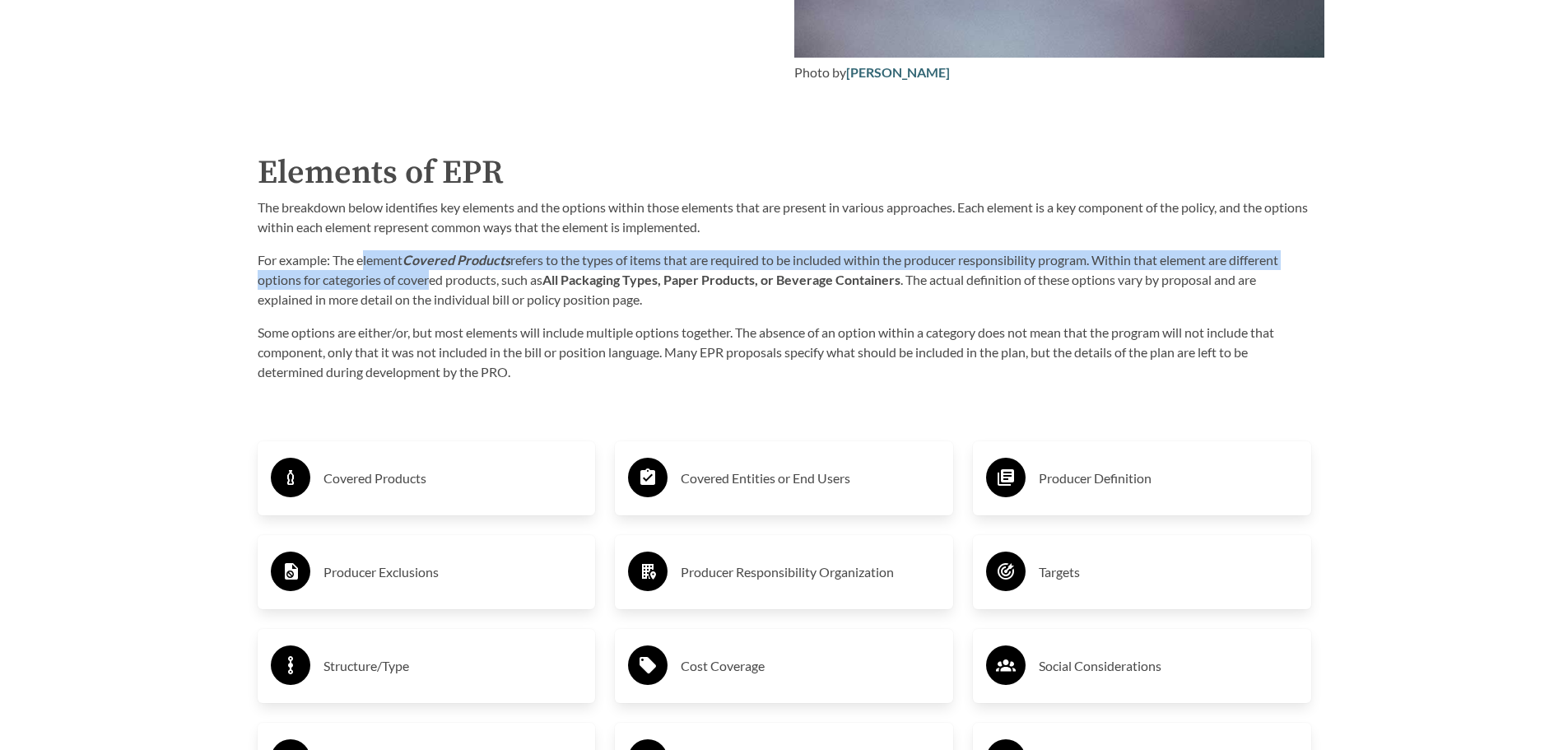
drag, startPoint x: 363, startPoint y: 261, endPoint x: 460, endPoint y: 309, distance: 108.2
click at [440, 299] on p "For example: The element Covered Products refers to the types of items that are…" at bounding box center [784, 280] width 1053 height 59
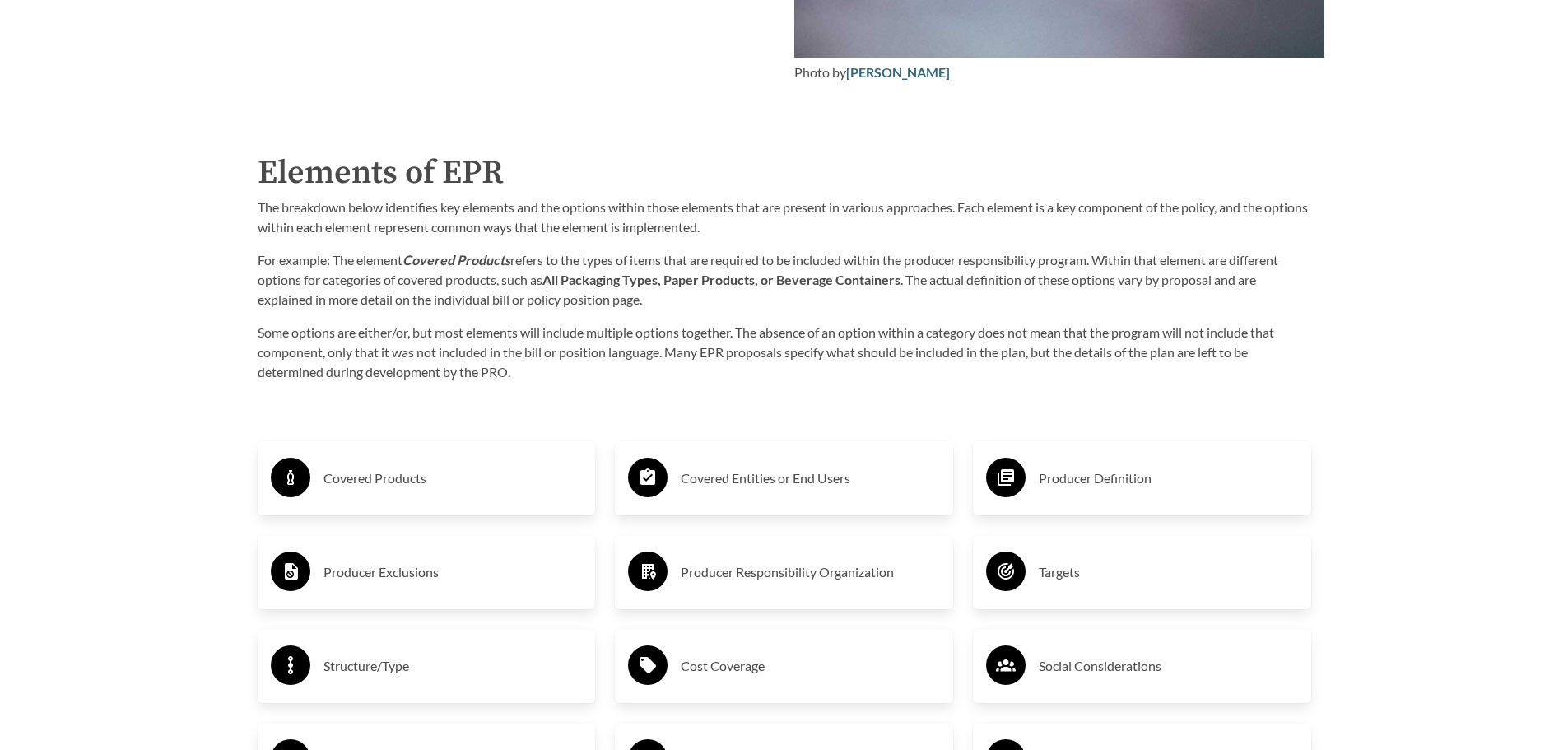
click at [460, 310] on p "For example: The element Covered Products refers to the types of items that are…" at bounding box center [784, 280] width 1053 height 59
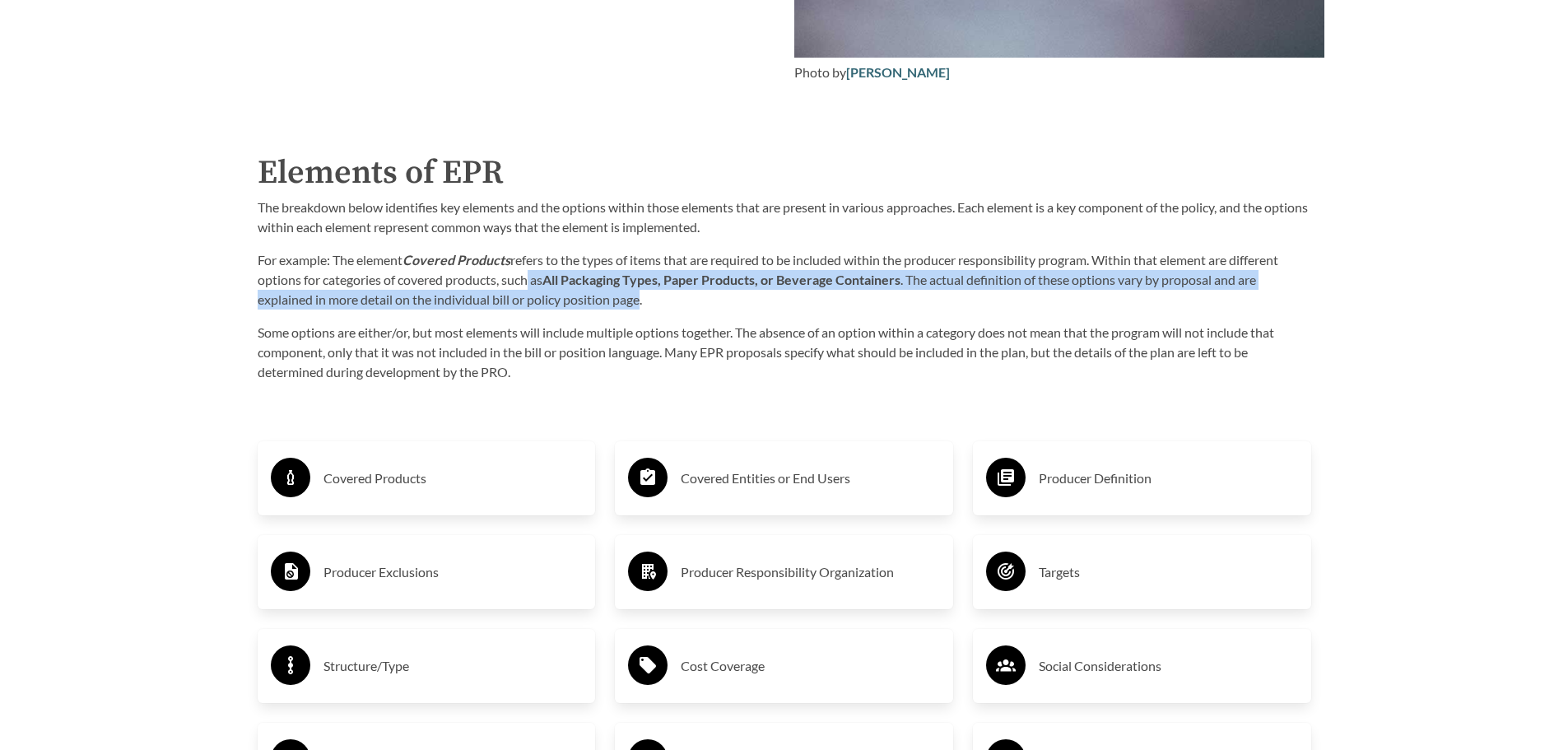
drag, startPoint x: 565, startPoint y: 282, endPoint x: 509, endPoint y: 270, distance: 57.3
click at [510, 271] on p "For example: The element Covered Products refers to the types of items that are…" at bounding box center [784, 280] width 1053 height 59
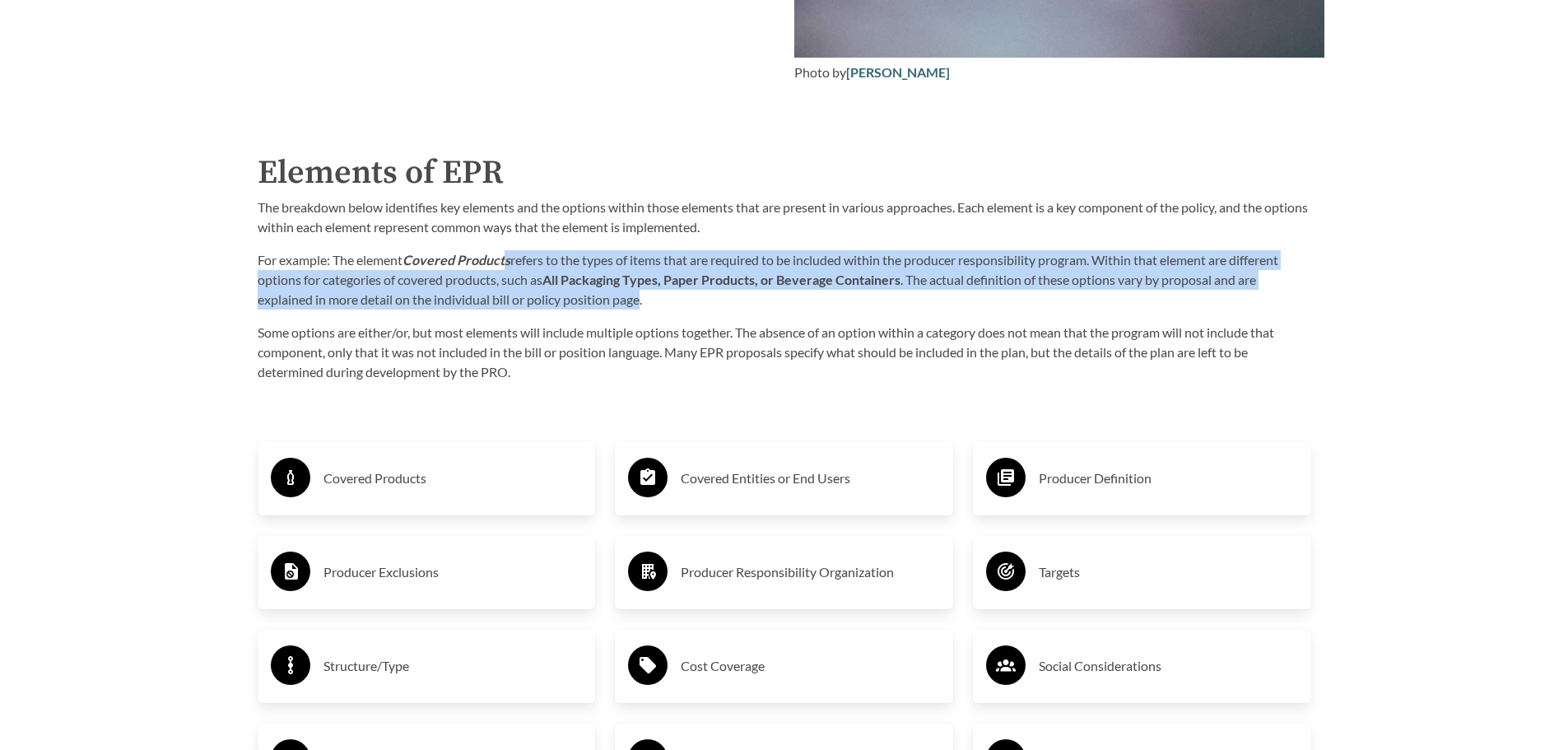
click at [508, 267] on strong "Covered Products" at bounding box center [456, 259] width 108 height 16
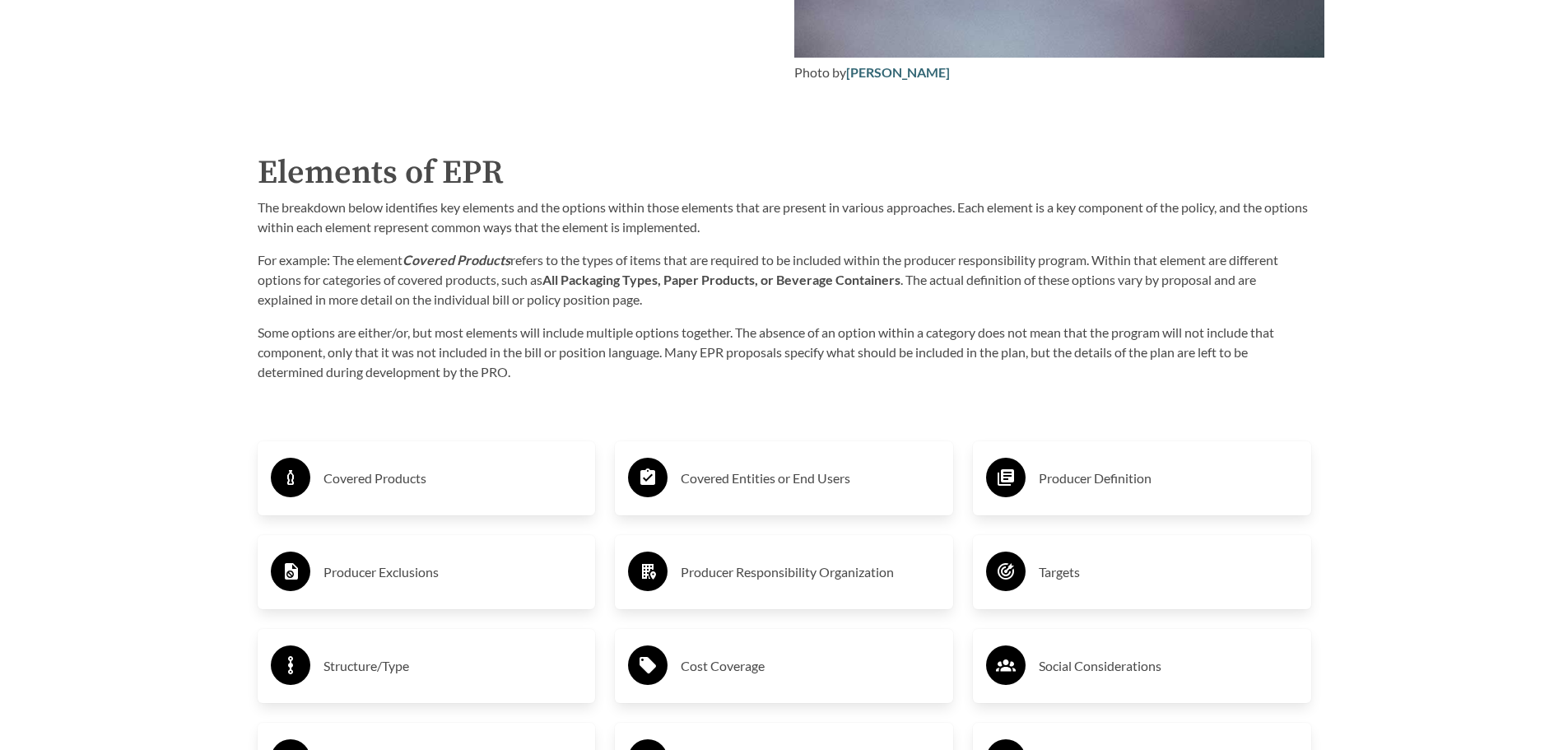
click at [493, 255] on p "For example: The element Covered Products refers to the types of items that are…" at bounding box center [784, 280] width 1053 height 59
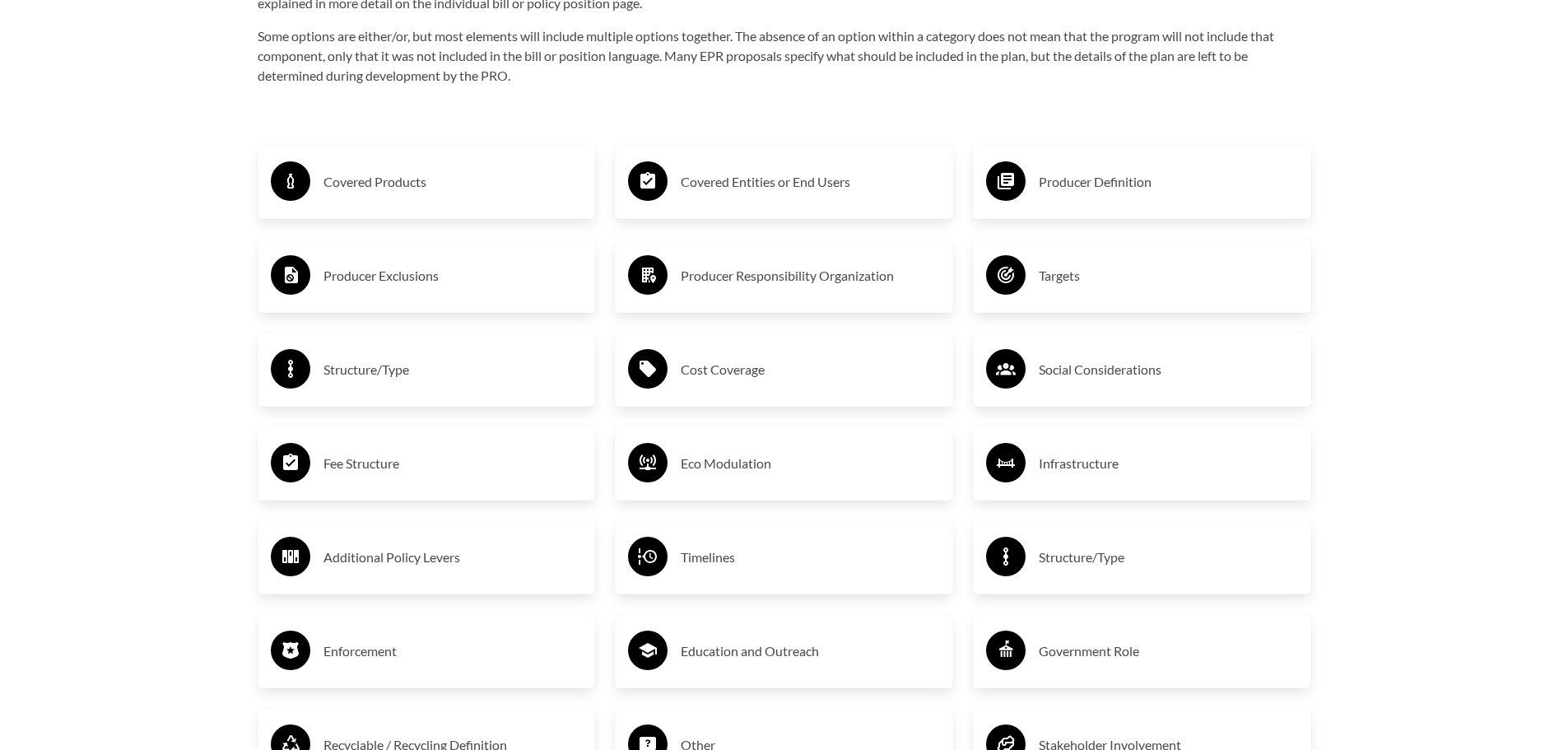
scroll to position [2716, 0]
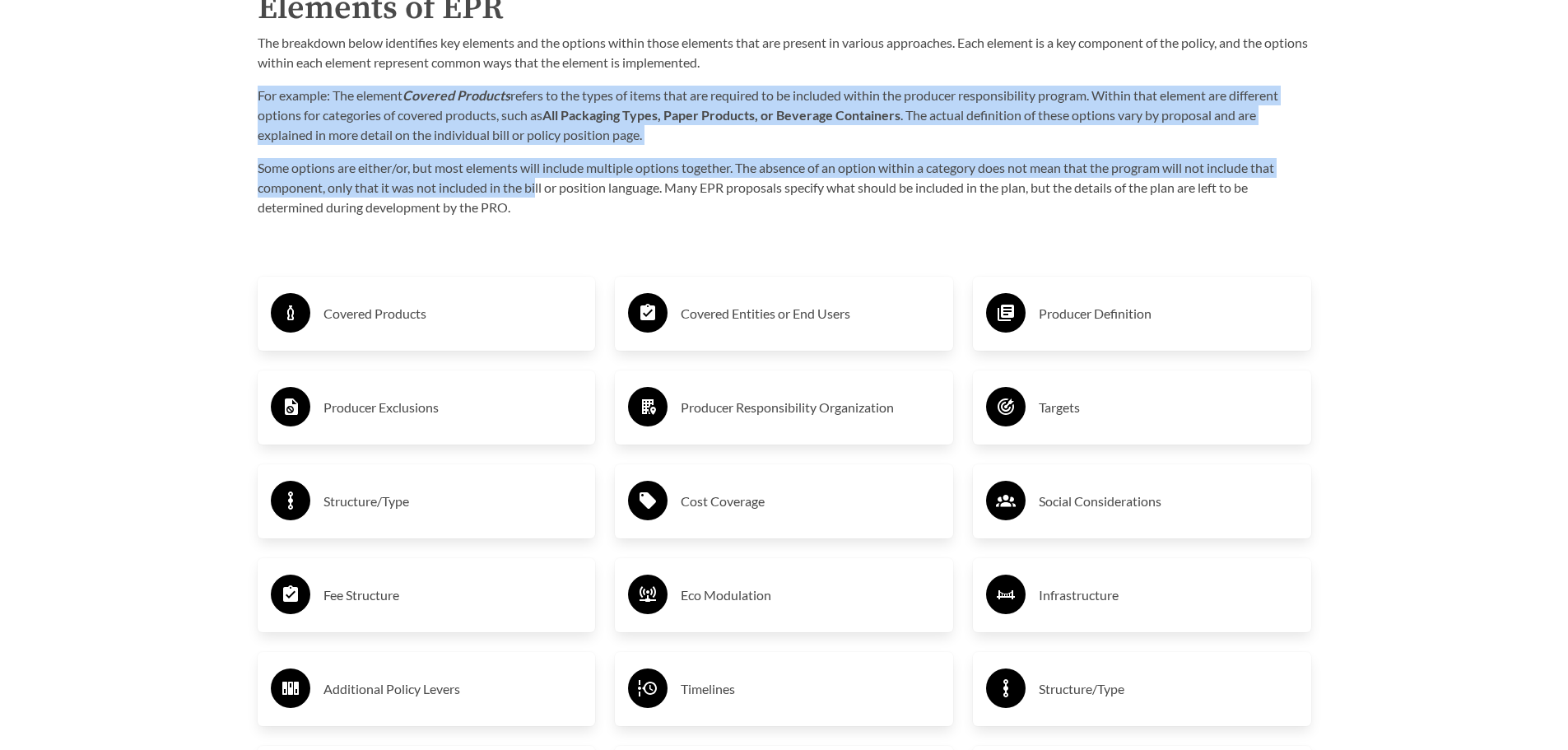
drag, startPoint x: 466, startPoint y: 164, endPoint x: 184, endPoint y: 85, distance: 292.9
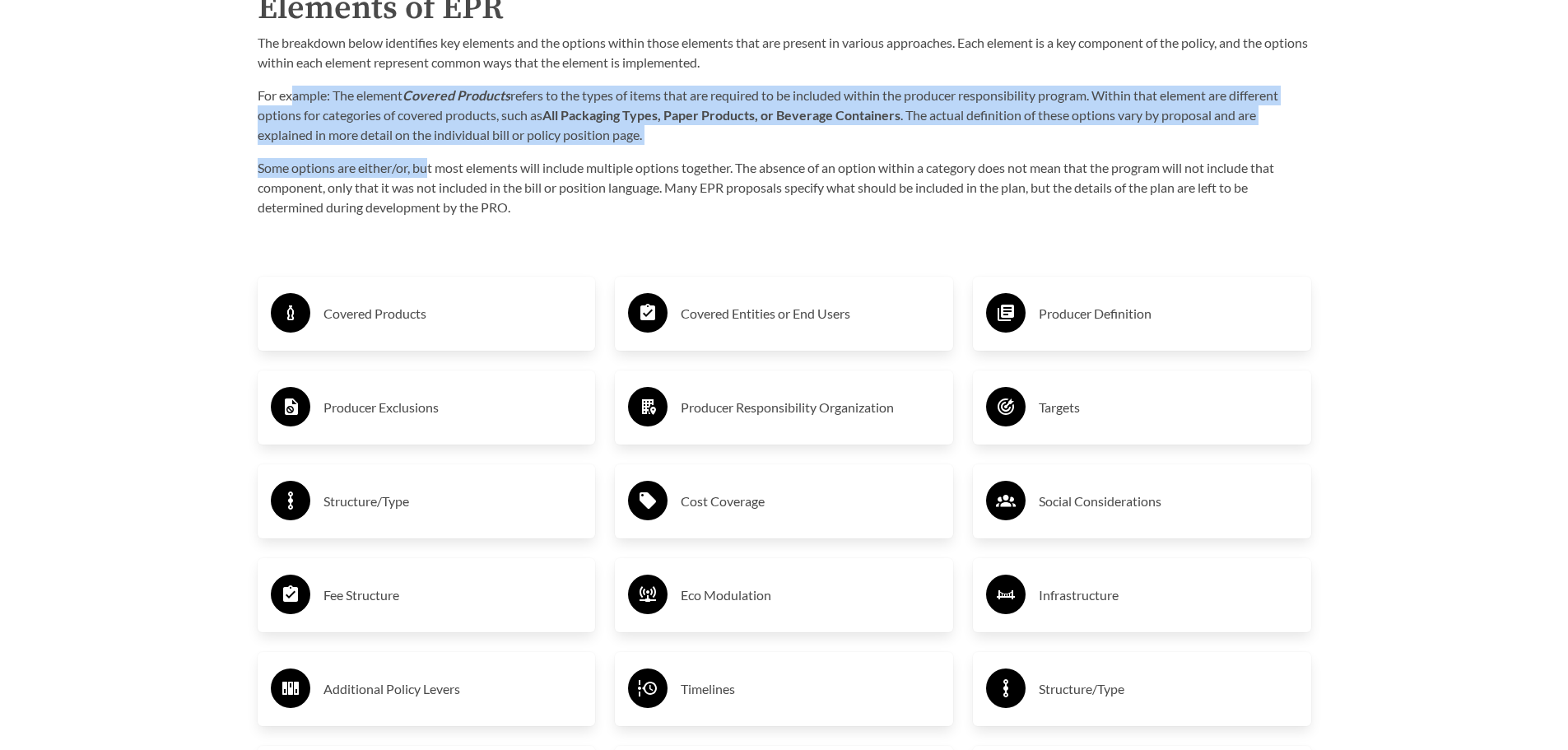
drag, startPoint x: 351, startPoint y: 122, endPoint x: 769, endPoint y: 193, distance: 424.0
click at [652, 202] on div "The breakdown below identifies key elements and the options within those elemen…" at bounding box center [784, 125] width 1053 height 185
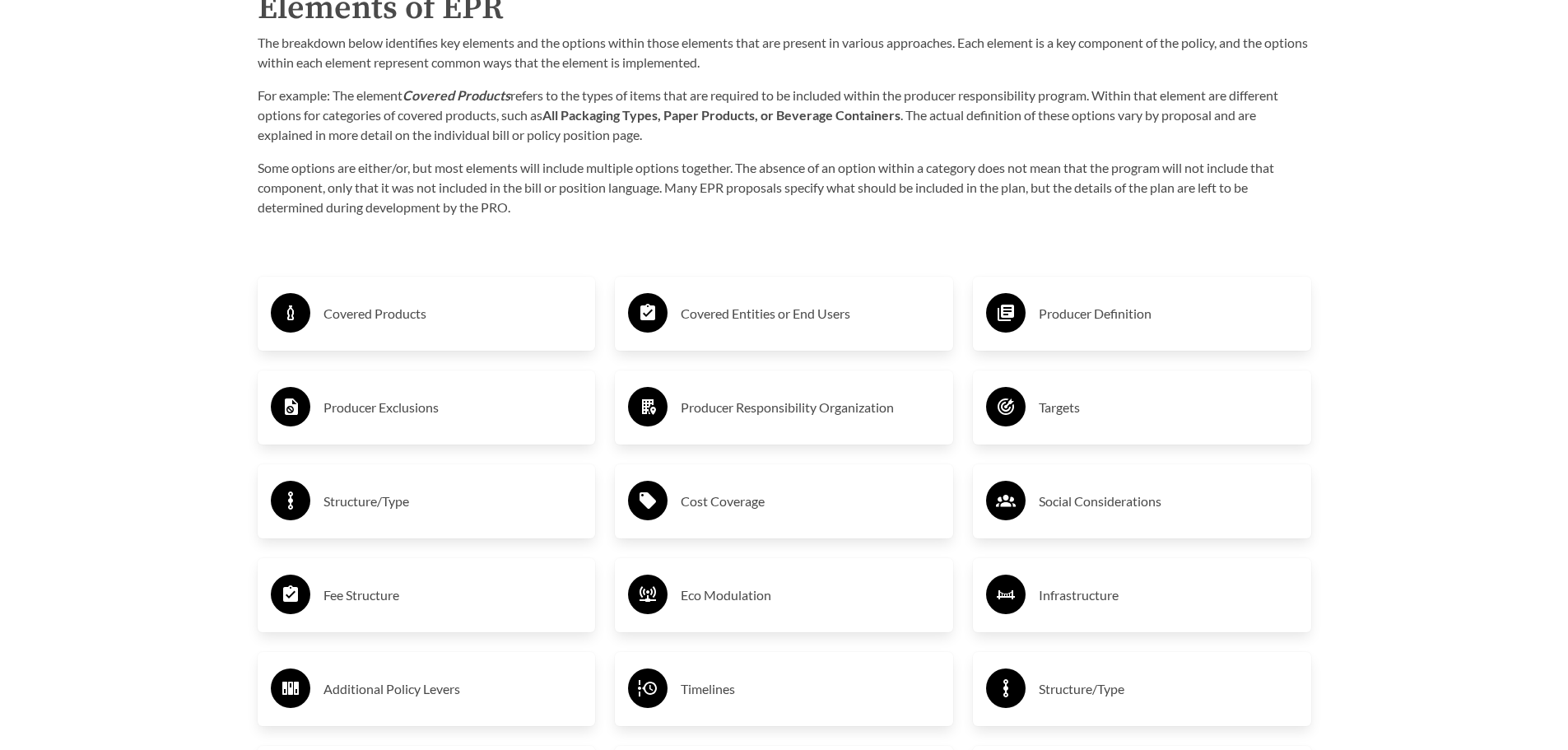
click at [1007, 224] on div "Purpose of the Guide EPR for packaging and paper products is gaining attention …" at bounding box center [784, 284] width 1107 height 2194
click at [385, 320] on h3 "Covered Products" at bounding box center [453, 313] width 259 height 26
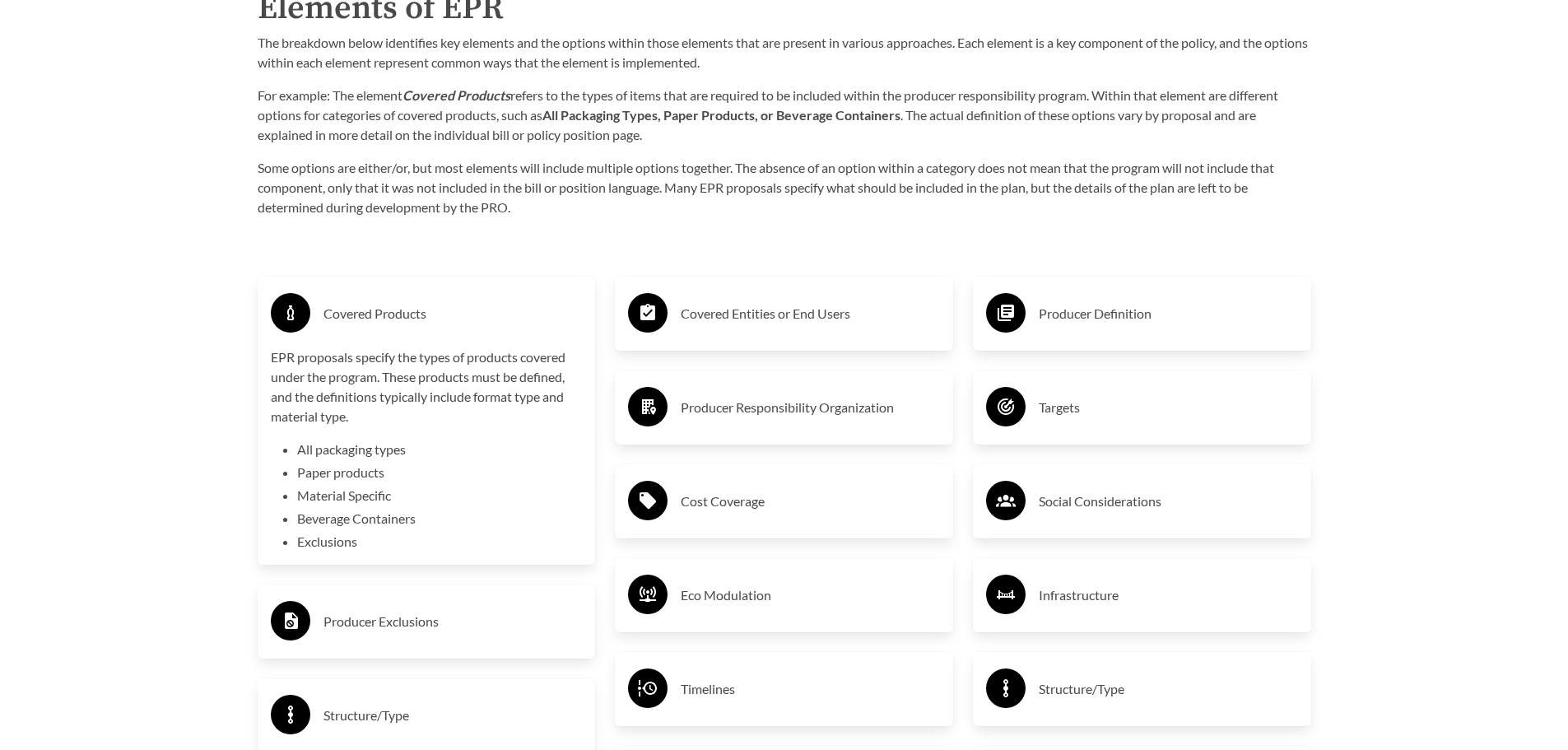
scroll to position [2798, 0]
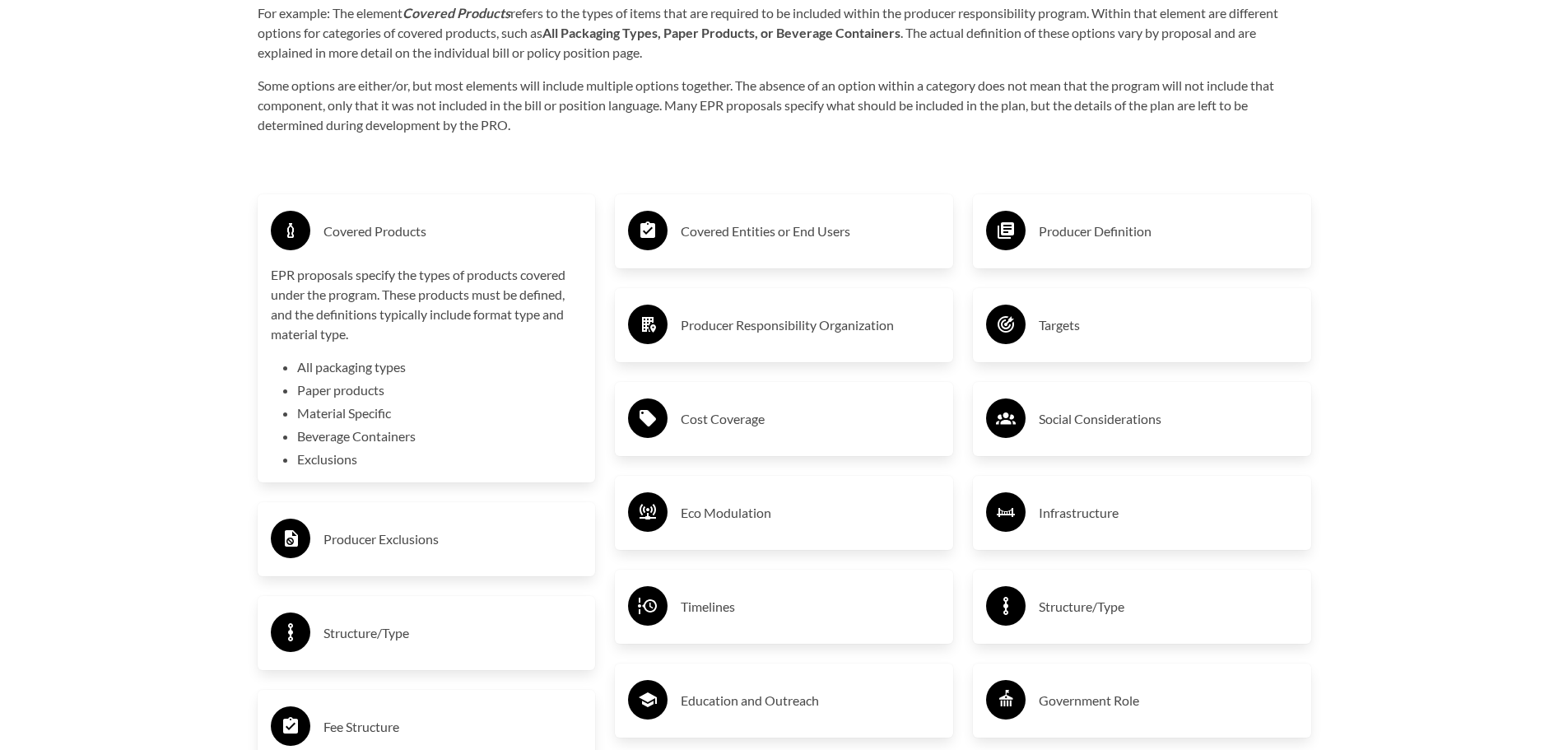
click at [434, 544] on h3 "Producer Exclusions" at bounding box center [453, 538] width 259 height 26
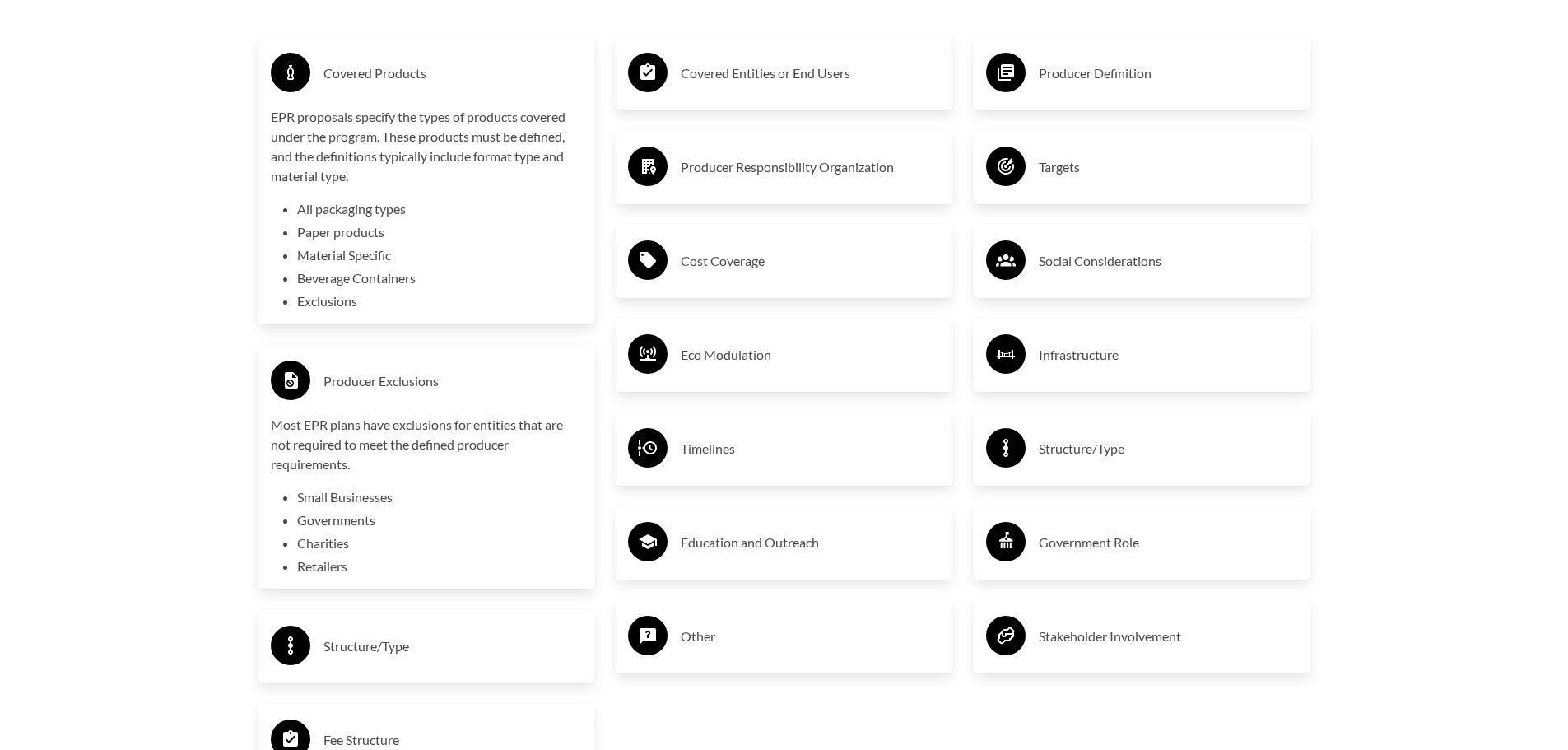
scroll to position [2963, 0]
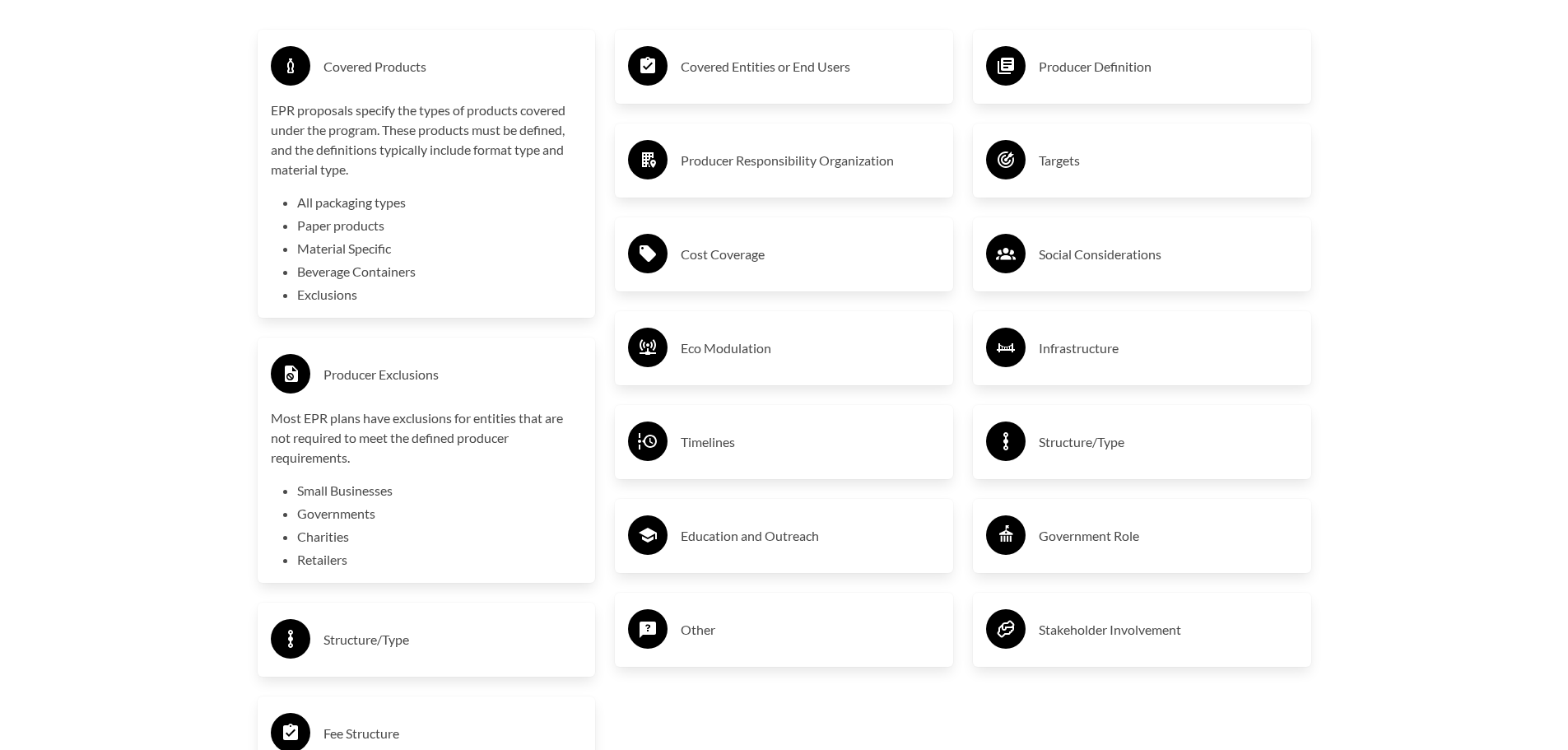
click at [441, 627] on div "Structure/Type" at bounding box center [426, 639] width 312 height 48
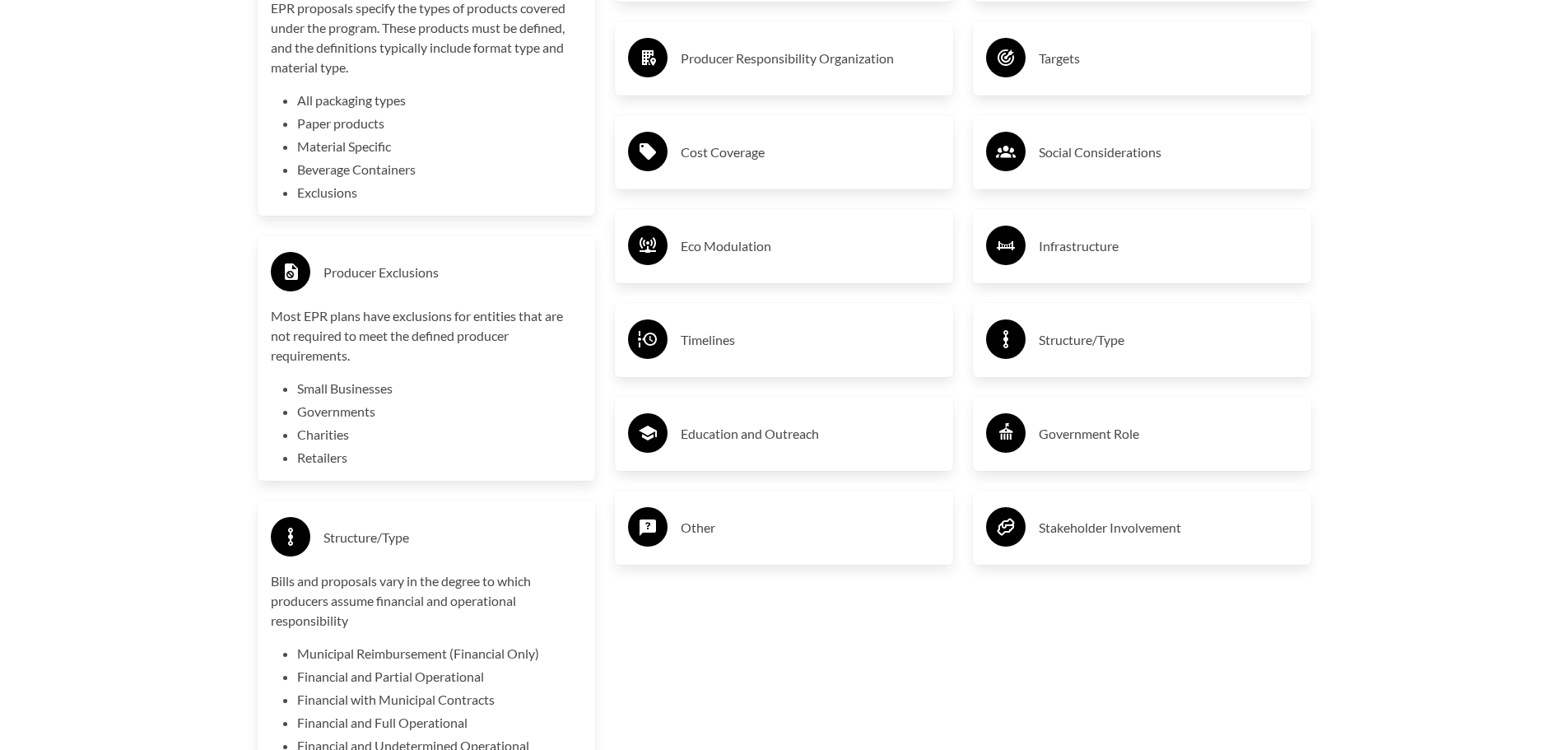
scroll to position [3210, 0]
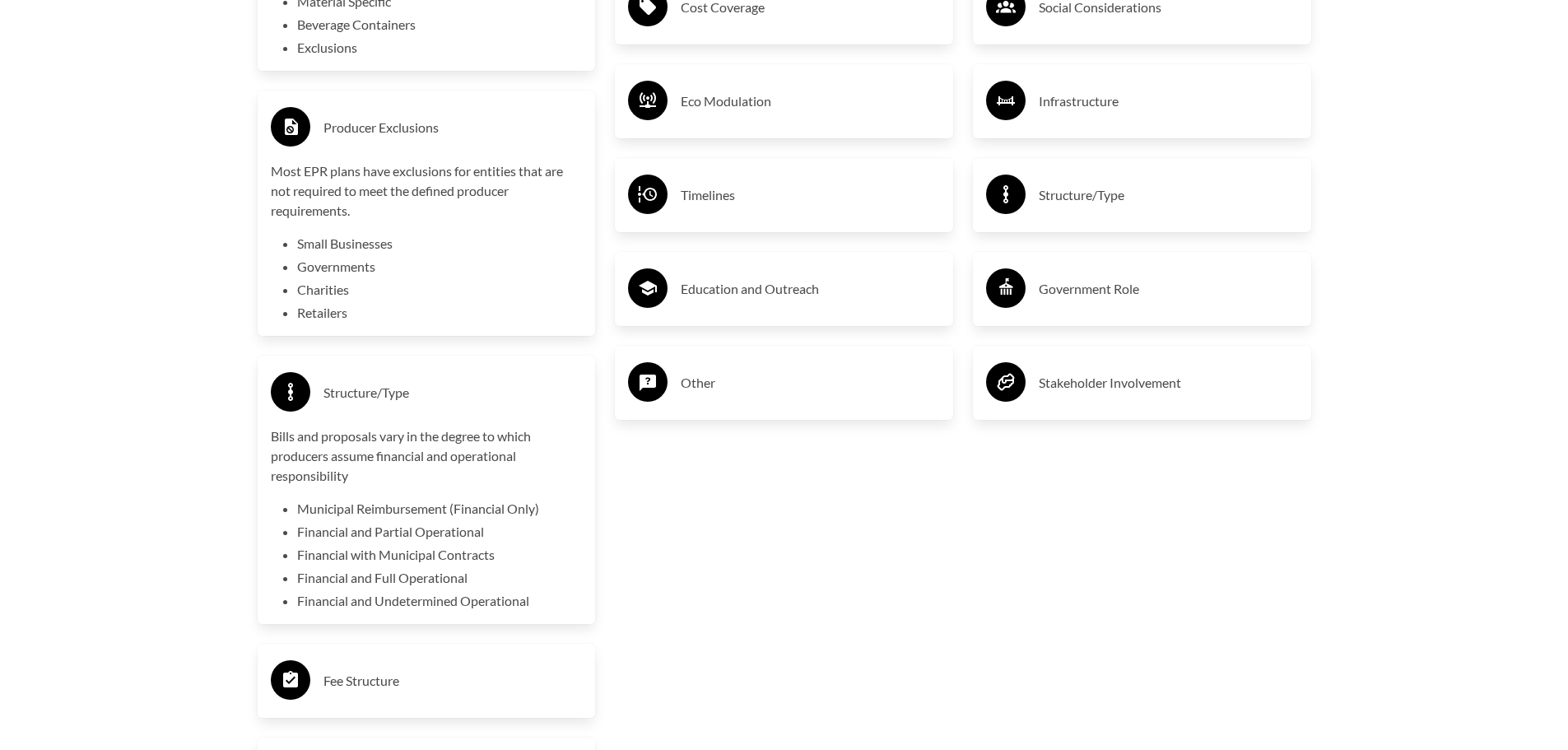
click at [410, 664] on div "Fee Structure" at bounding box center [426, 680] width 312 height 48
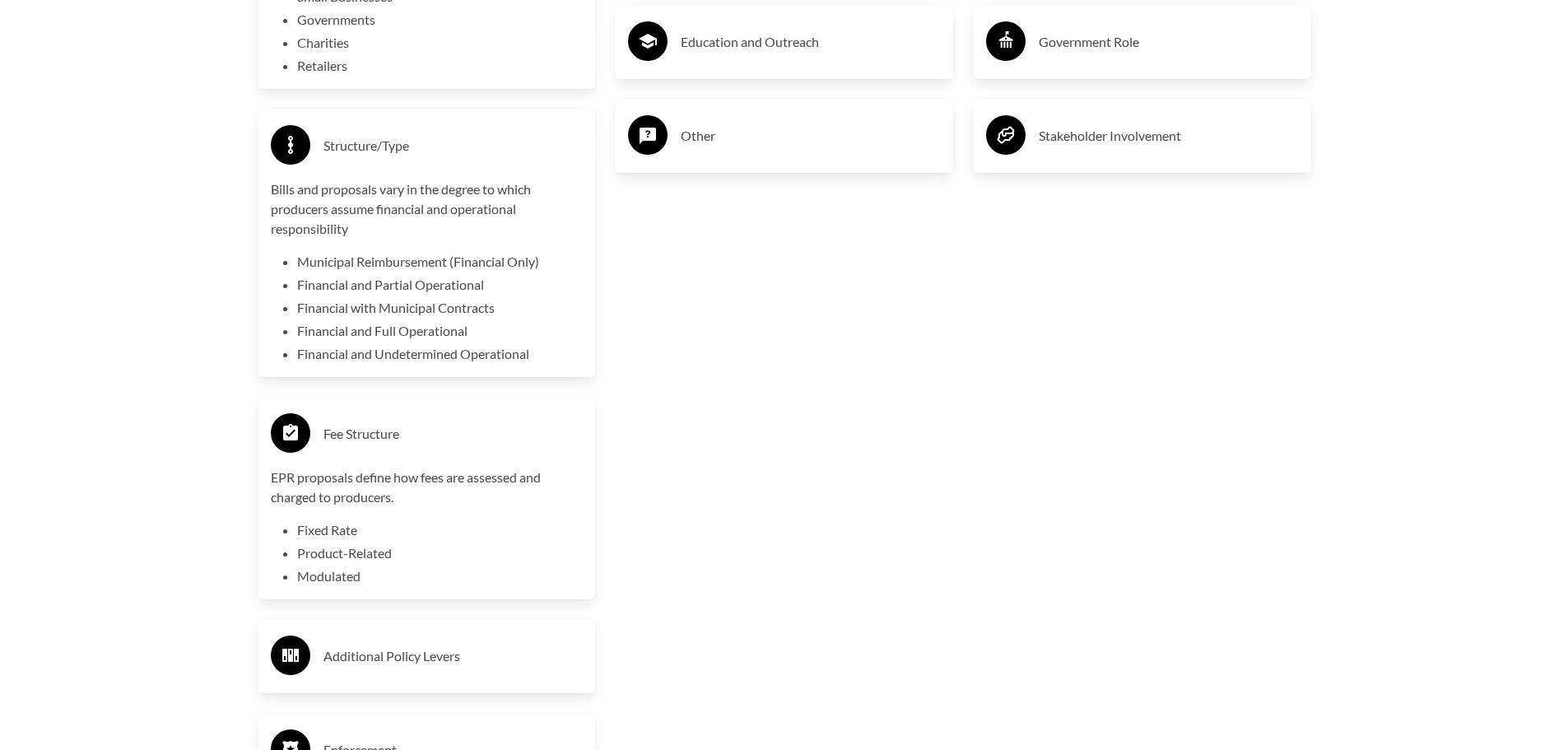
click at [533, 658] on h3 "Additional Policy Levers" at bounding box center [453, 656] width 259 height 26
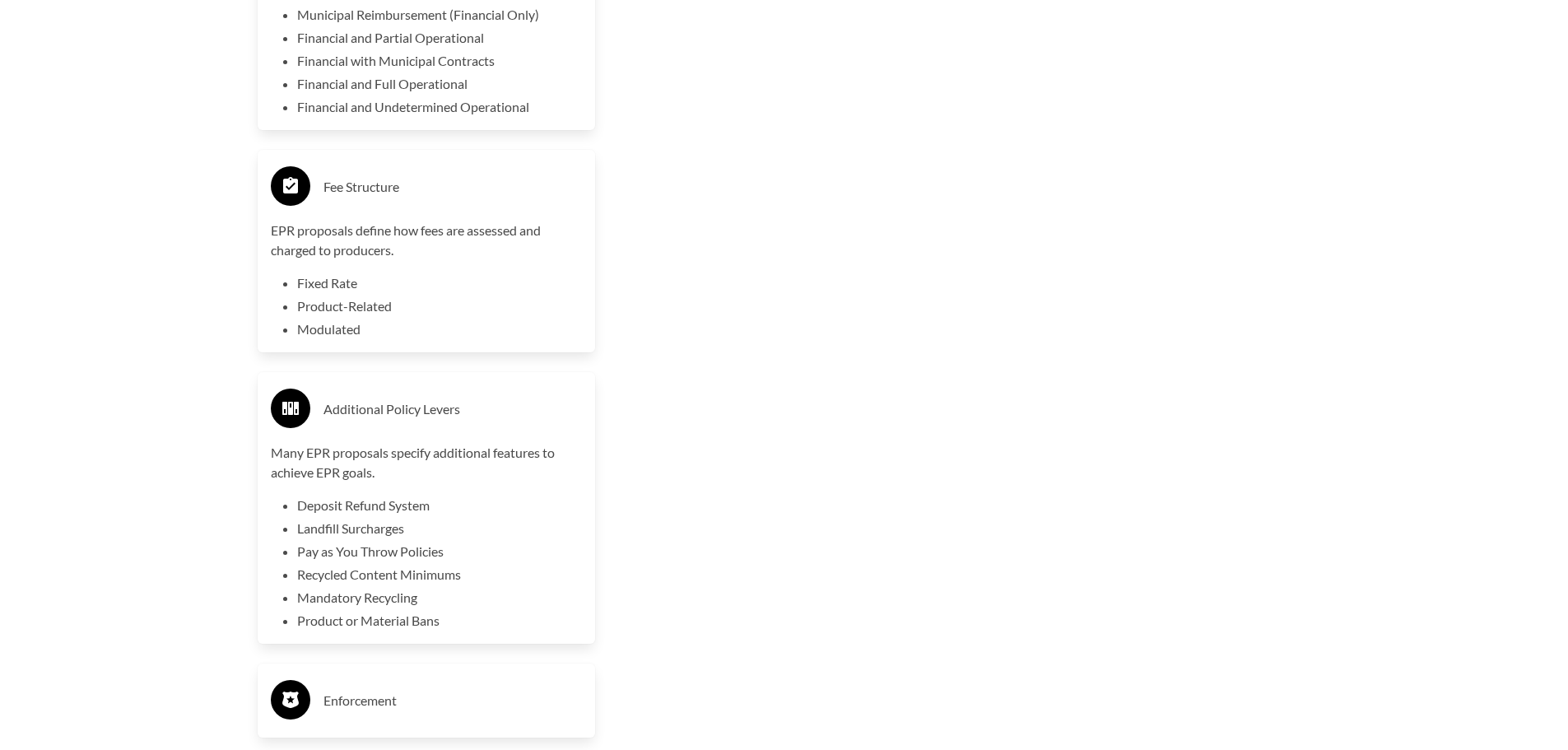
scroll to position [3786, 0]
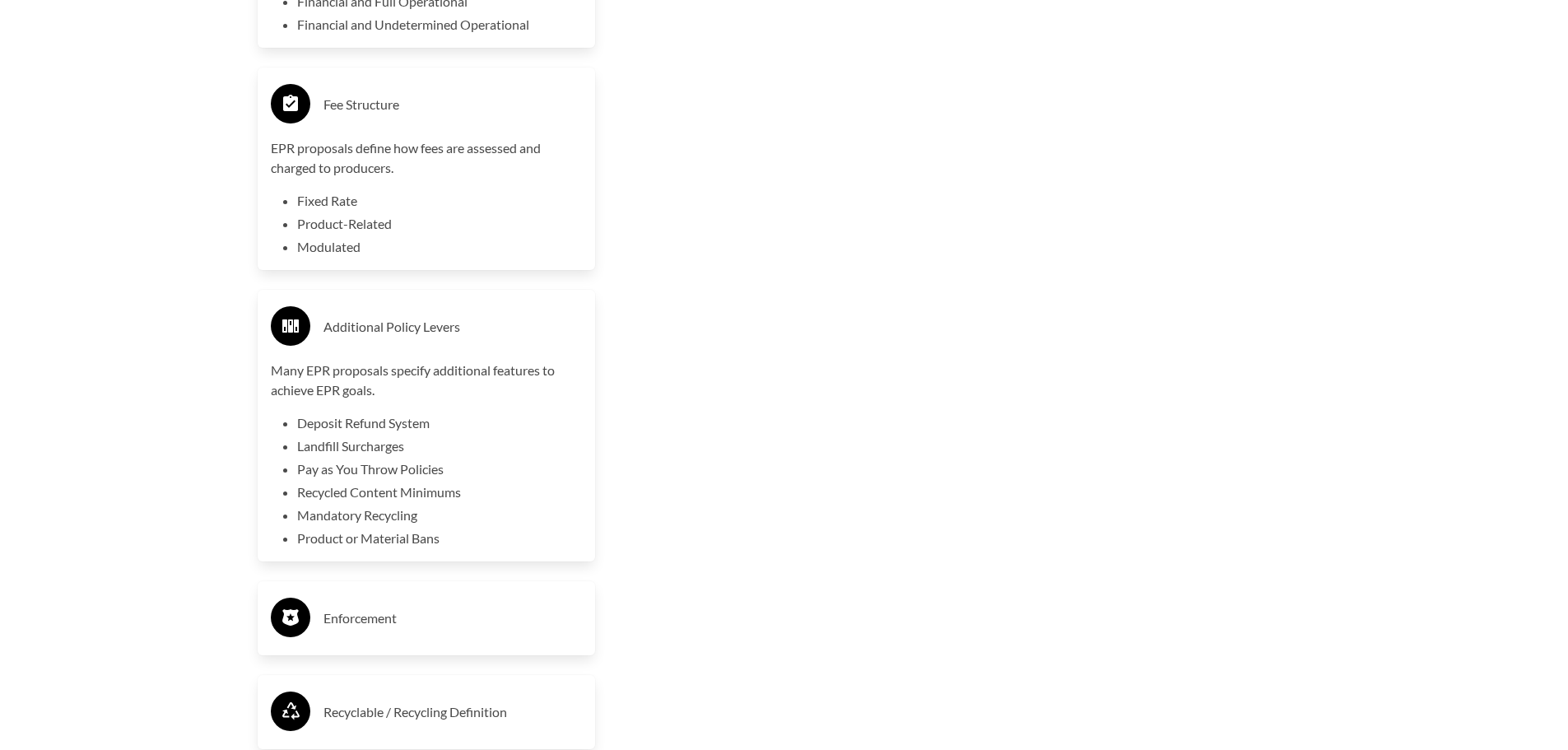
click at [525, 611] on h3 "Enforcement" at bounding box center [453, 618] width 259 height 26
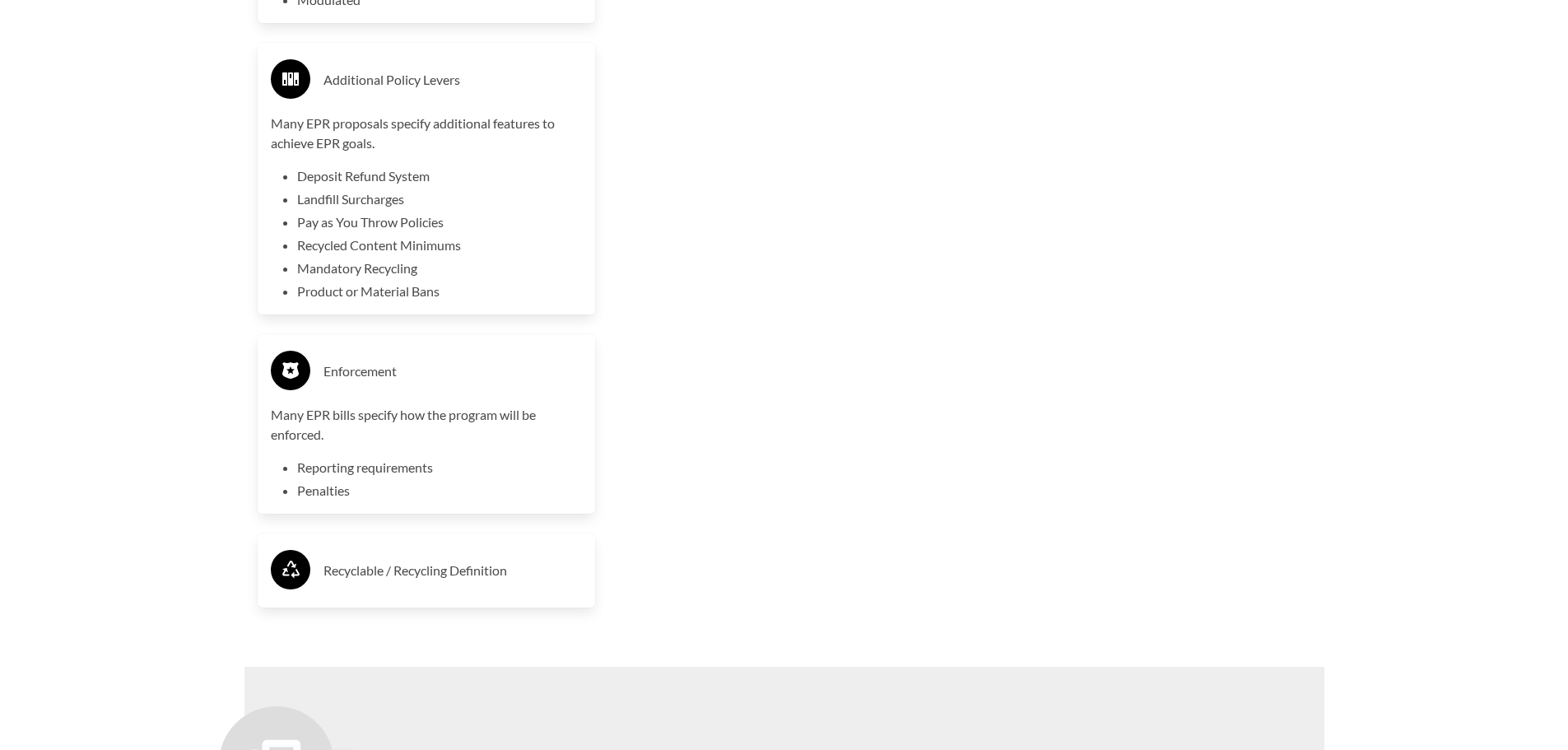
click at [493, 589] on div "Recyclable / Recycling Definition" at bounding box center [426, 569] width 312 height 48
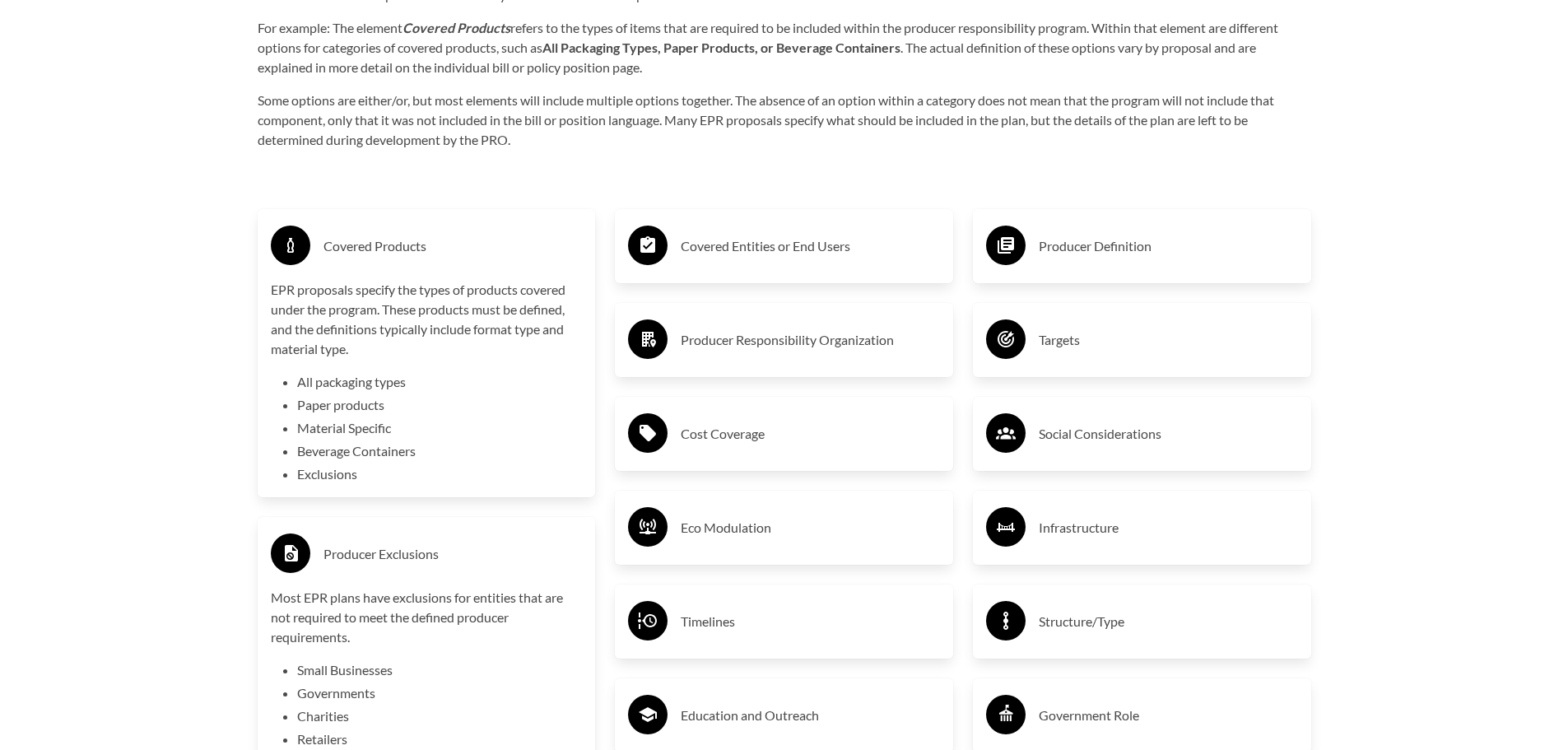
scroll to position [2634, 0]
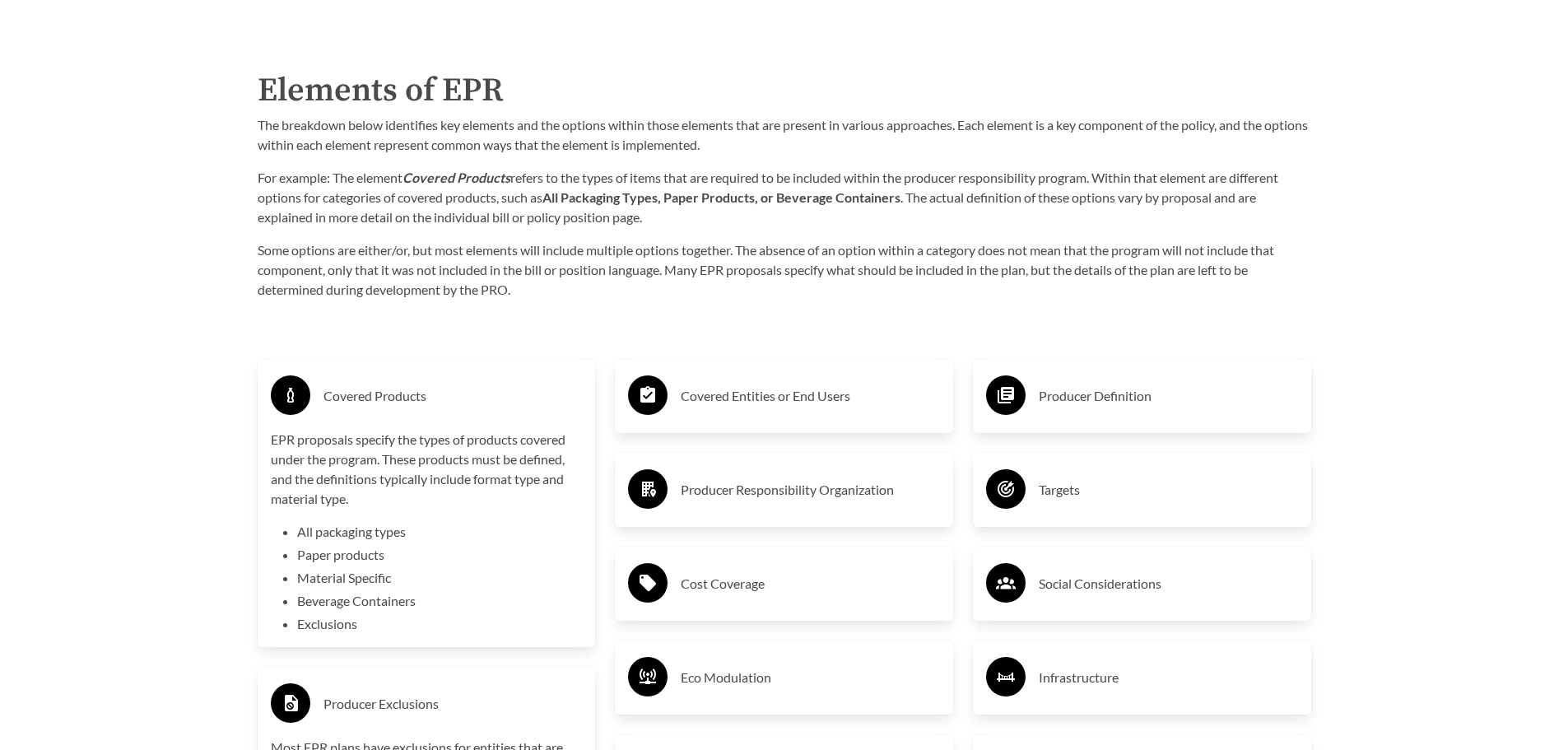
click at [756, 398] on h3 "Covered Entities or End Users" at bounding box center [810, 395] width 259 height 26
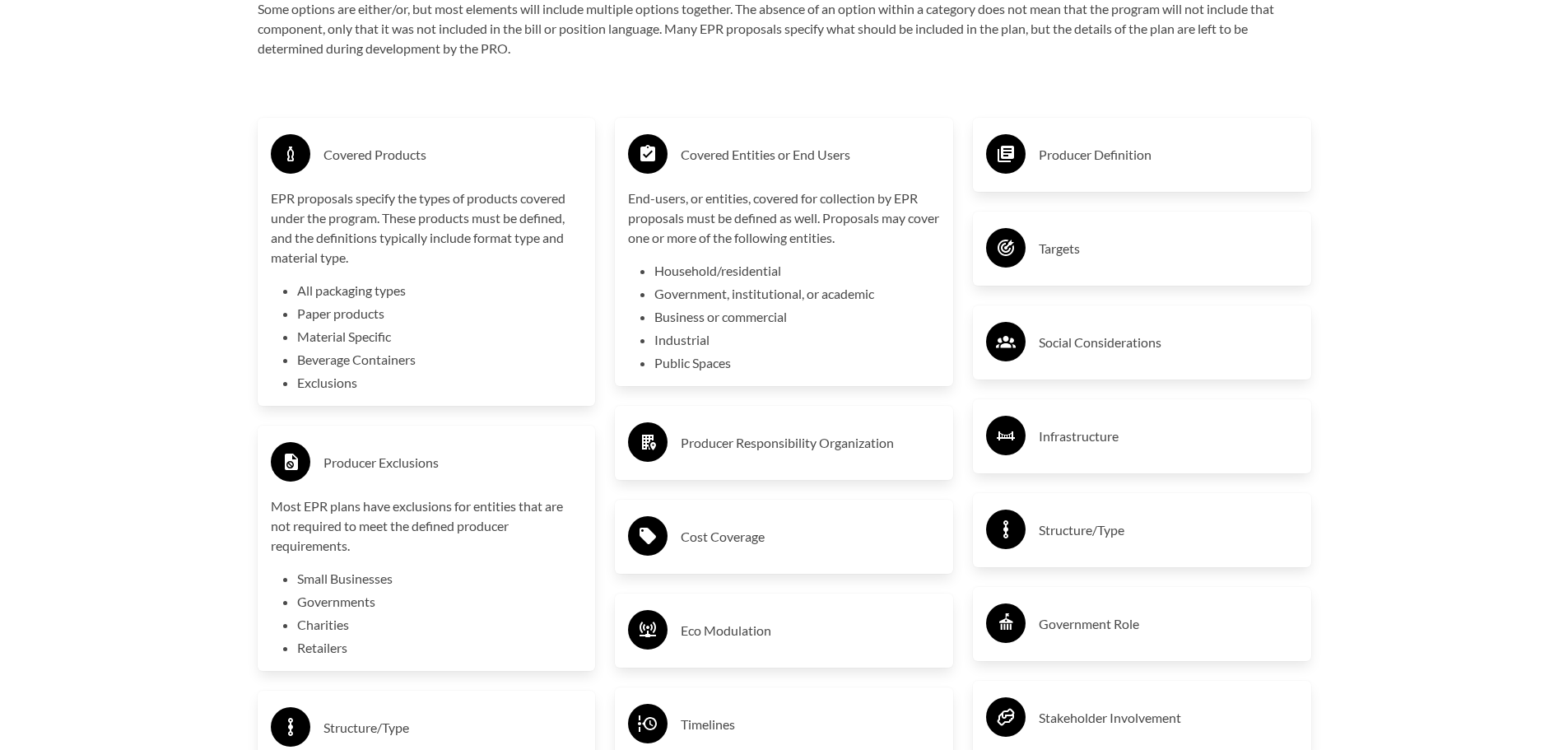
scroll to position [2881, 0]
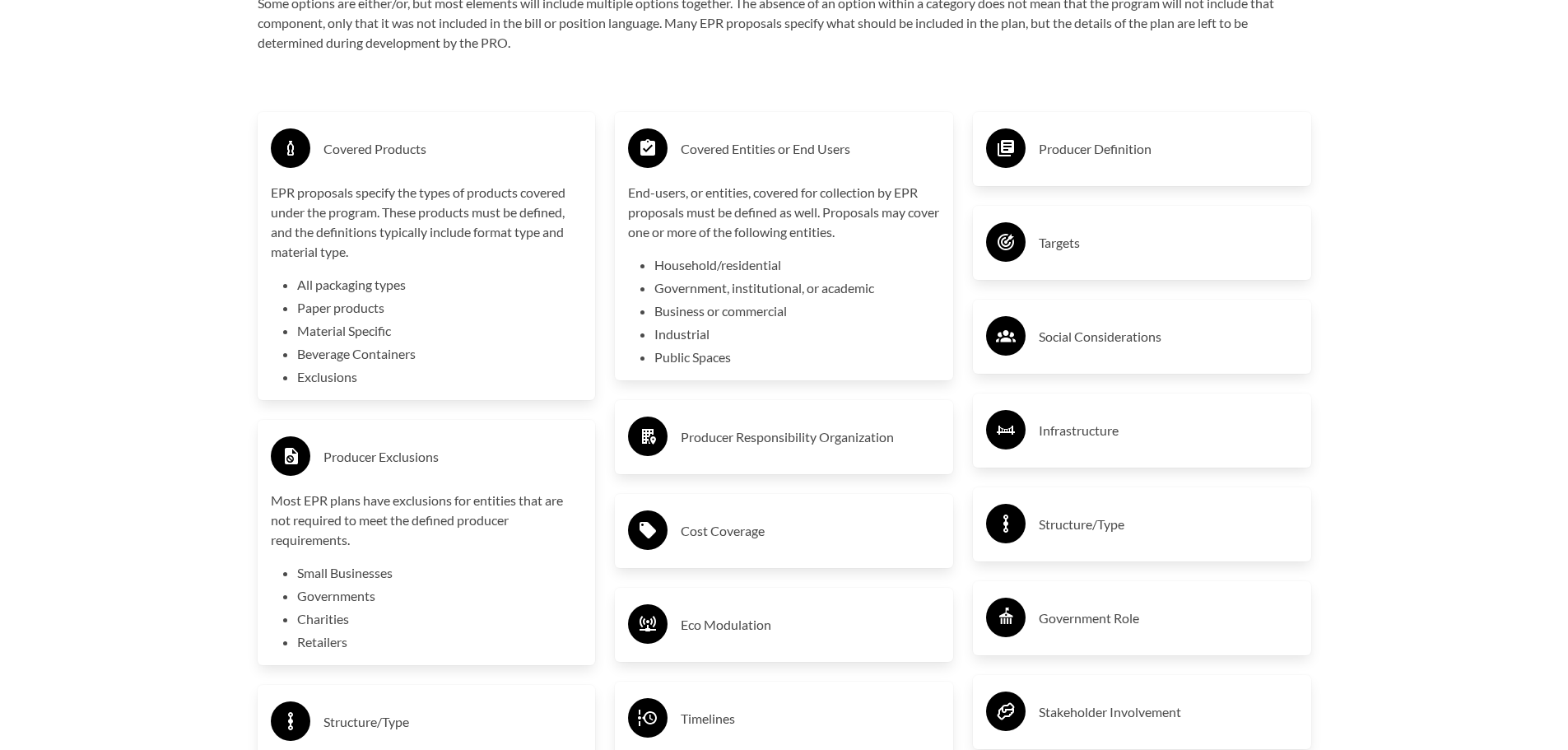
click at [760, 430] on h3 "Producer Responsibility Organization" at bounding box center [810, 436] width 259 height 26
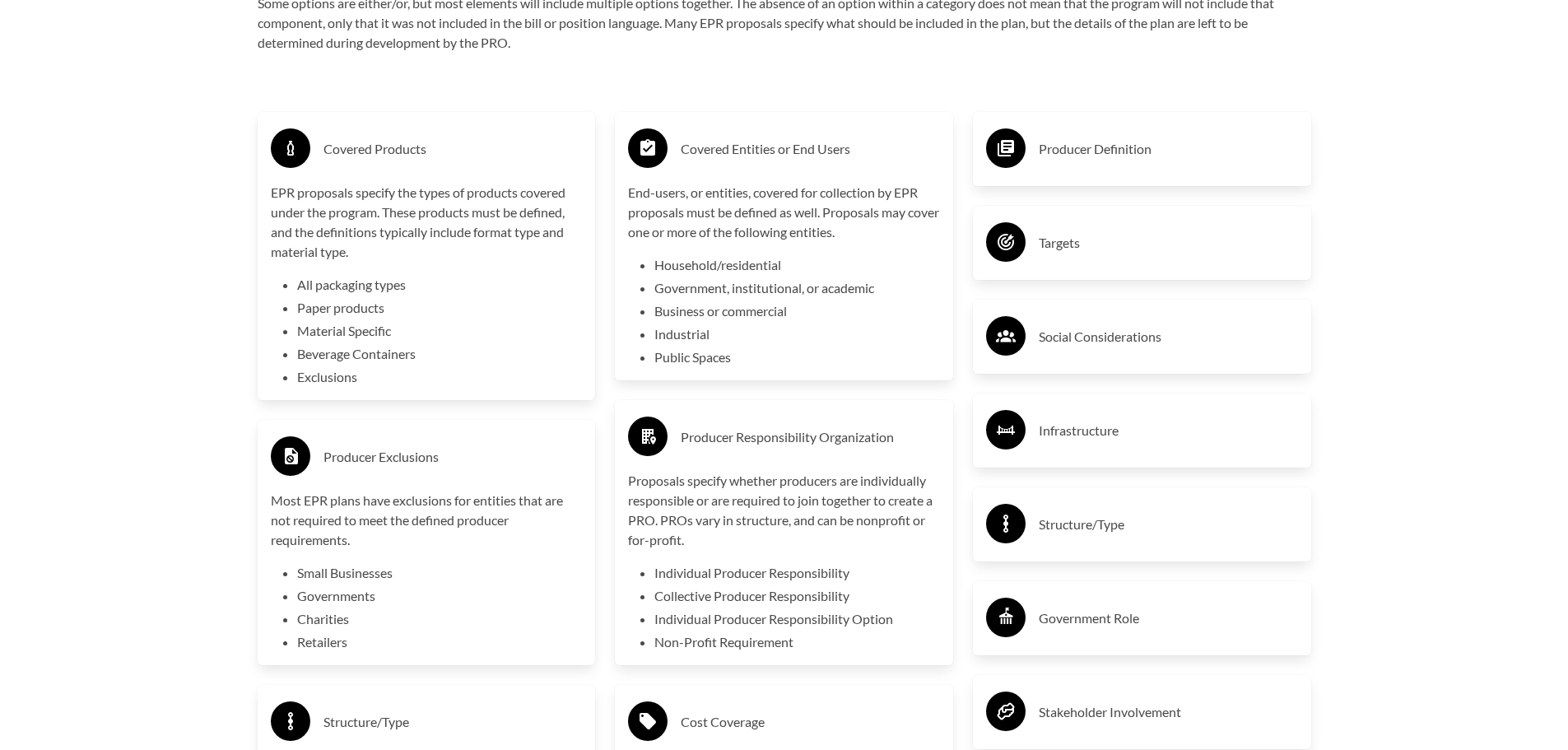
scroll to position [3127, 0]
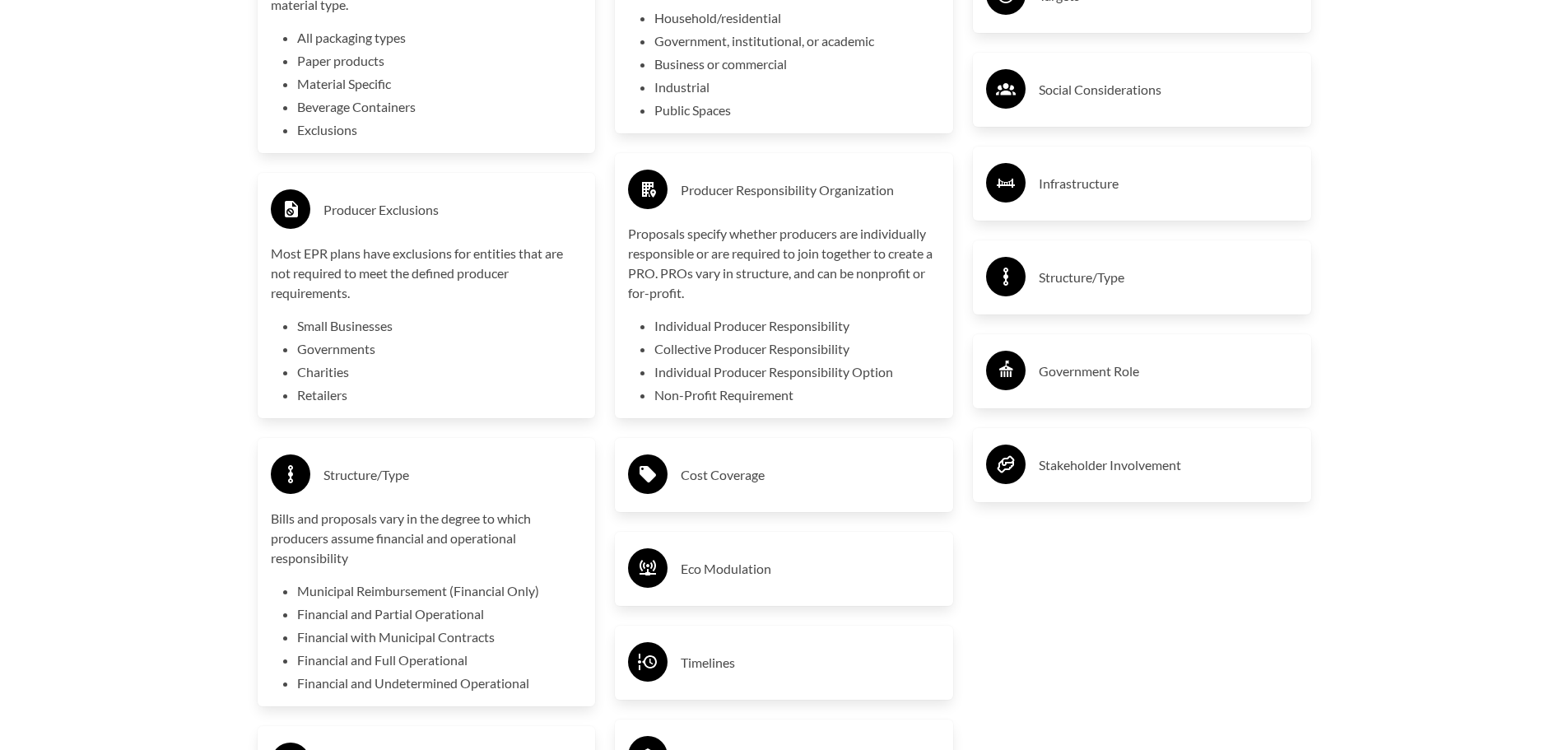
drag, startPoint x: 1148, startPoint y: 540, endPoint x: 947, endPoint y: 515, distance: 202.5
click at [816, 470] on h3 "Cost Coverage" at bounding box center [810, 474] width 259 height 26
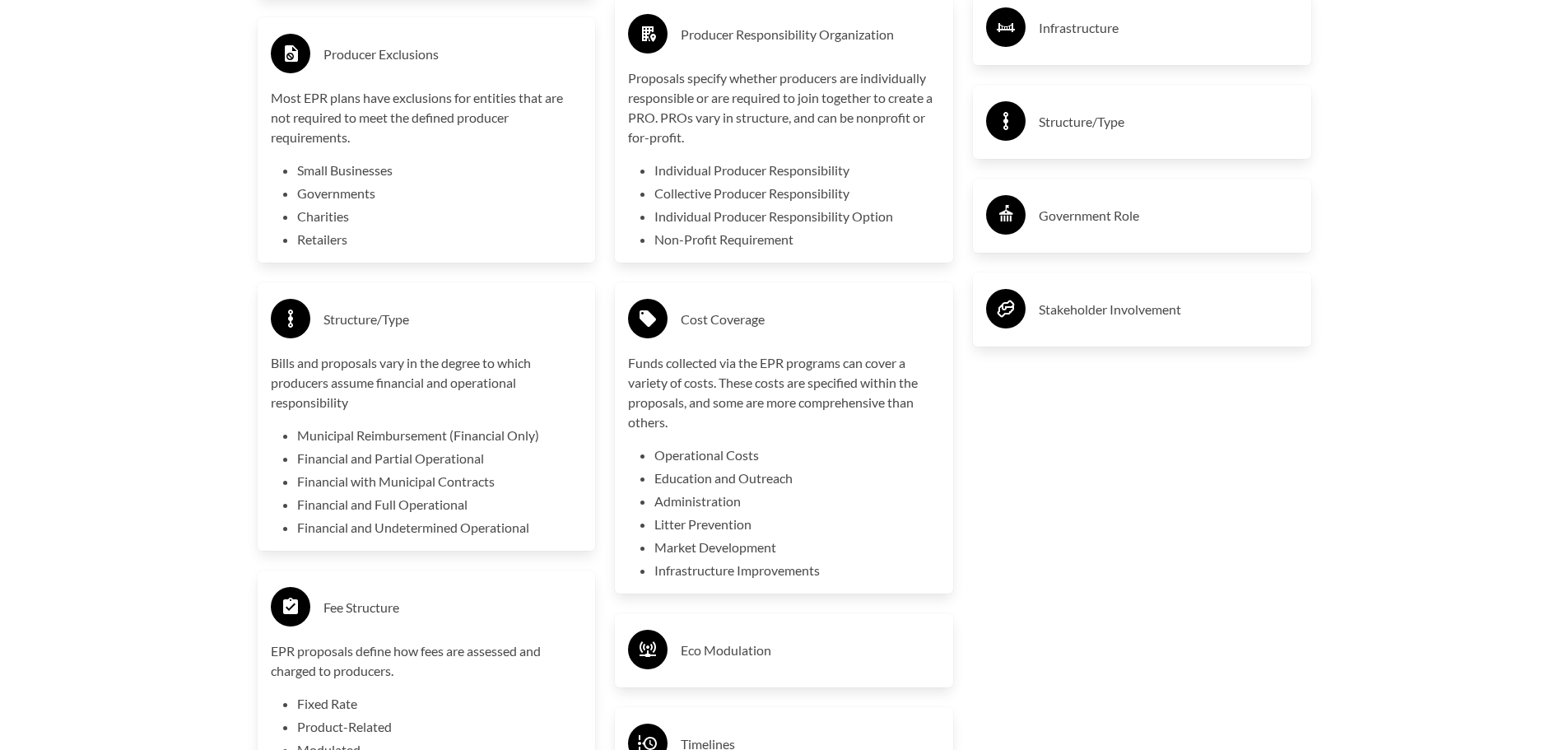
scroll to position [3292, 0]
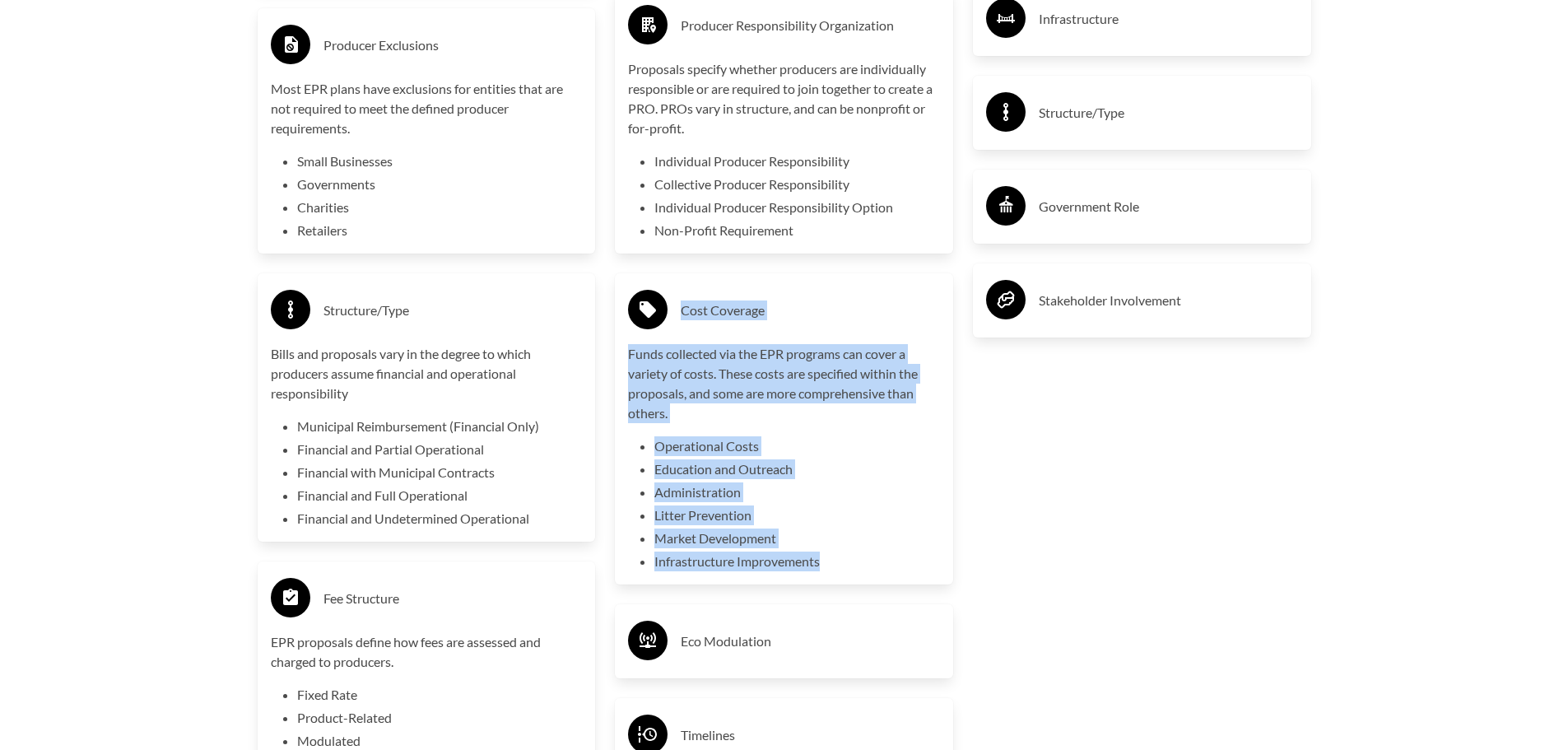
drag, startPoint x: 849, startPoint y: 573, endPoint x: 627, endPoint y: 302, distance: 350.3
click at [627, 302] on div "Cost Coverage Funds collected via the EPR programs can cover a variety of costs…" at bounding box center [784, 428] width 338 height 311
click at [719, 384] on p "Funds collected via the EPR programs can cover a variety of costs. These costs …" at bounding box center [783, 383] width 312 height 79
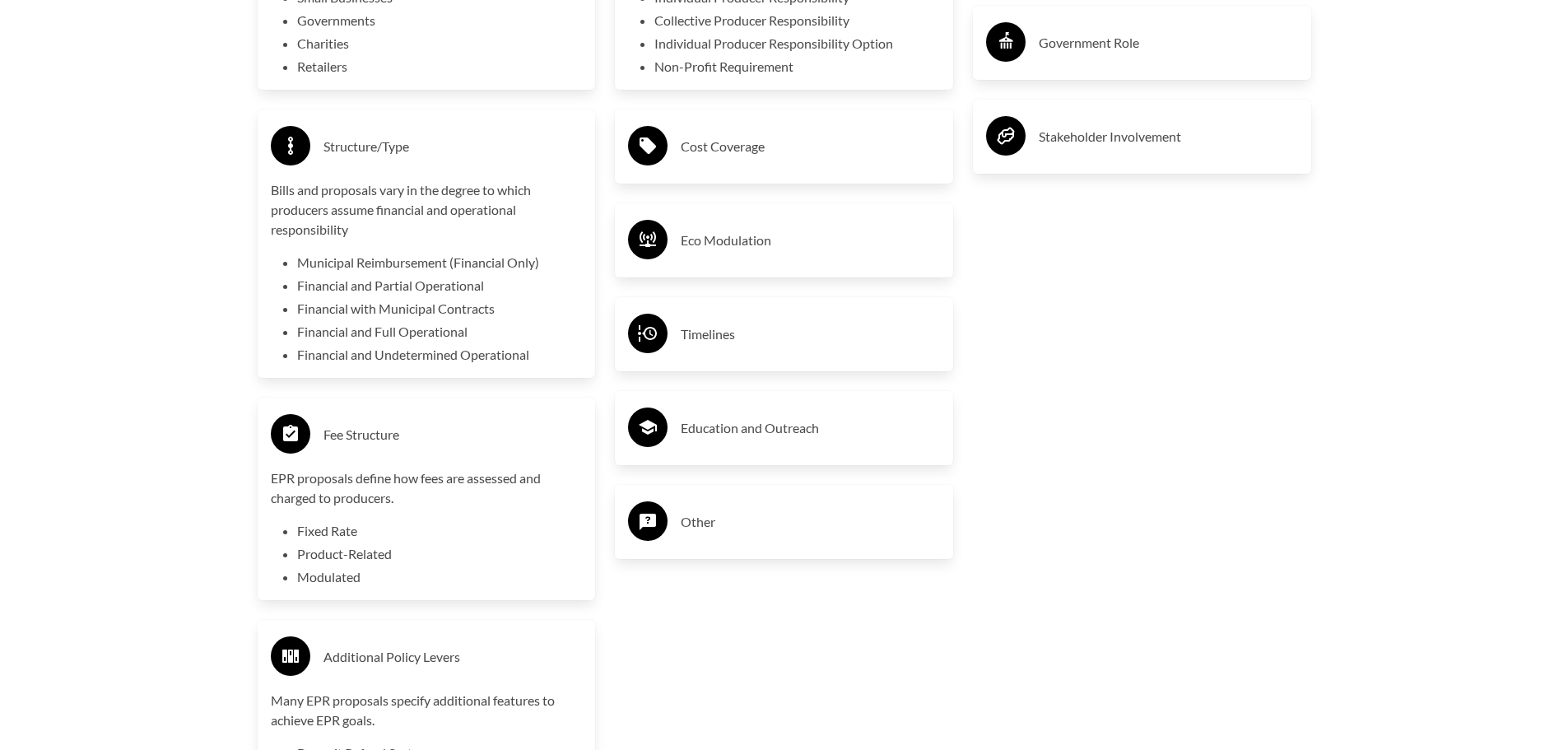
scroll to position [3457, 0]
click at [789, 253] on h3 "Eco Modulation" at bounding box center [810, 239] width 259 height 26
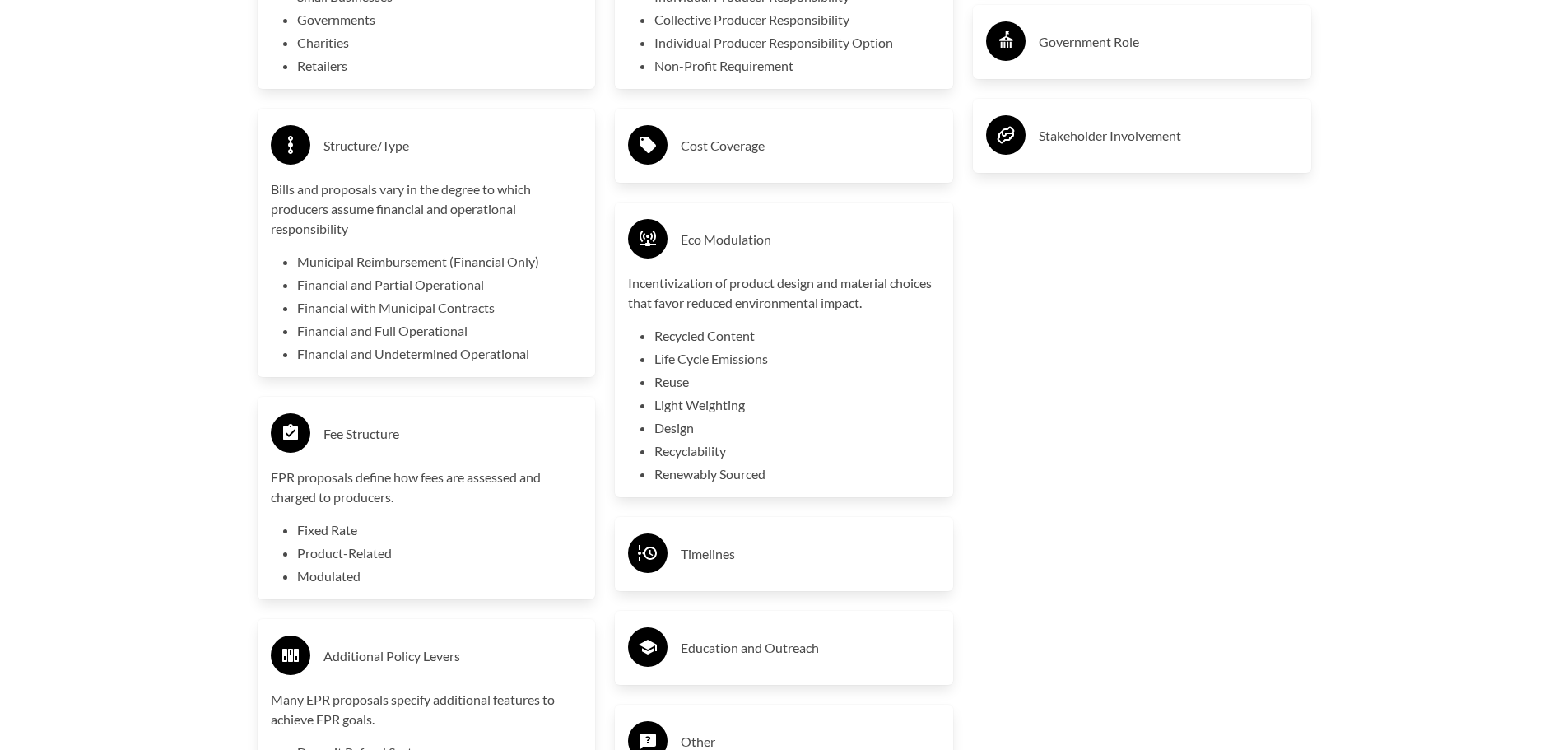
click at [789, 253] on h3 "Eco Modulation" at bounding box center [810, 239] width 259 height 26
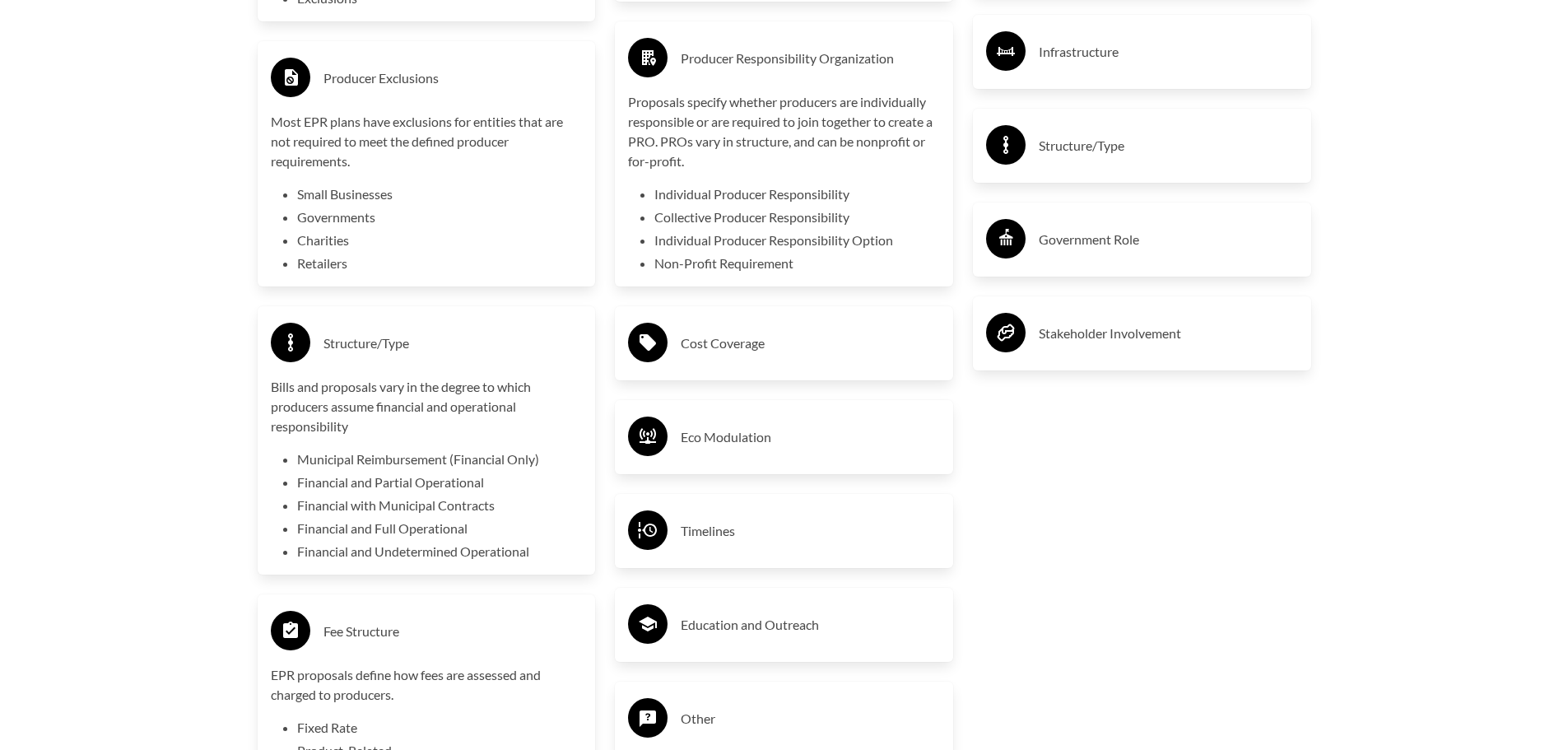
scroll to position [3210, 0]
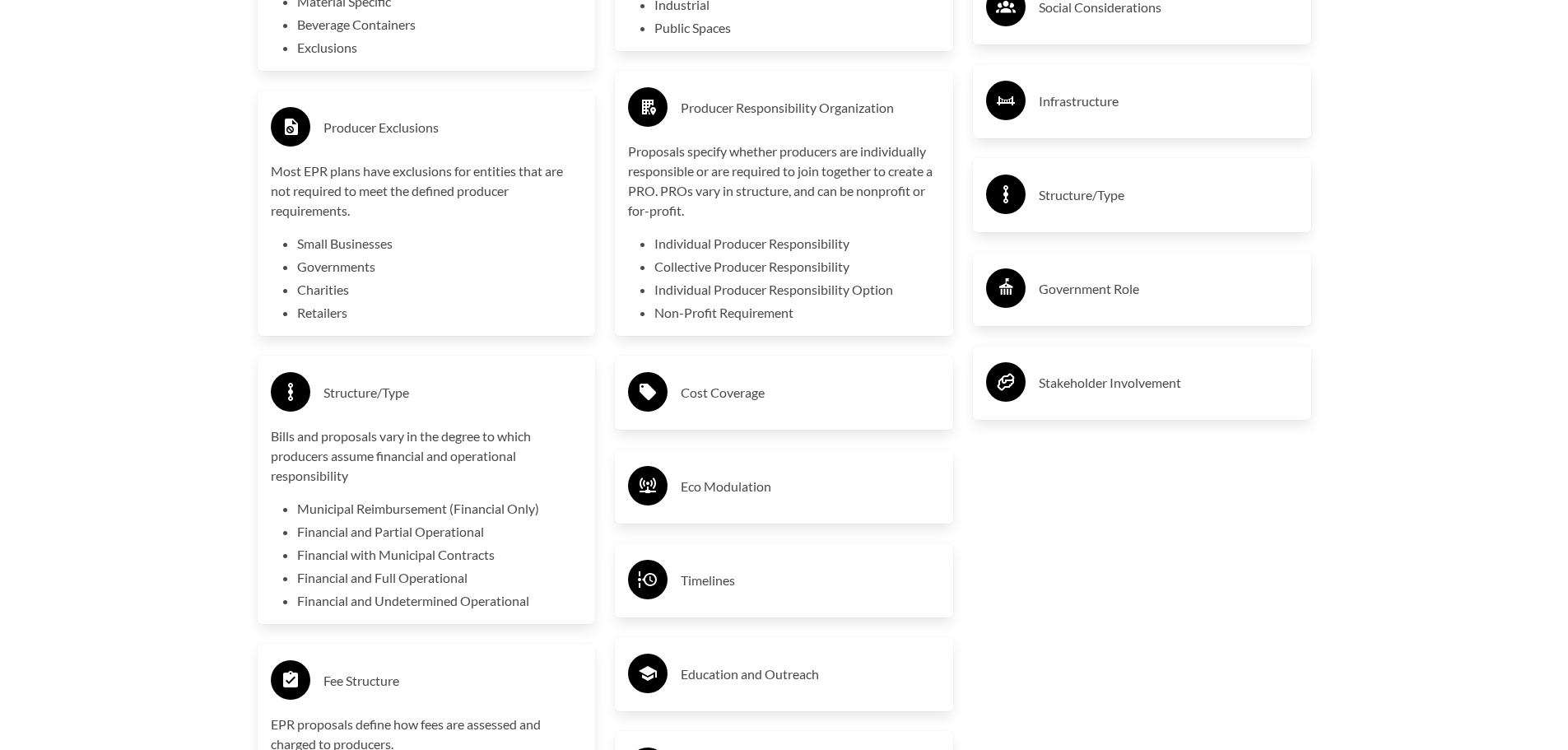
click at [1125, 308] on div "Government Role" at bounding box center [1142, 289] width 312 height 48
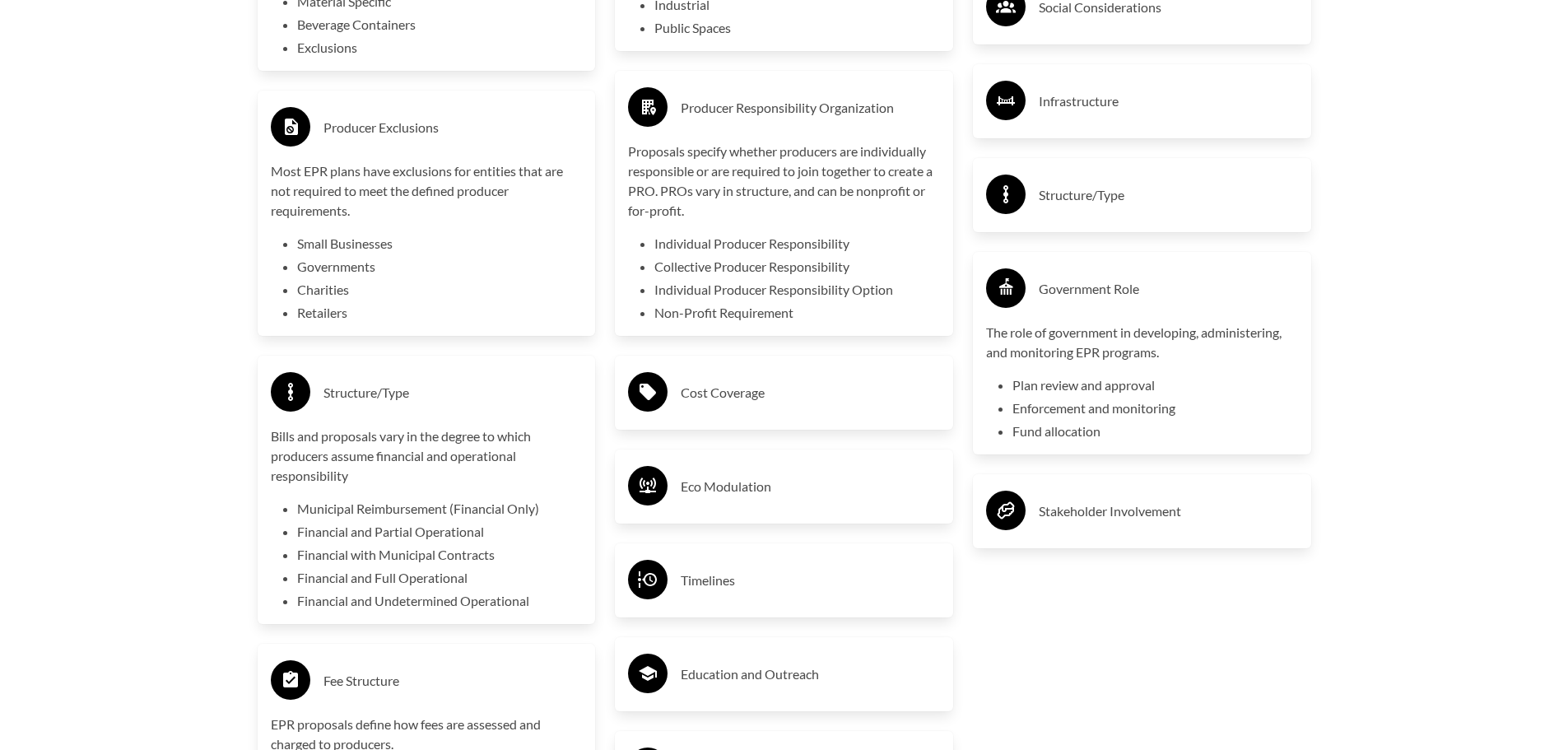
drag, startPoint x: 1129, startPoint y: 297, endPoint x: 1381, endPoint y: 182, distance: 277.0
click at [1128, 300] on h3 "Government Role" at bounding box center [1168, 289] width 259 height 26
